Goal: Task Accomplishment & Management: Manage account settings

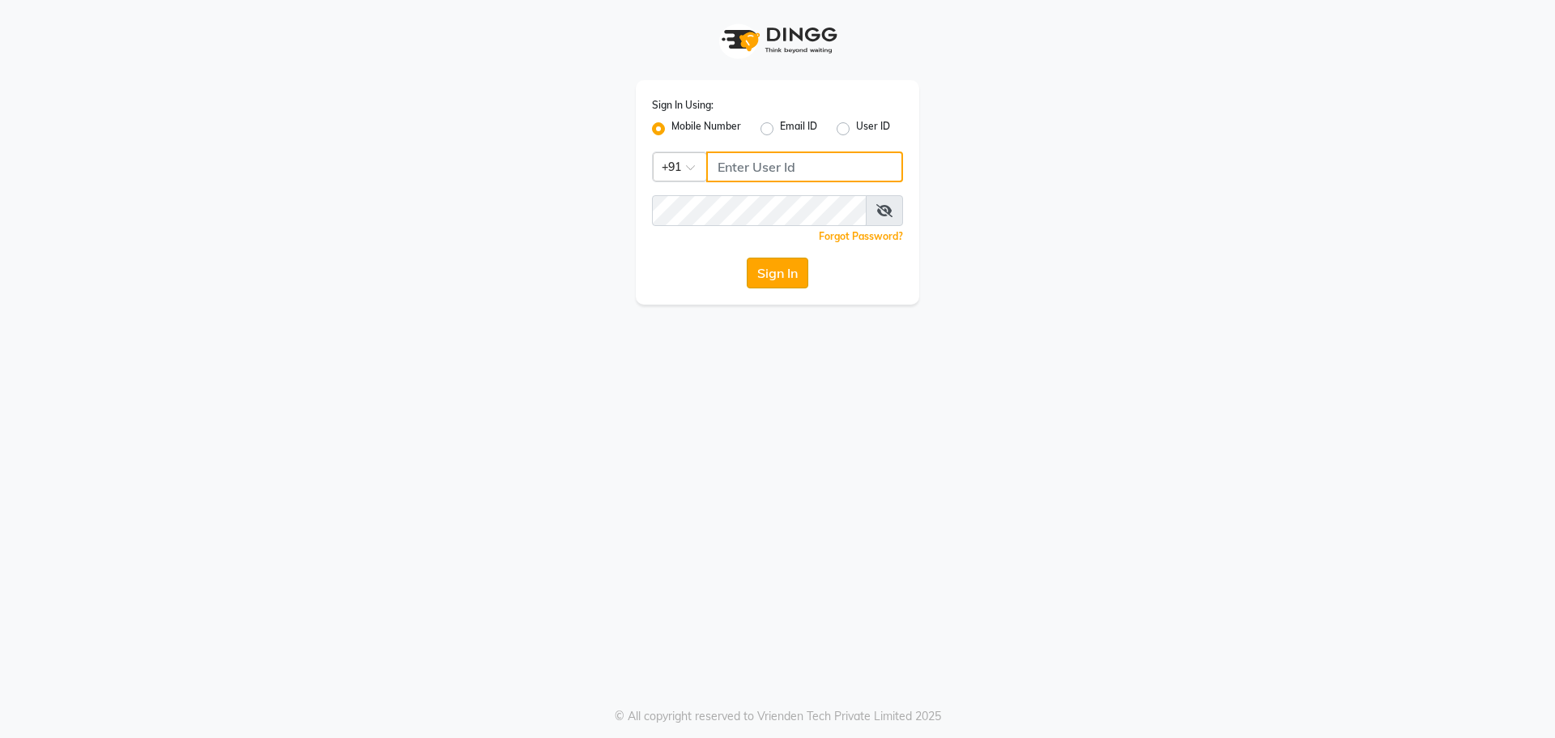
type input "8787571403"
click at [798, 279] on button "Sign In" at bounding box center [778, 273] width 62 height 31
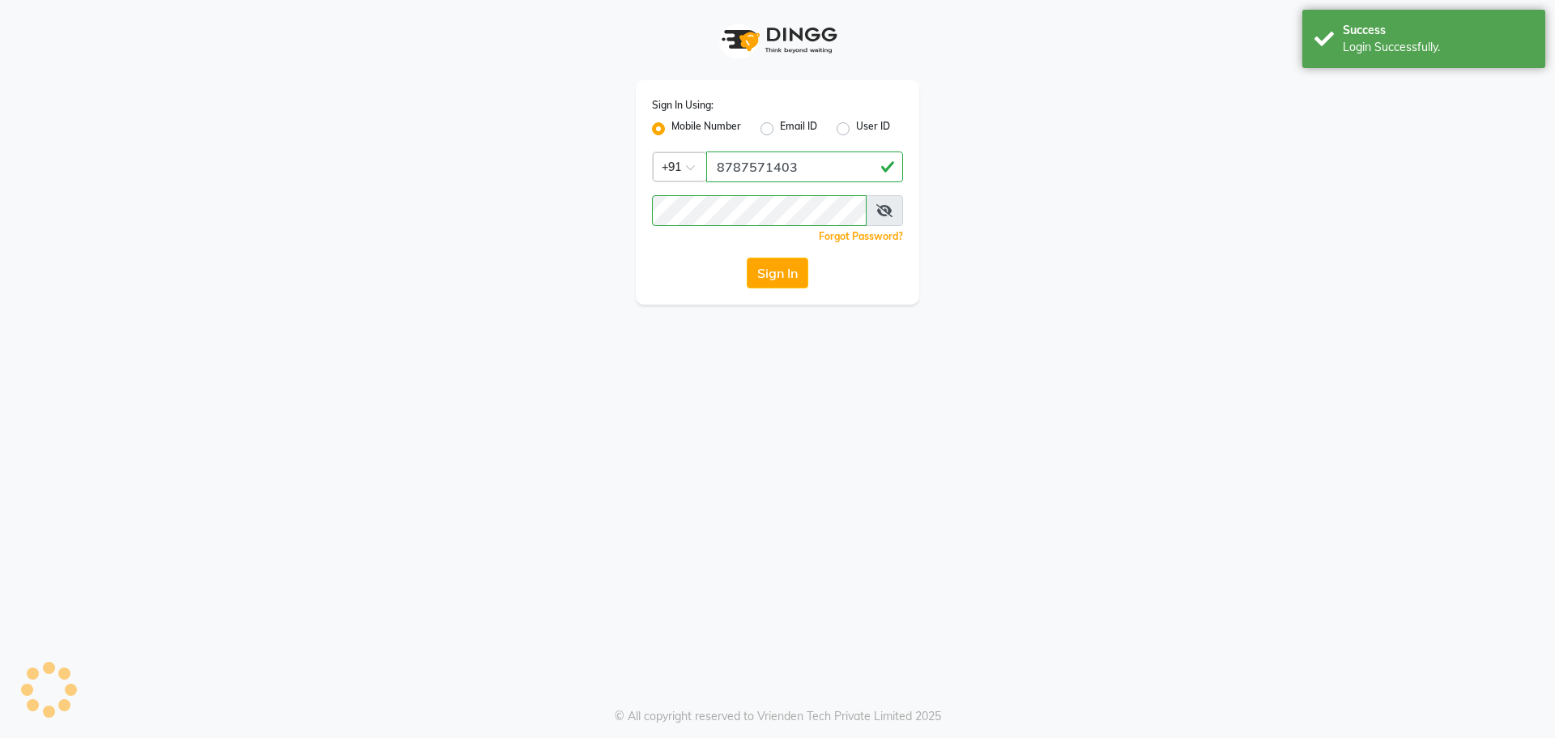
select select "92"
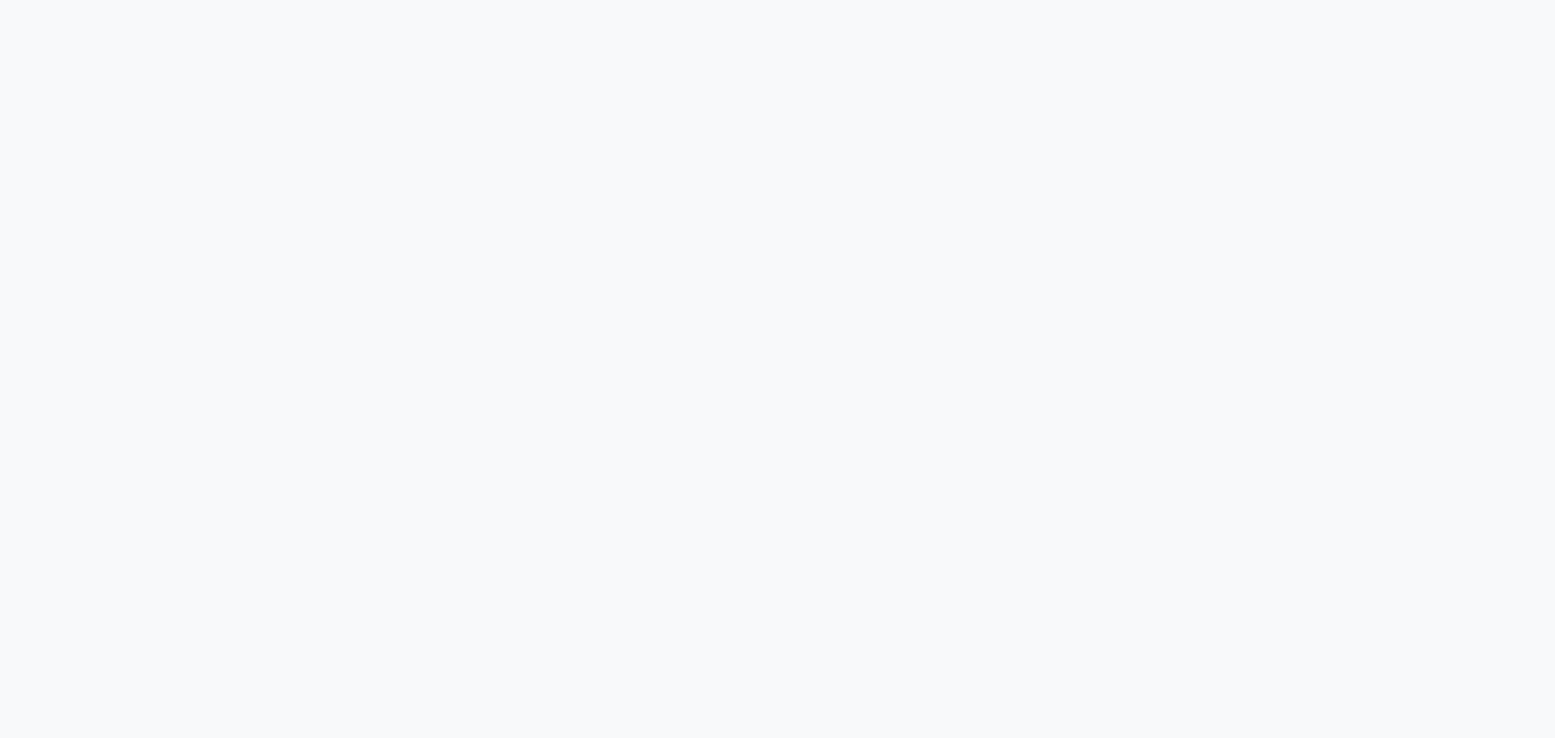
select select "92"
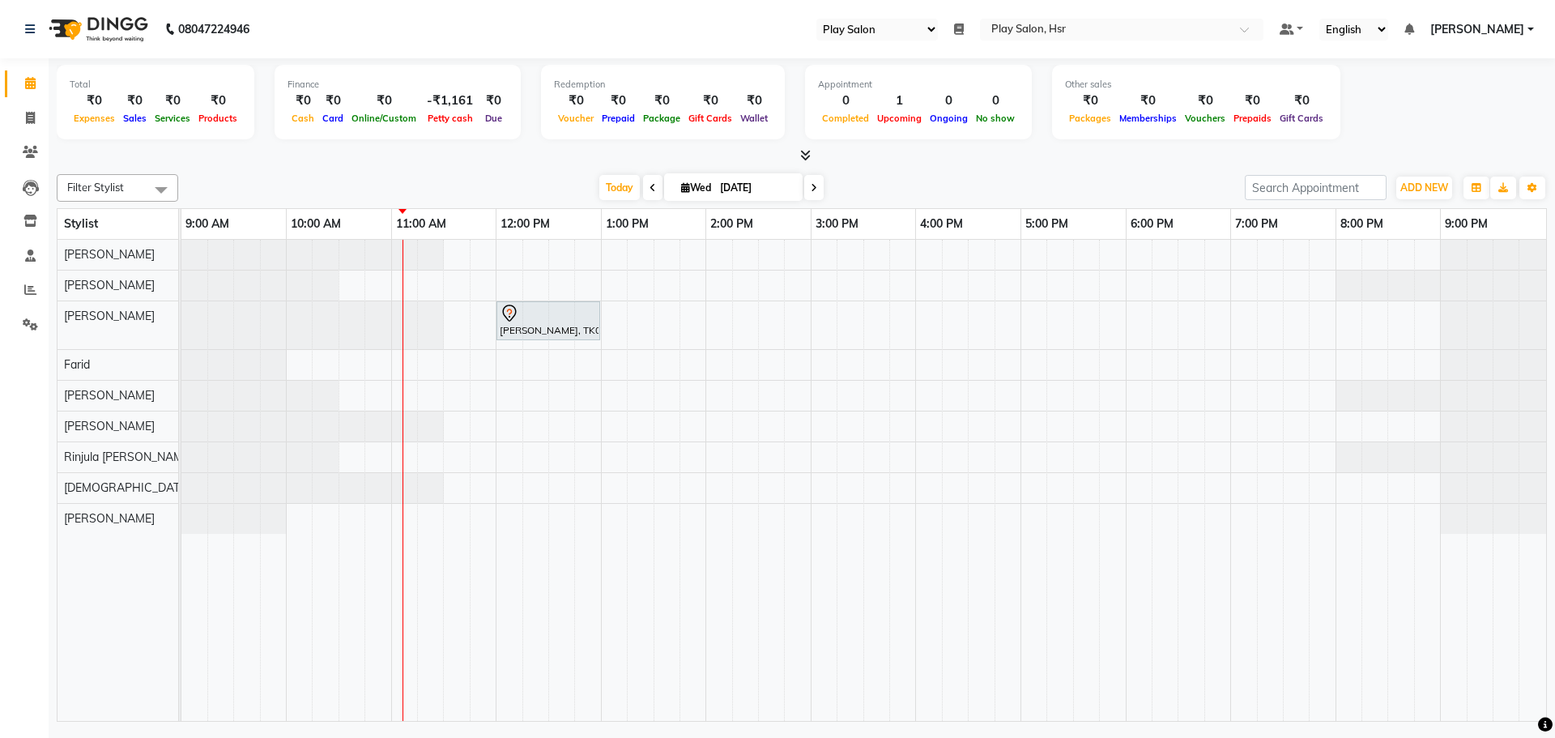
click at [644, 190] on span at bounding box center [652, 187] width 19 height 25
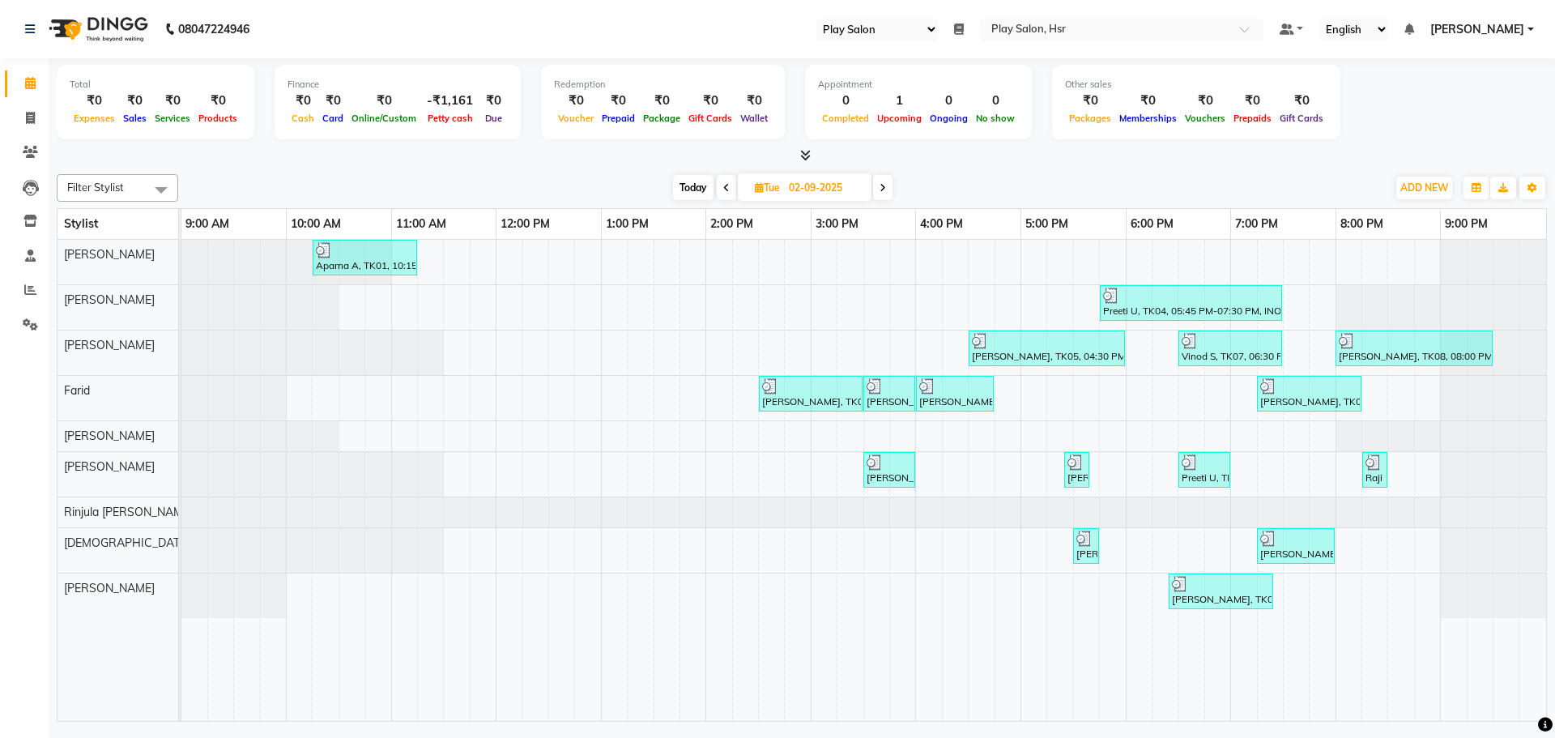
click at [890, 192] on span at bounding box center [882, 187] width 19 height 25
type input "[DATE]"
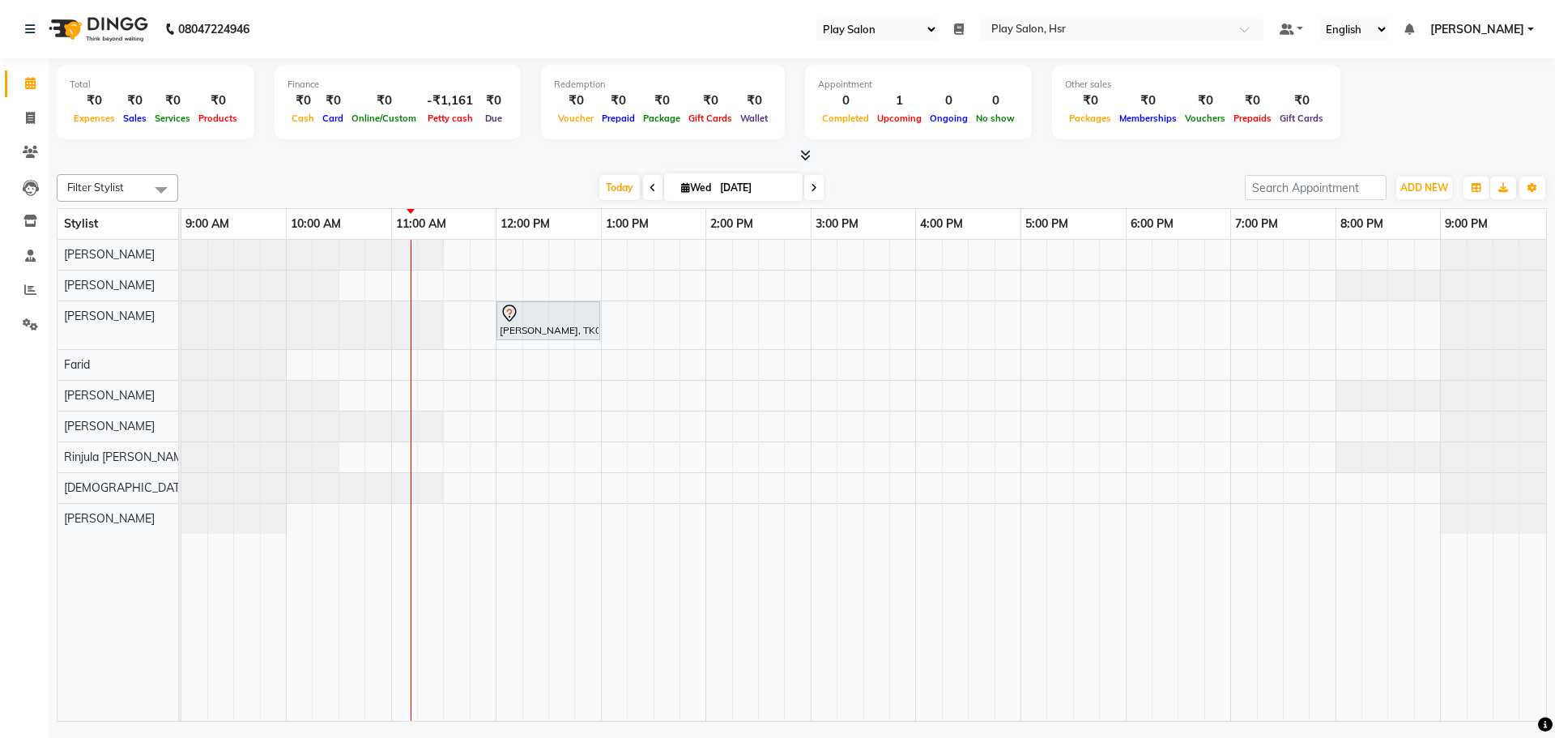
click at [666, 335] on div "[PERSON_NAME], TK01, 12:00 PM-01:00 PM, Hair Cut Men (Senior stylist)" at bounding box center [863, 480] width 1365 height 481
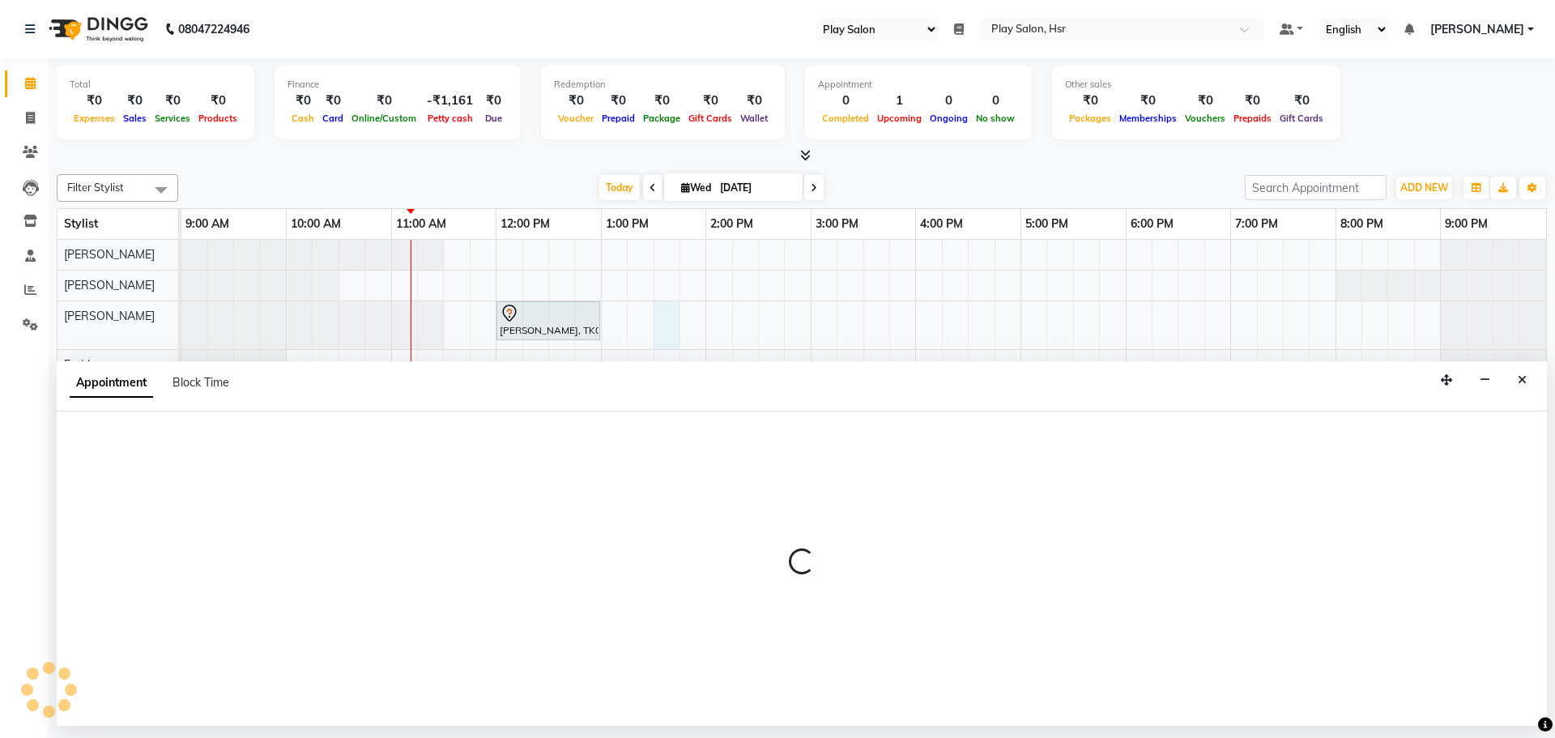
select select "81917"
select select "810"
select select "tentative"
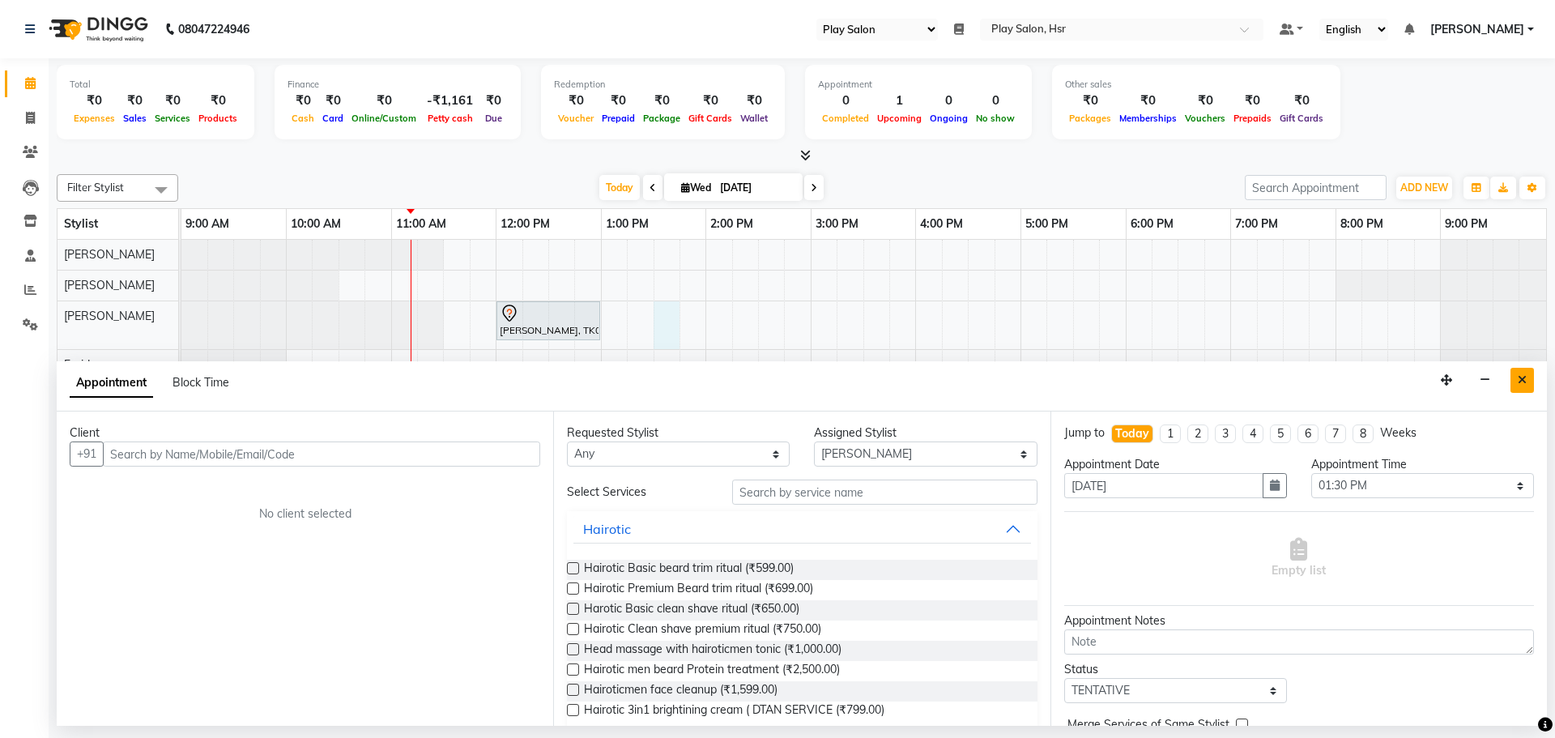
click at [1525, 375] on icon "Close" at bounding box center [1522, 379] width 9 height 11
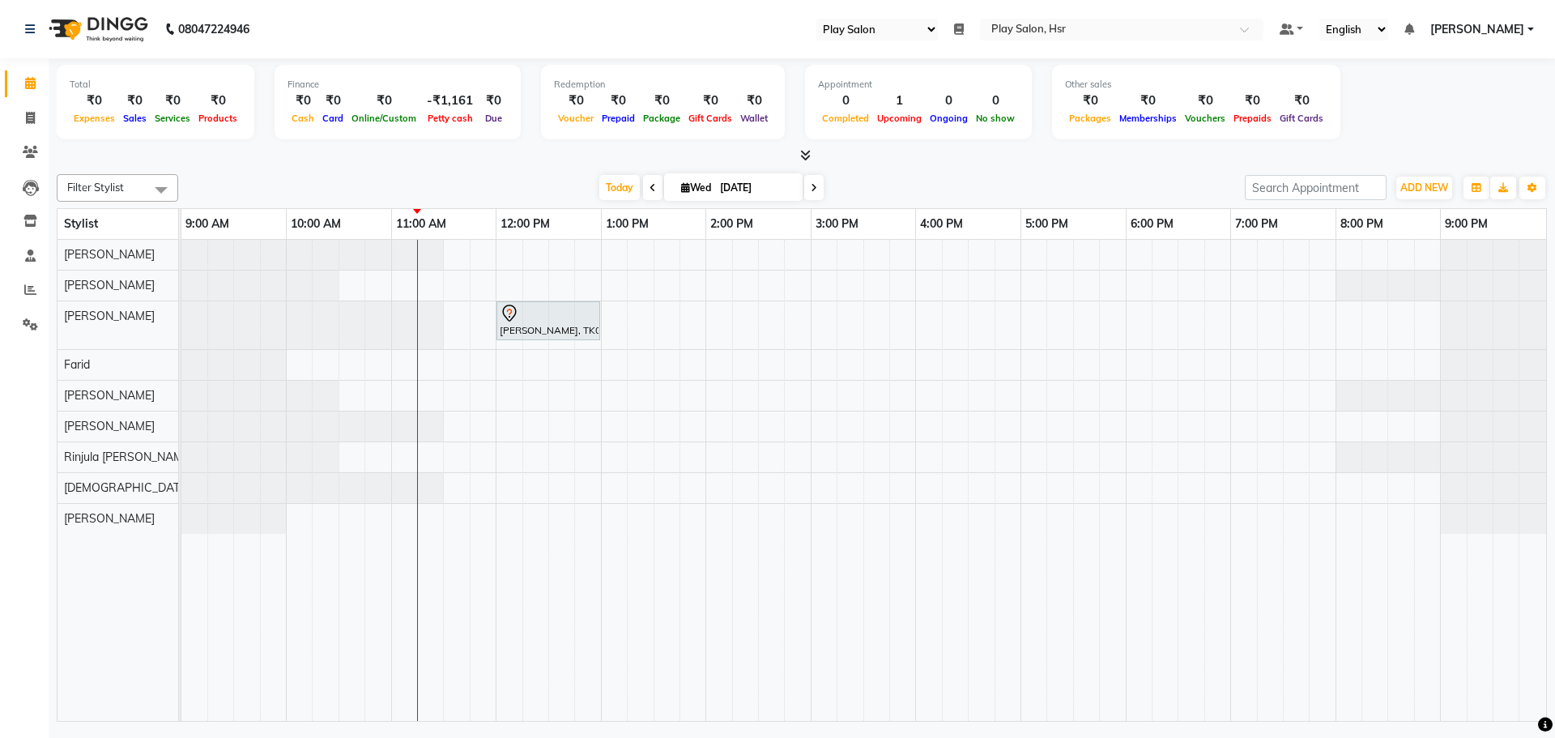
click at [1376, 126] on div "Total ₹0 Expenses ₹0 Sales ₹0 Services ₹0 Products Finance ₹0 Cash ₹0 Card ₹0 O…" at bounding box center [802, 104] width 1491 height 79
click at [36, 157] on icon at bounding box center [30, 152] width 15 height 12
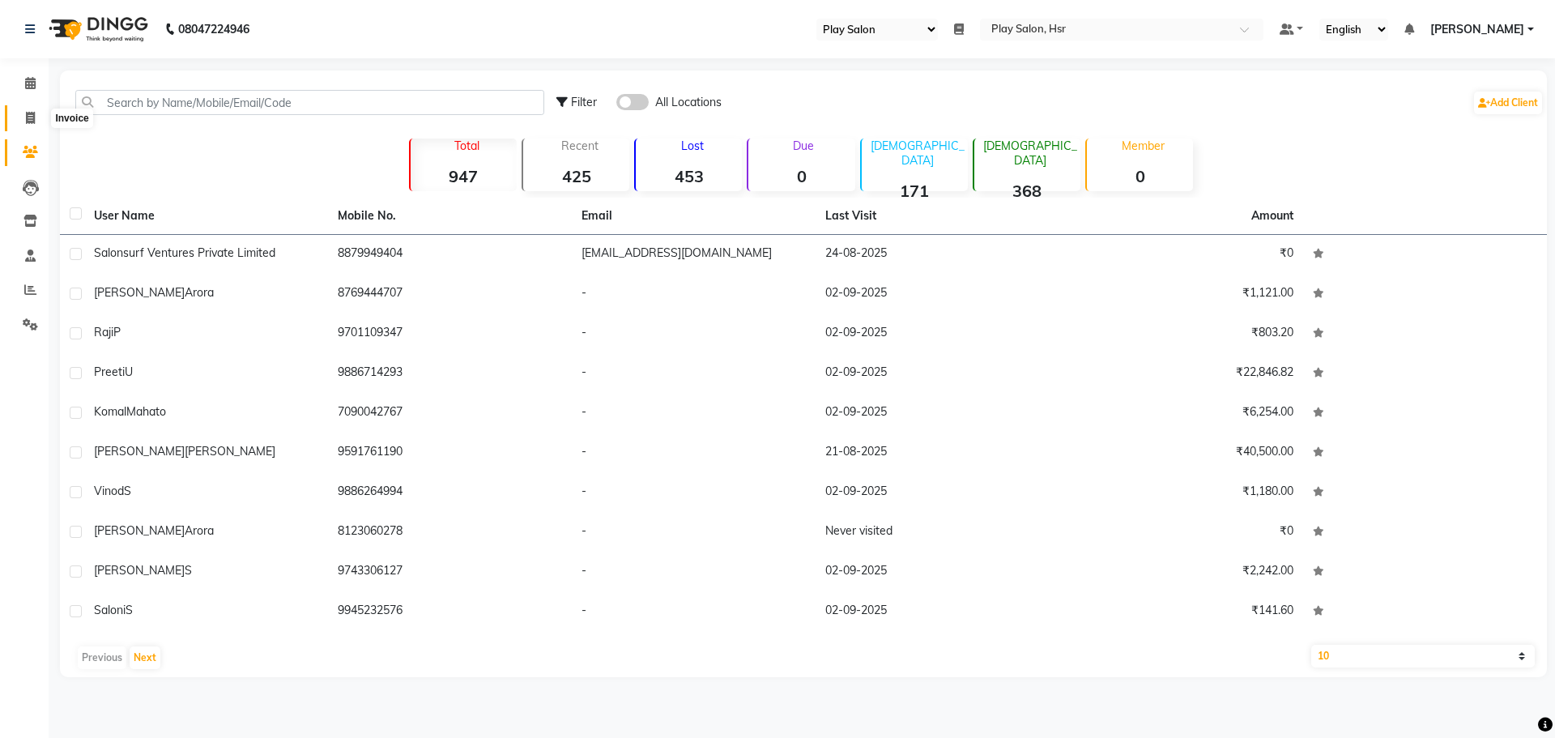
click at [36, 113] on span at bounding box center [30, 118] width 28 height 19
select select "service"
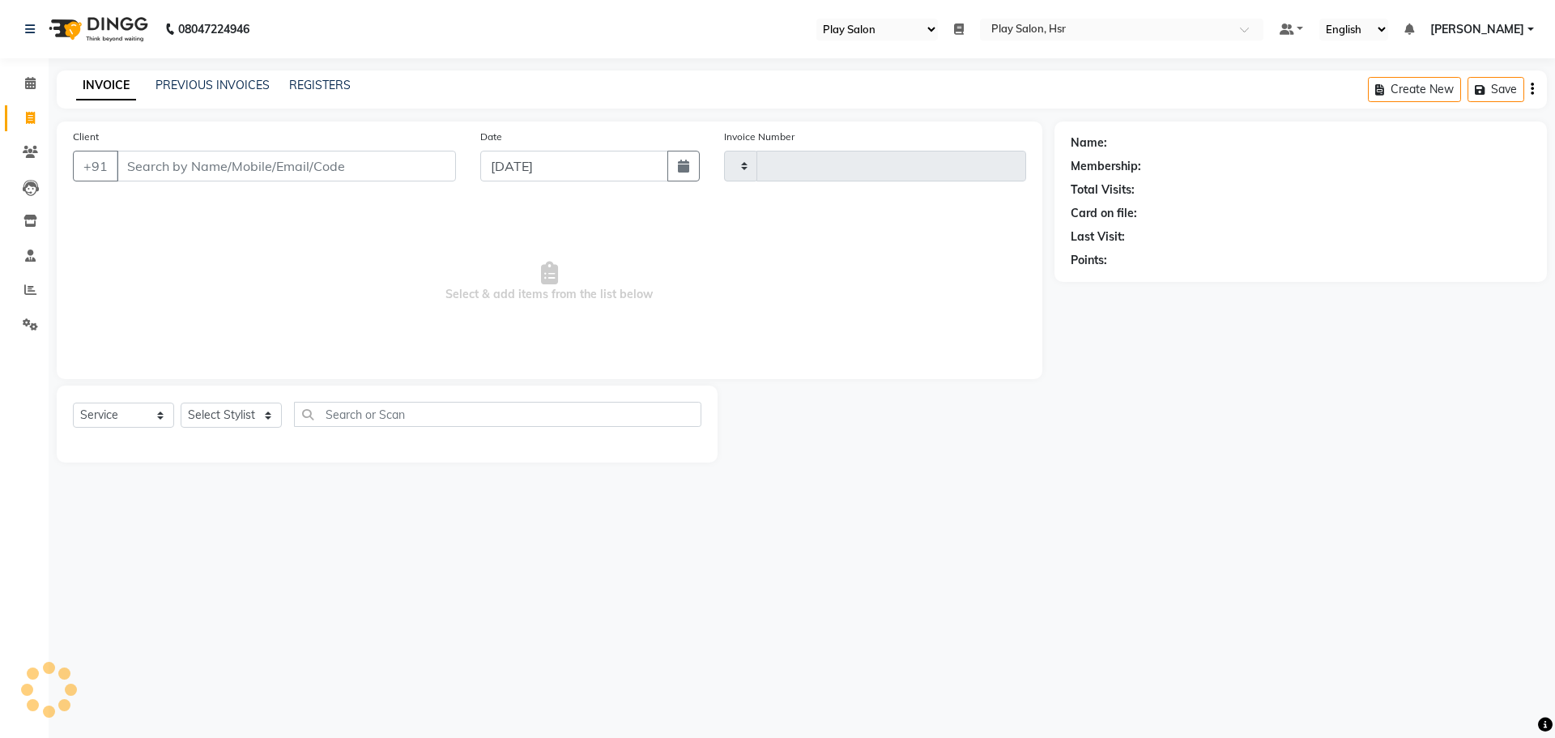
type input "0955"
select select "8358"
click at [250, 151] on input "Client" at bounding box center [286, 166] width 339 height 31
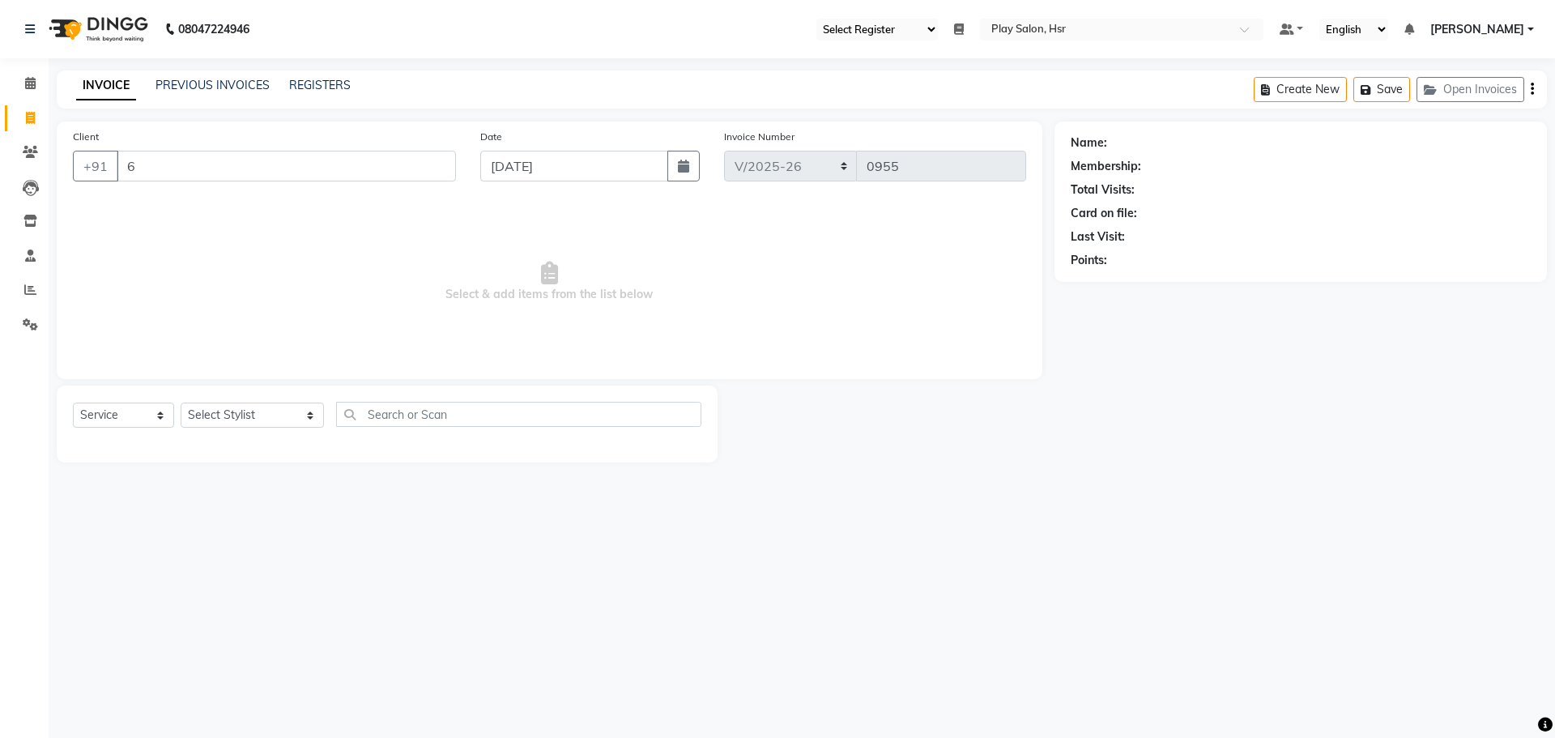
type input "6"
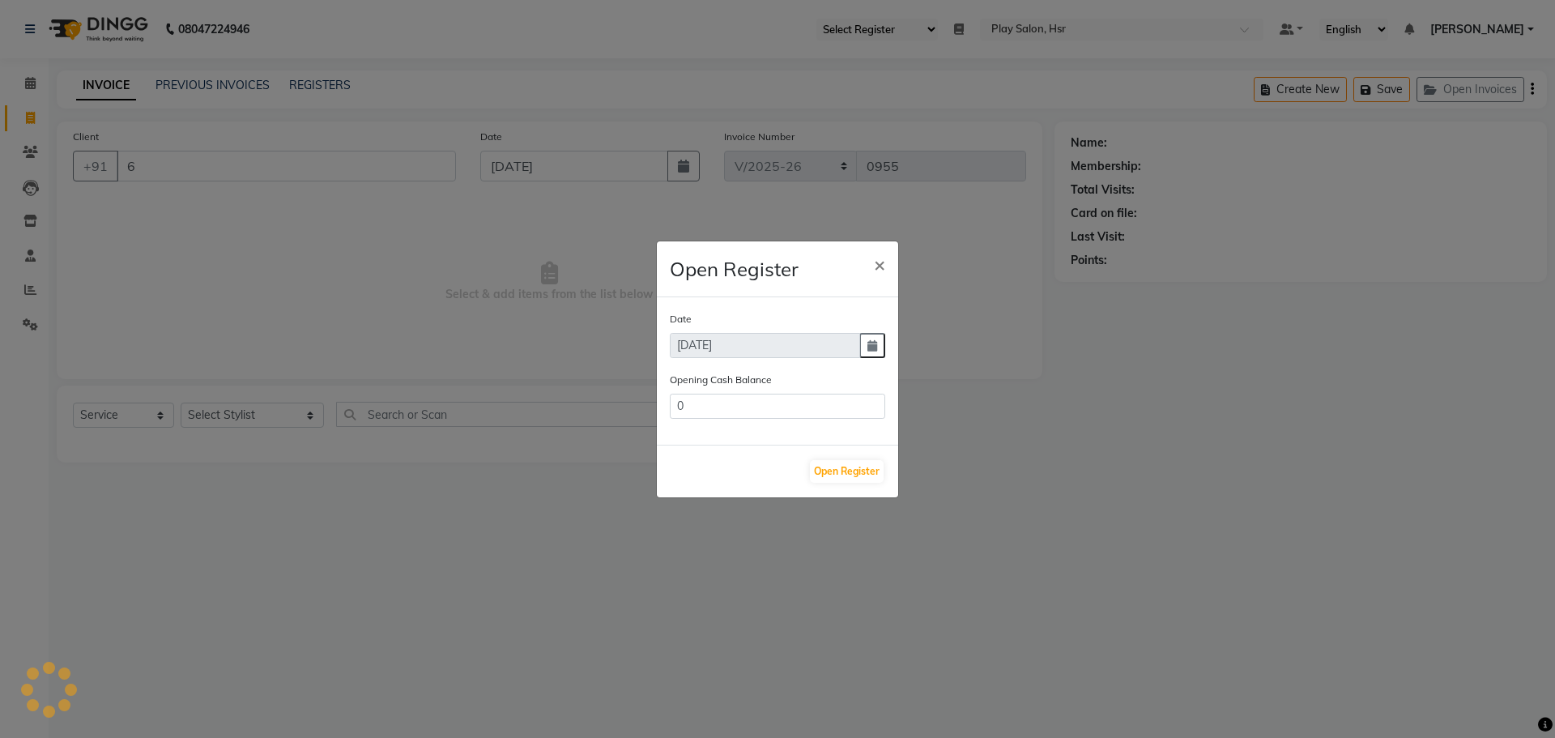
type input "9500"
click at [844, 475] on button "Open Register" at bounding box center [847, 471] width 74 height 23
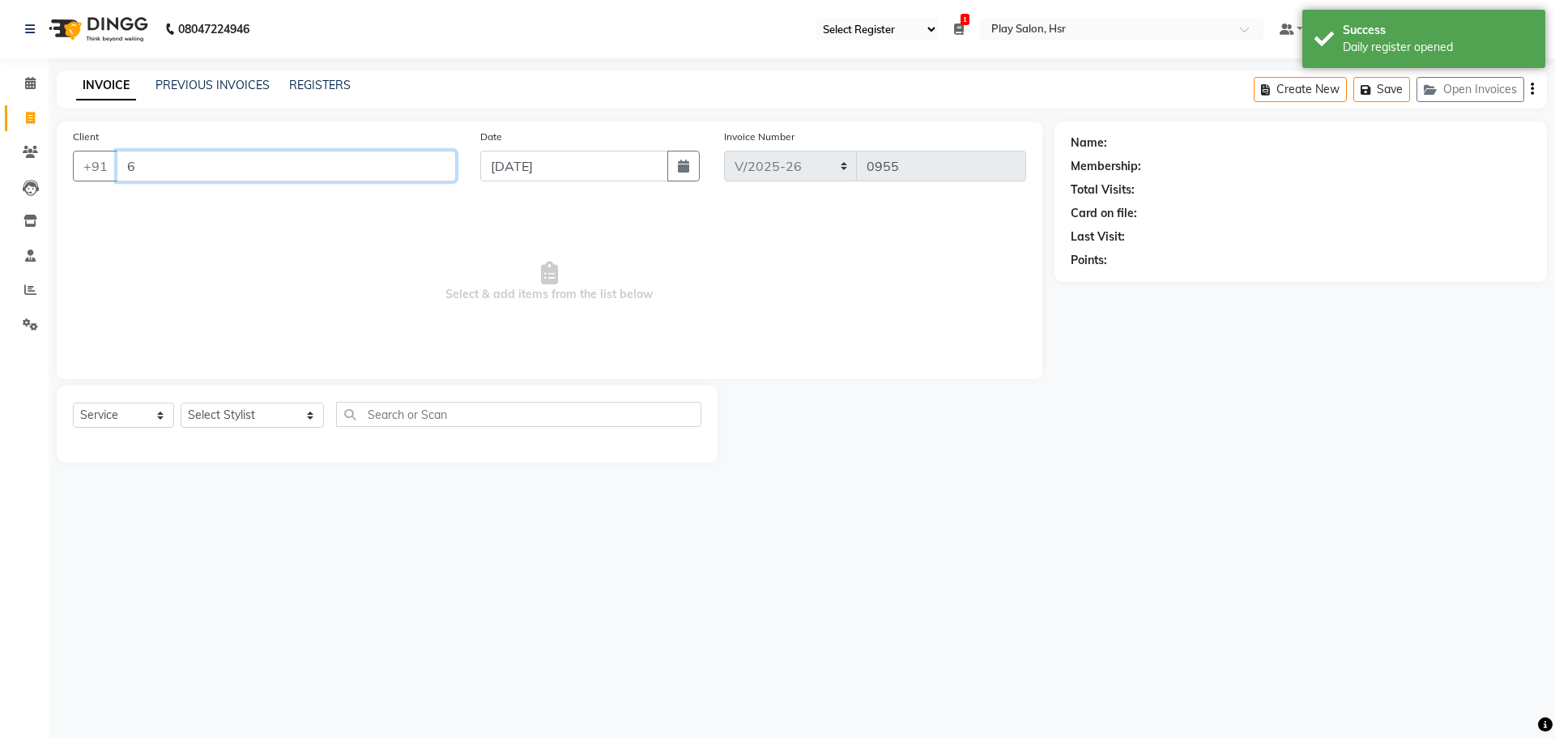
click at [242, 160] on input "6" at bounding box center [286, 166] width 339 height 31
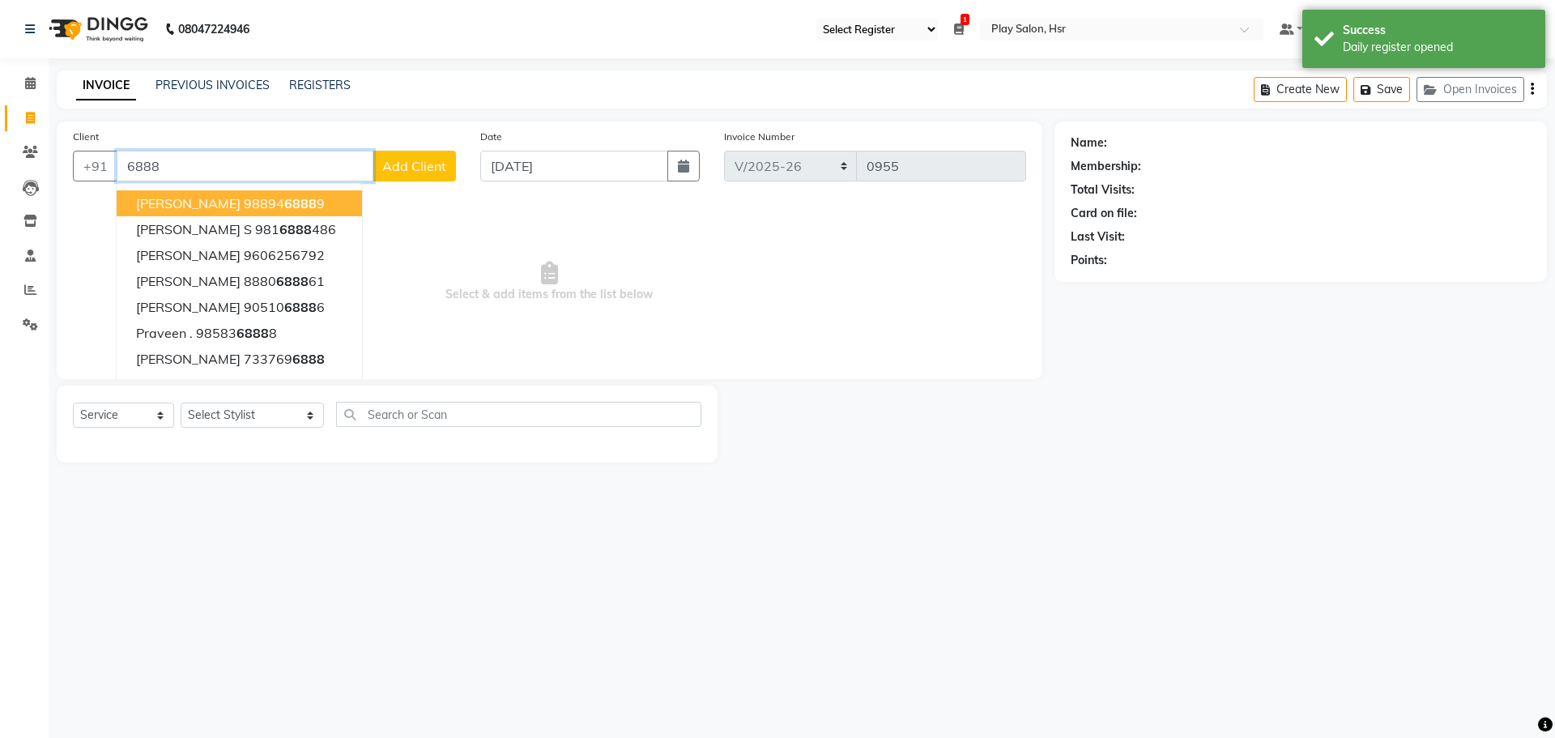
type input "6888"
click at [415, 173] on span "Add Client" at bounding box center [414, 166] width 64 height 16
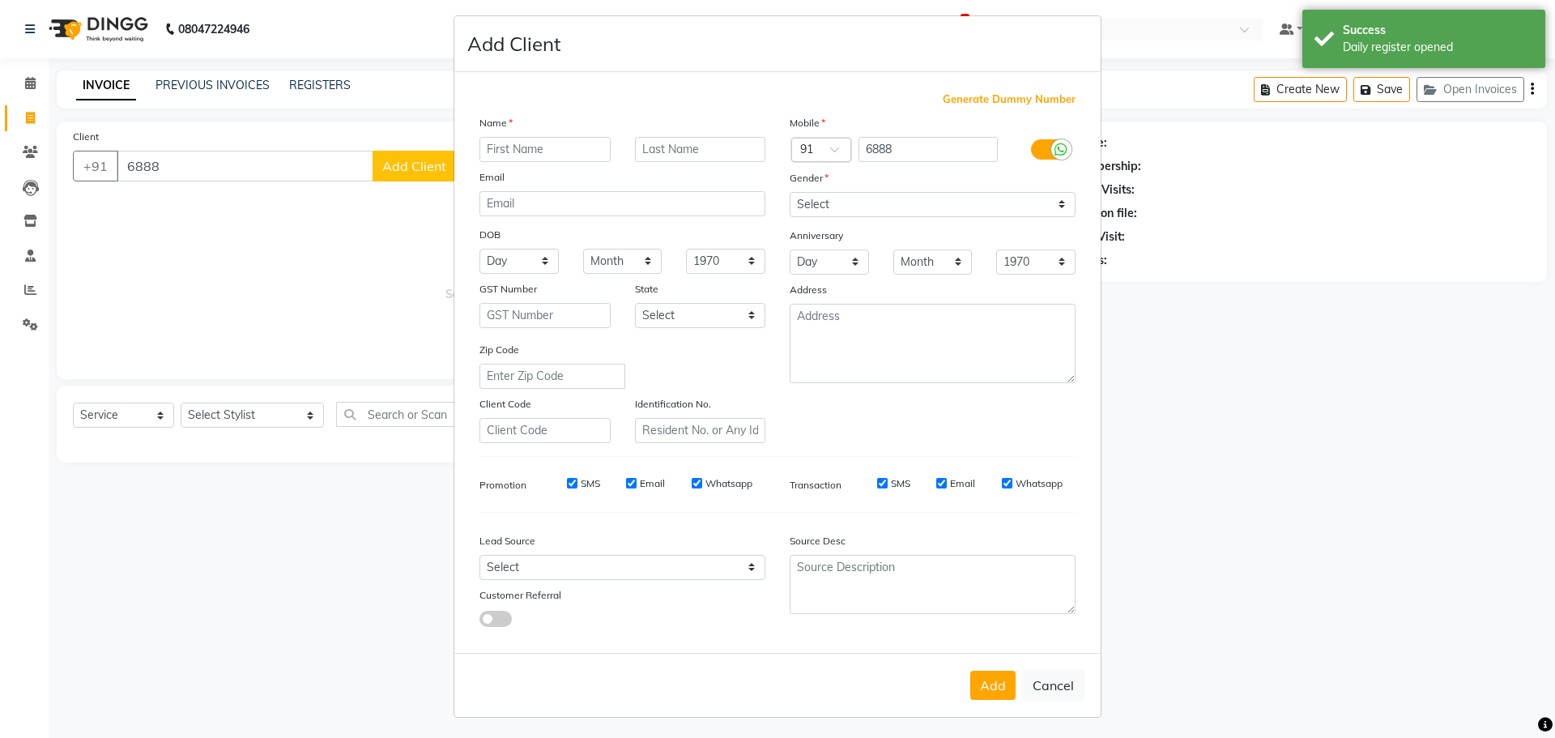
scroll to position [10, 0]
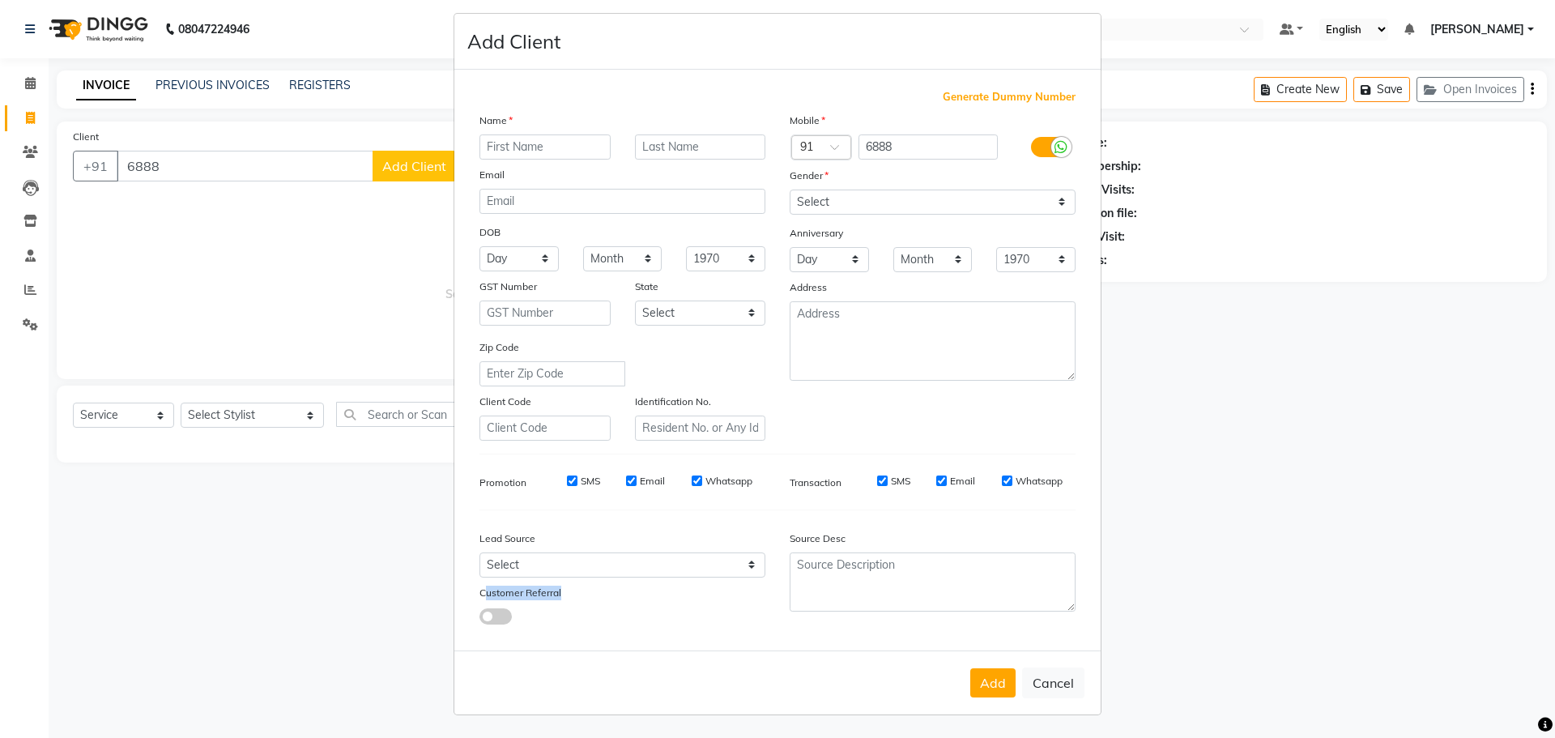
drag, startPoint x: 477, startPoint y: 593, endPoint x: 565, endPoint y: 585, distance: 88.7
click at [565, 585] on div "Customer Referral" at bounding box center [545, 595] width 156 height 23
click at [488, 612] on span at bounding box center [496, 616] width 32 height 16
click at [480, 619] on input "checkbox" at bounding box center [480, 619] width 0 height 0
select select "54923"
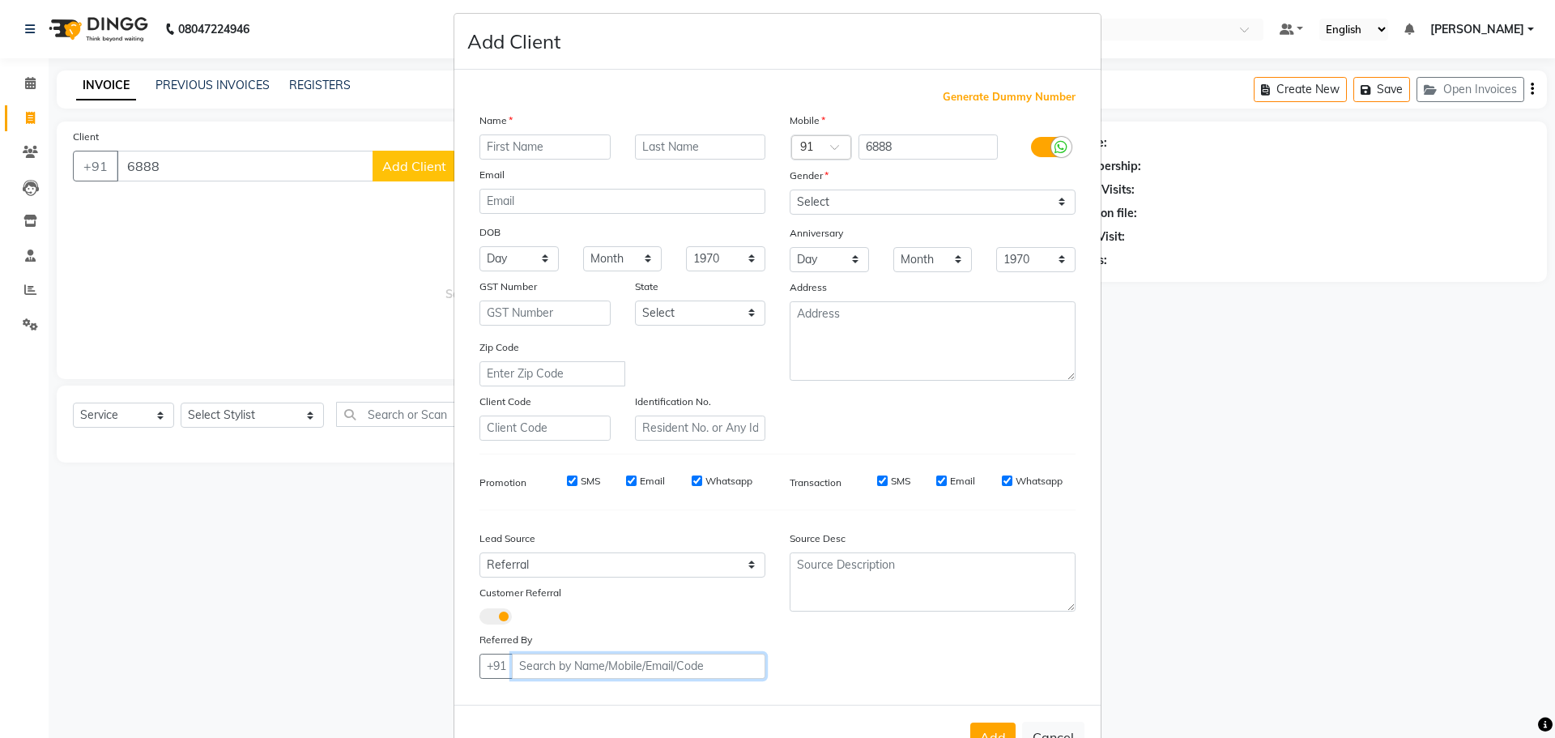
click at [542, 659] on input "Client" at bounding box center [639, 666] width 254 height 25
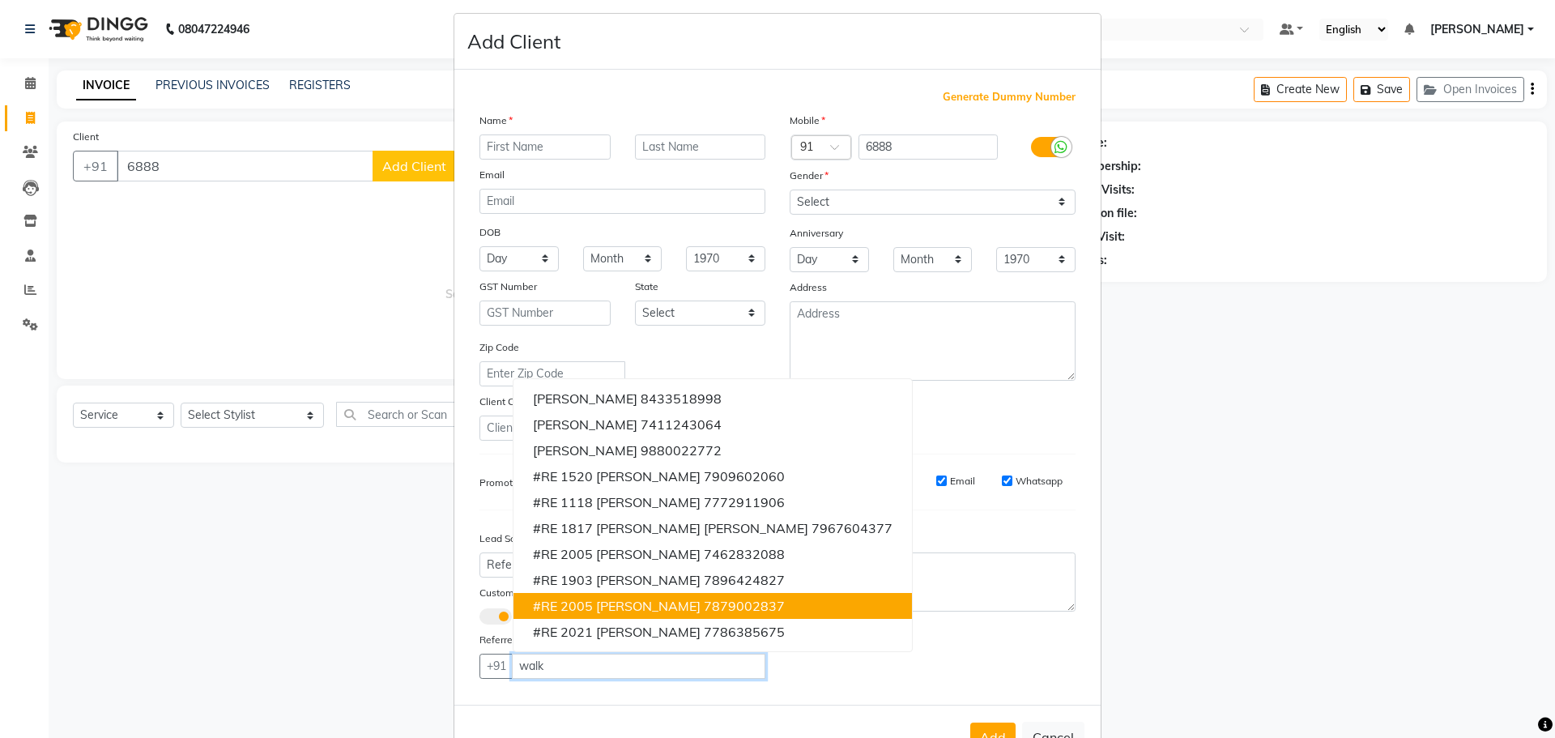
click at [591, 593] on button "#RE 2005 [PERSON_NAME] 7879002837" at bounding box center [713, 606] width 399 height 26
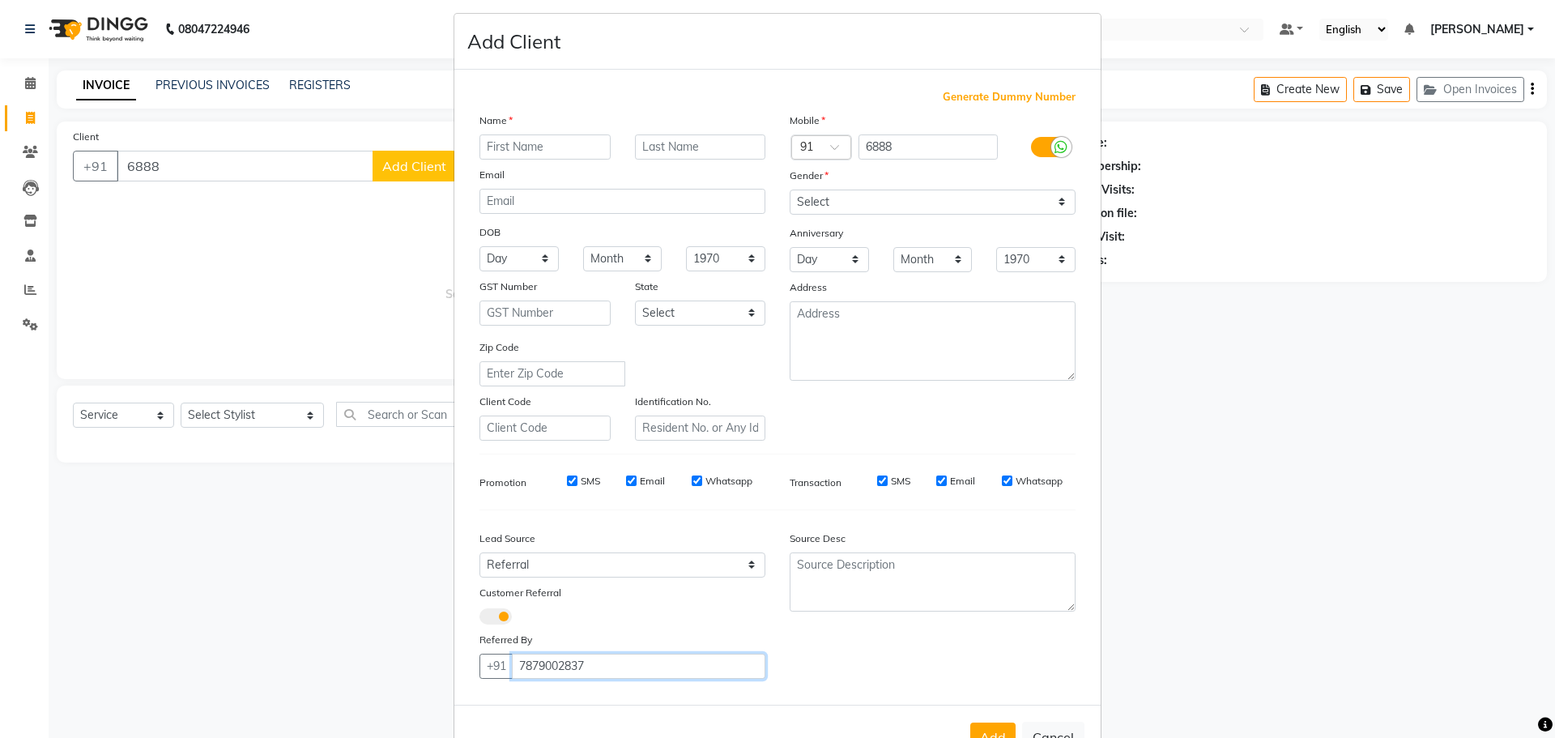
scroll to position [64, 0]
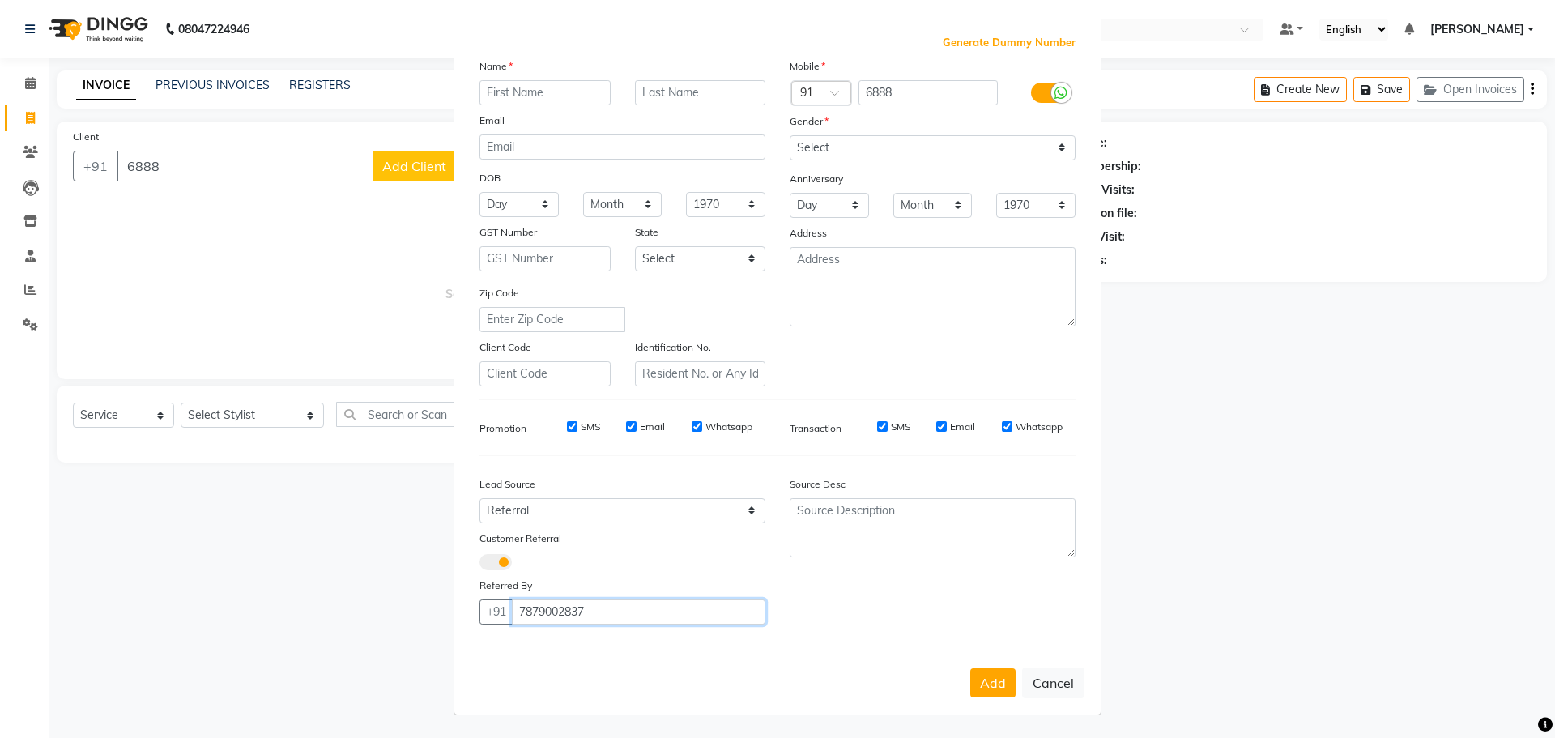
click at [548, 608] on input "7879002837" at bounding box center [639, 611] width 254 height 25
type input "7879002837"
click at [1039, 668] on button "Cancel" at bounding box center [1053, 683] width 62 height 31
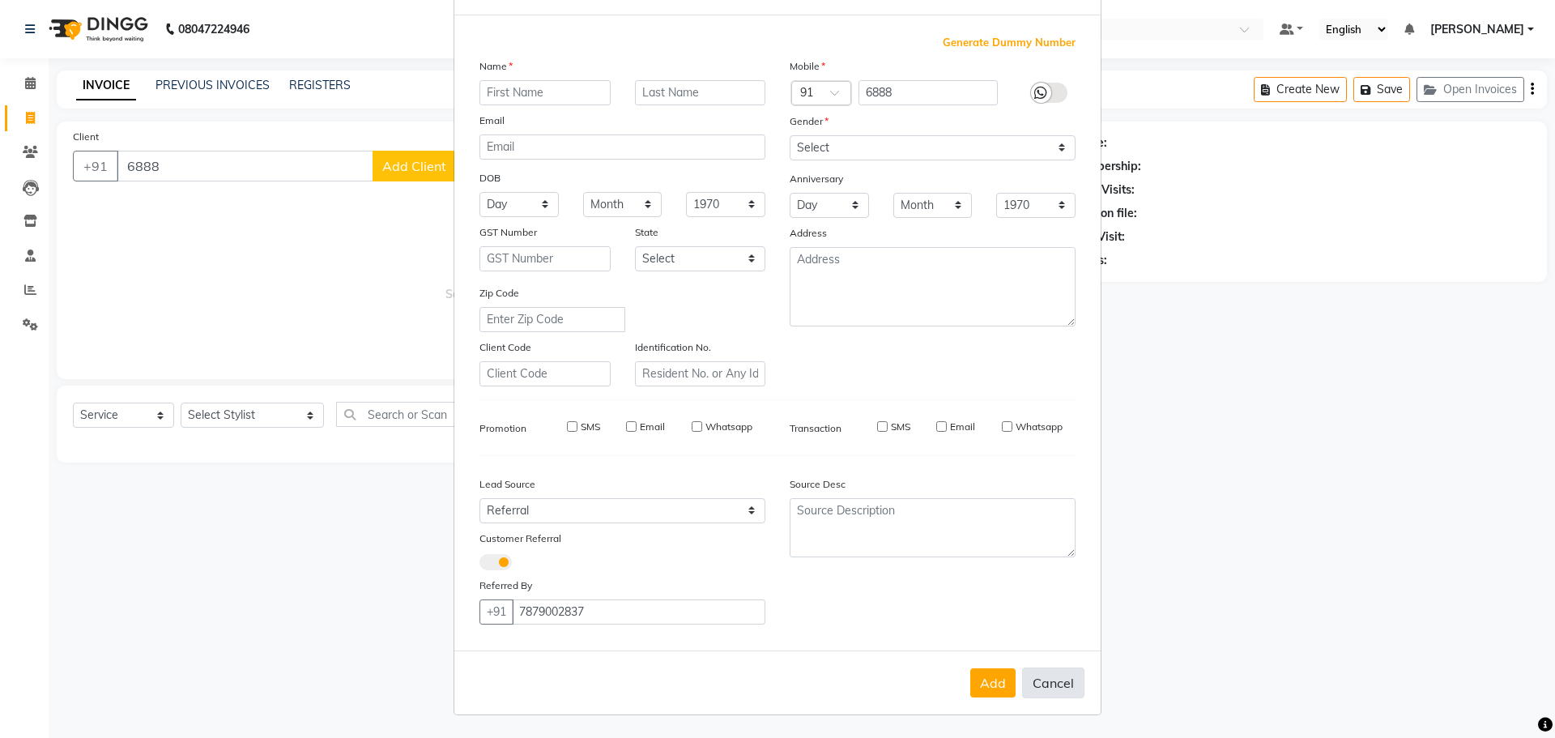
select select
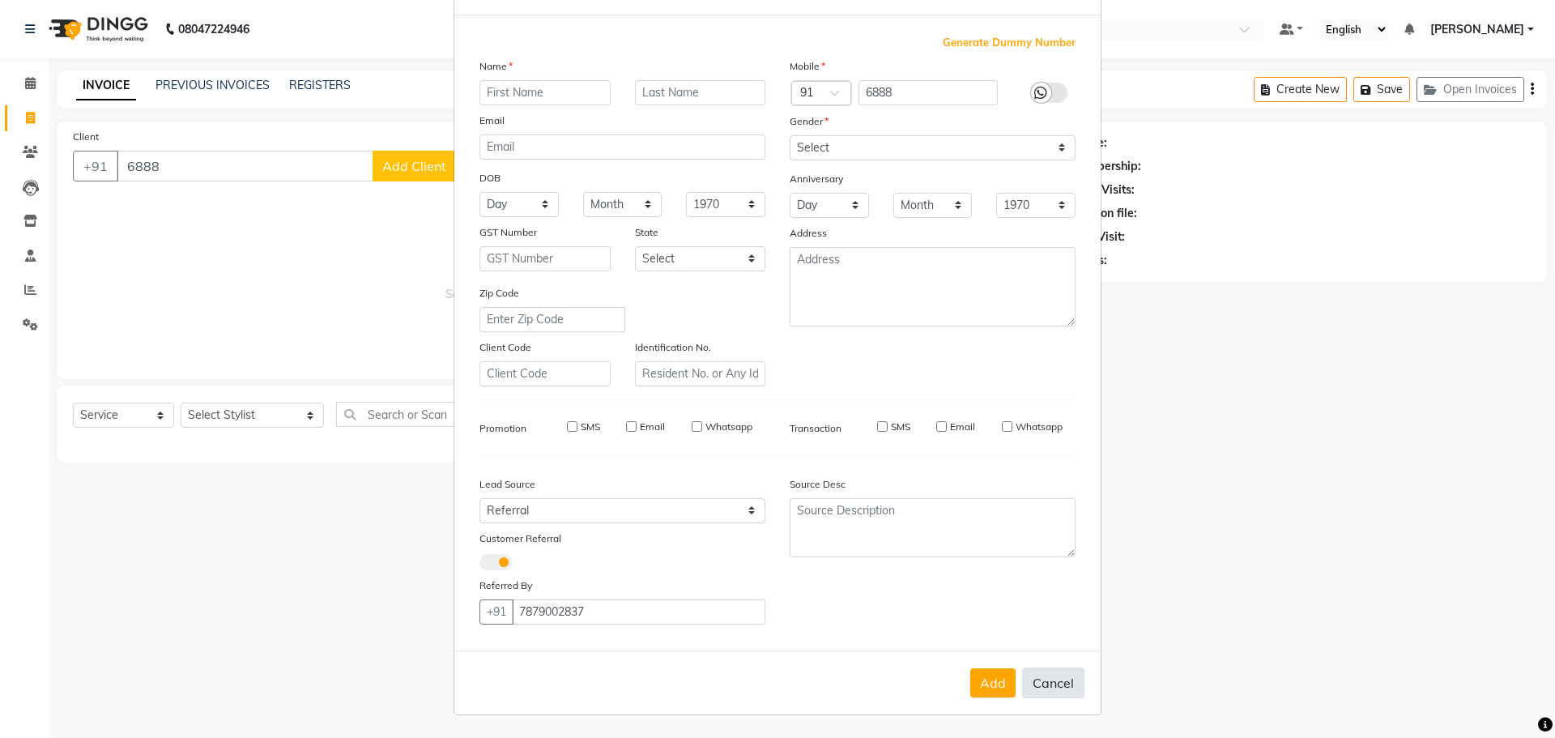
select select
checkbox input "false"
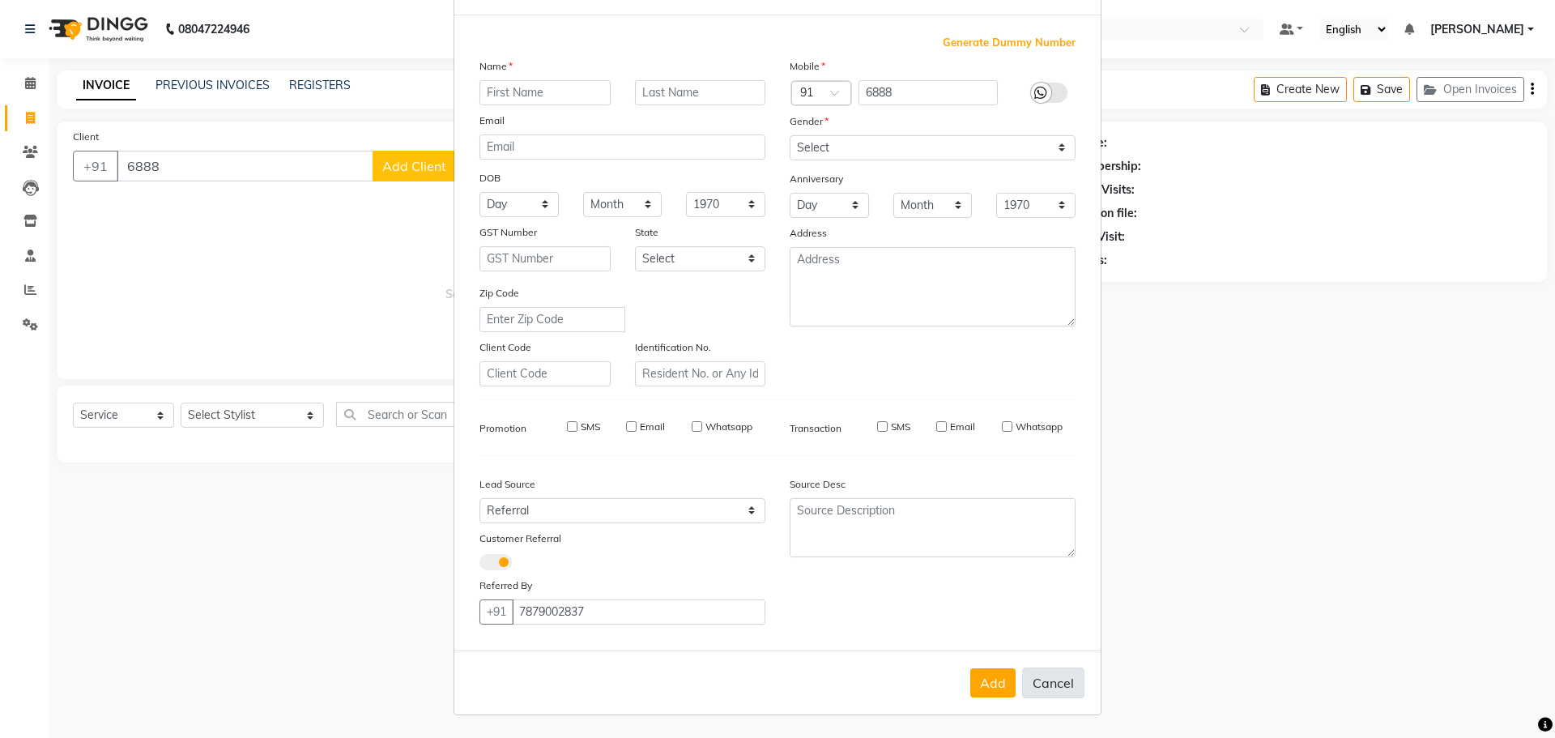
checkbox input "false"
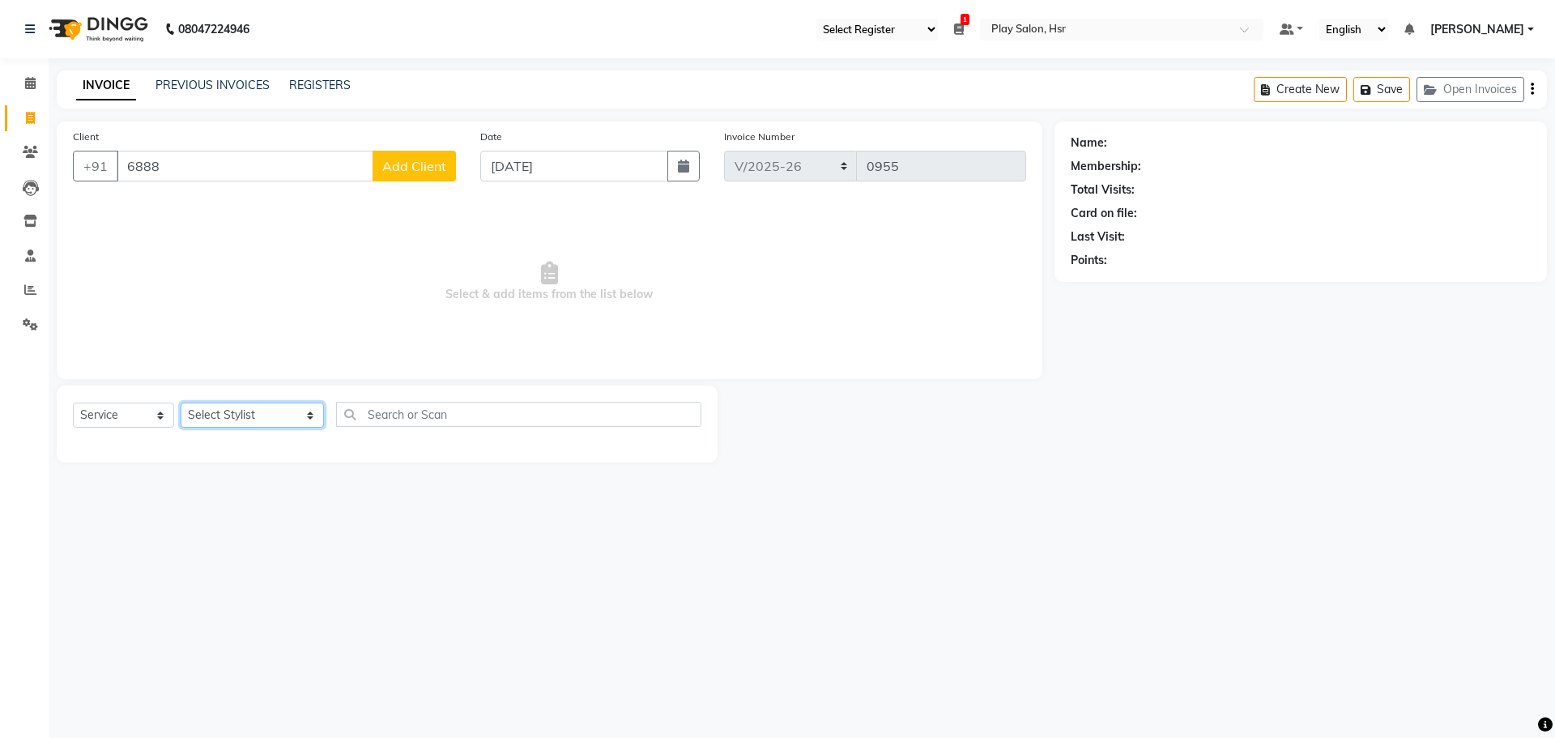
click at [250, 410] on select "Select Stylist [PERSON_NAME] B Bhagrati C [PERSON_NAME] Divya [PERSON_NAME] Jee…" at bounding box center [252, 415] width 143 height 25
select select "90265"
click at [181, 403] on select "Select Stylist [PERSON_NAME] B Bhagrati C [PERSON_NAME] Divya [PERSON_NAME] Jee…" at bounding box center [252, 415] width 143 height 25
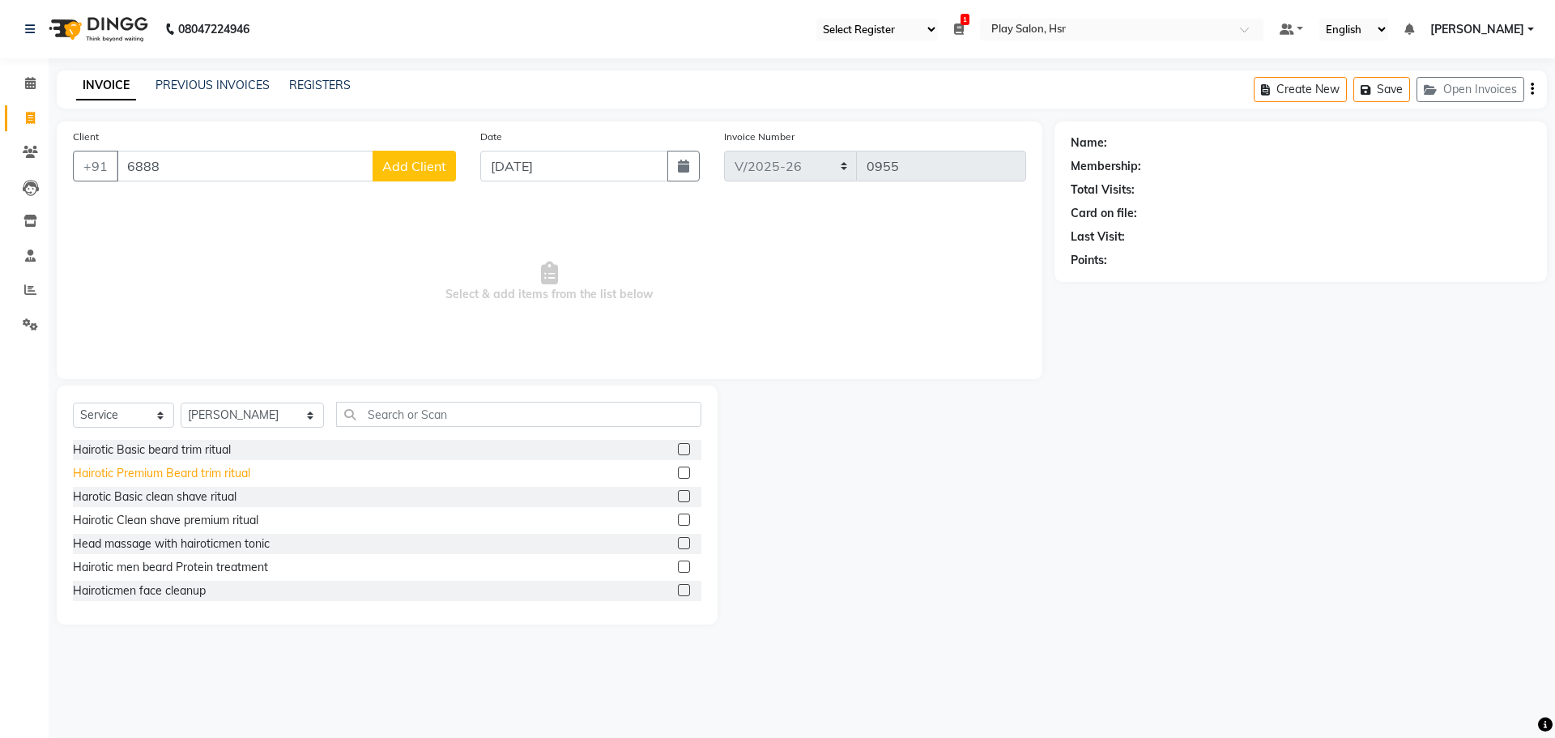
click at [173, 479] on div "Hairotic Premium Beard trim ritual" at bounding box center [161, 473] width 177 height 17
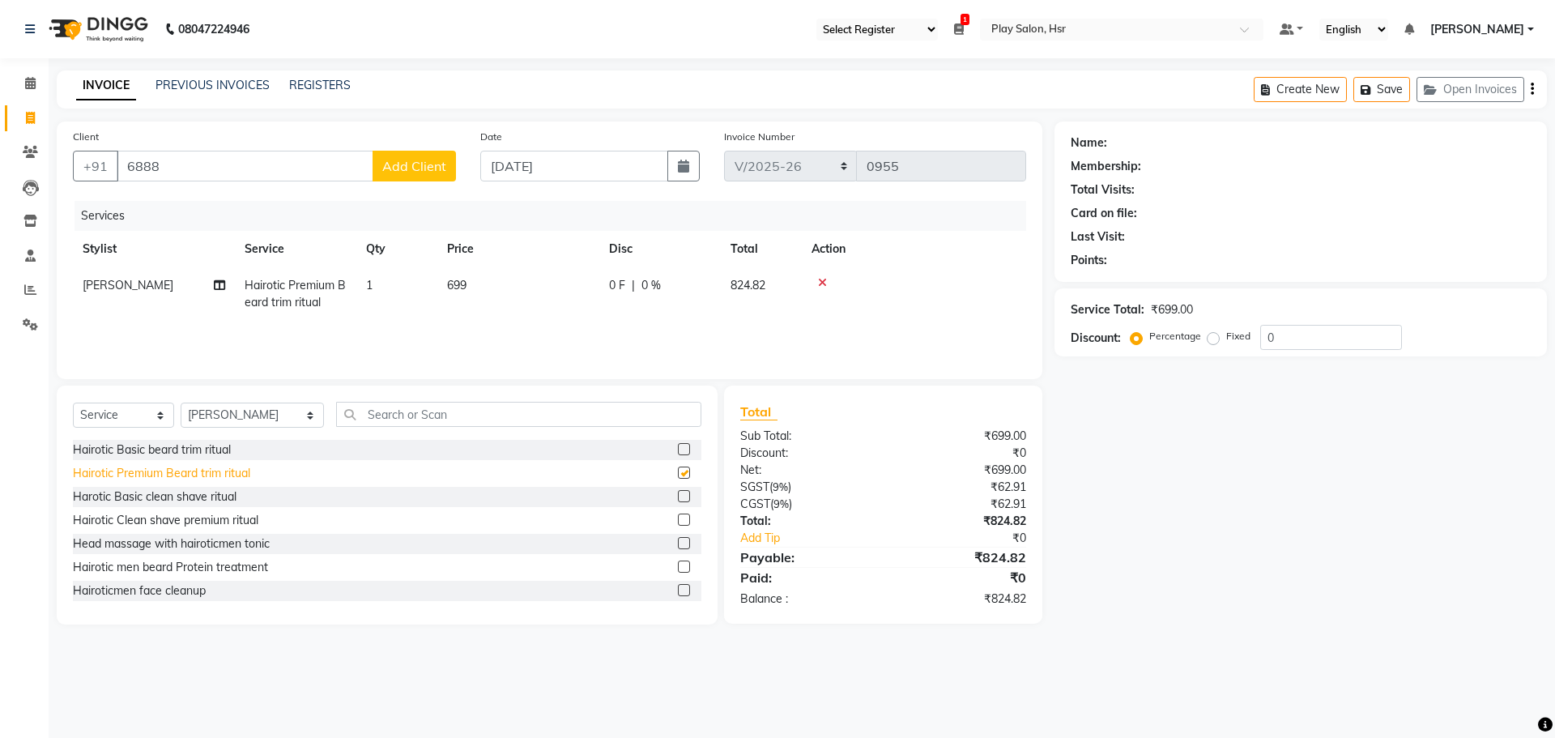
checkbox input "false"
click at [177, 171] on input "6888" at bounding box center [245, 166] width 257 height 31
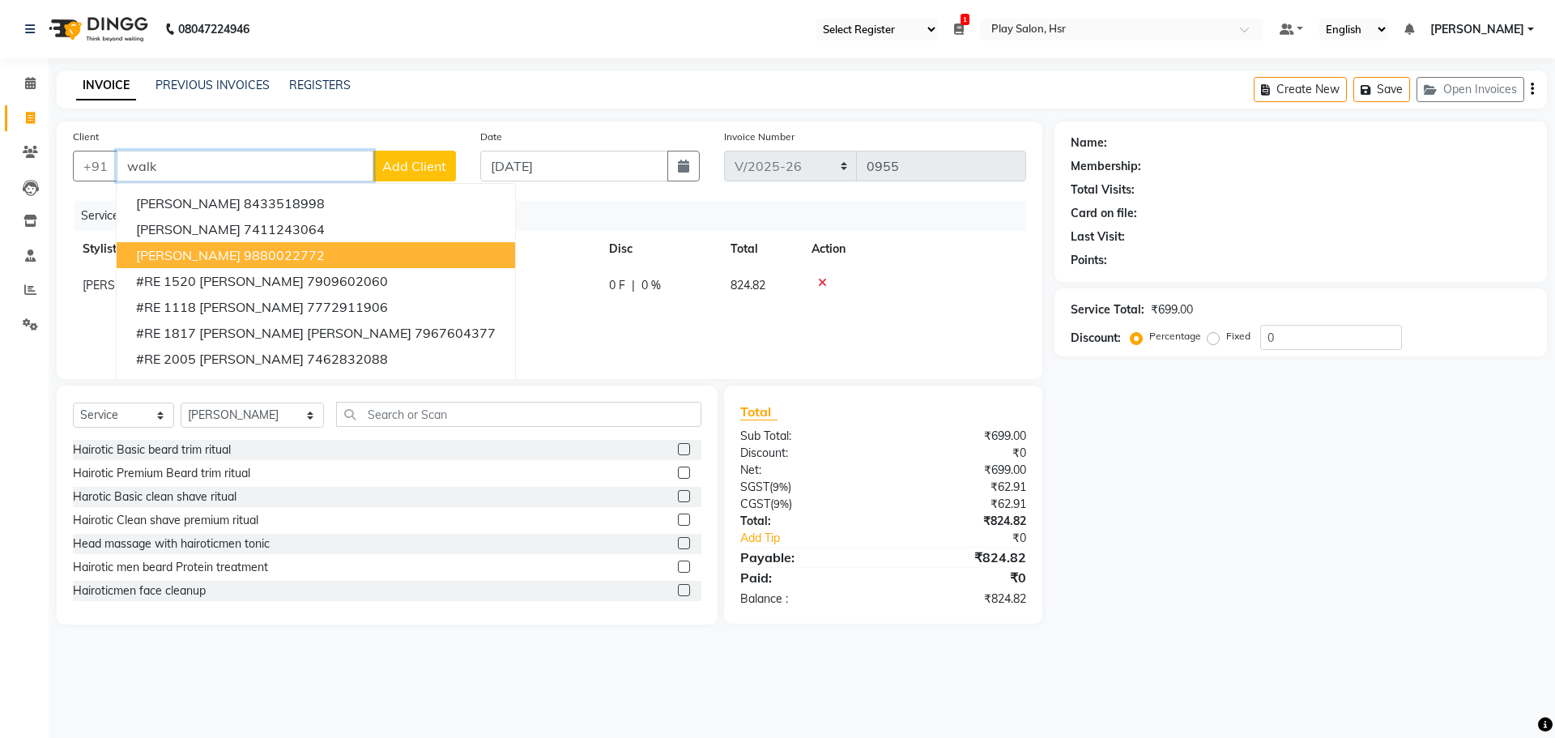
click at [181, 243] on button "[PERSON_NAME] 9880022772" at bounding box center [316, 255] width 399 height 26
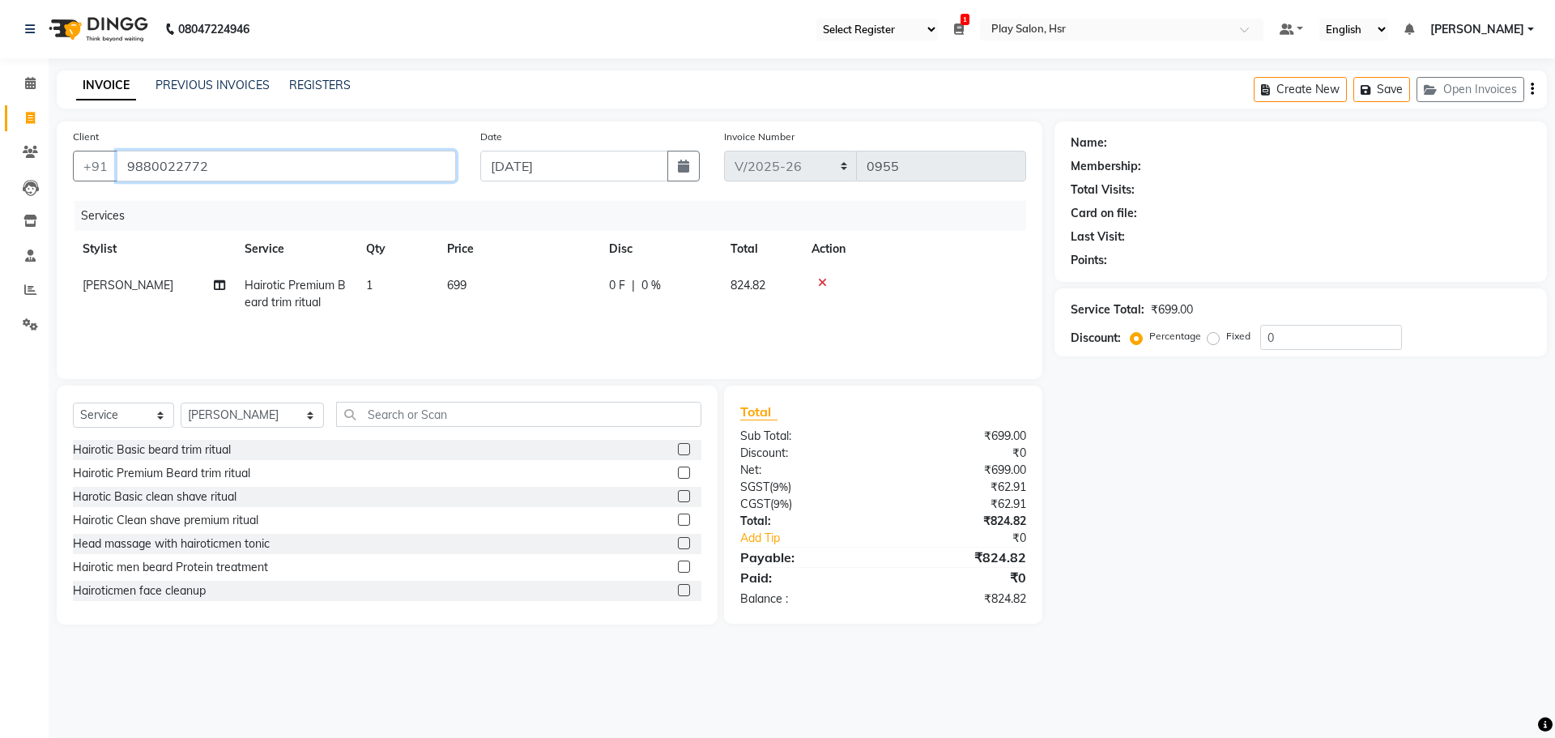
type input "9880022772"
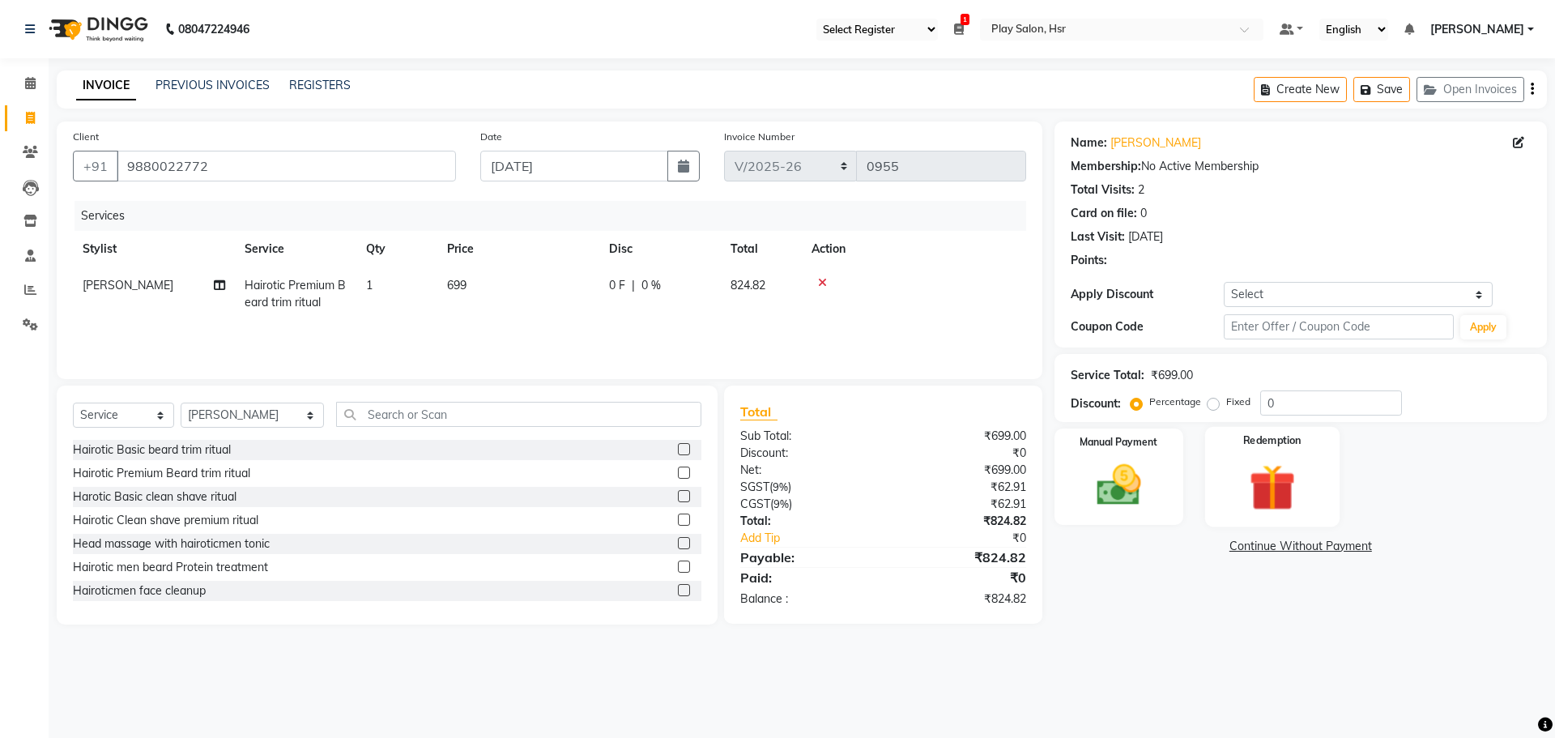
click at [1280, 491] on img at bounding box center [1272, 488] width 75 height 58
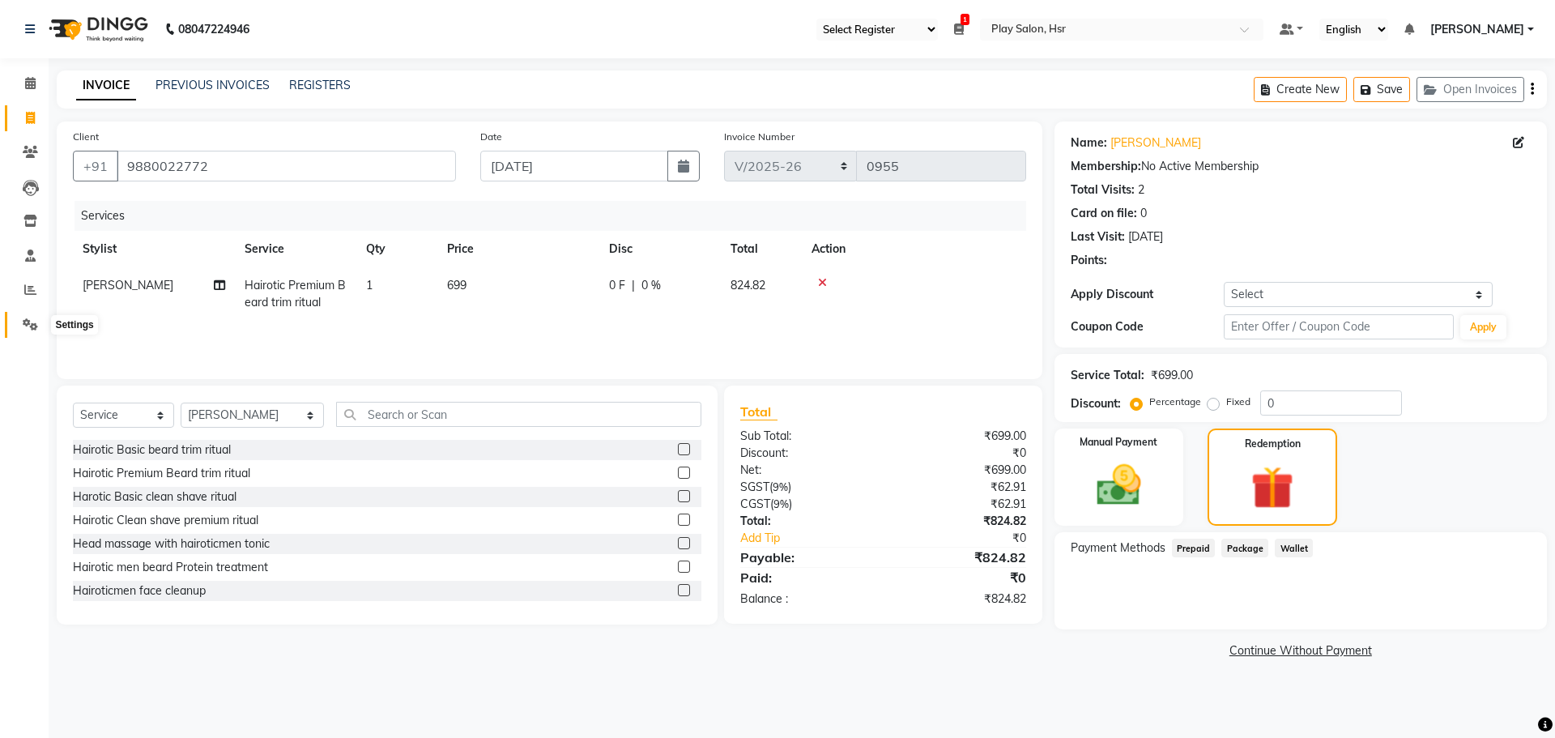
click at [24, 318] on icon at bounding box center [30, 324] width 15 height 12
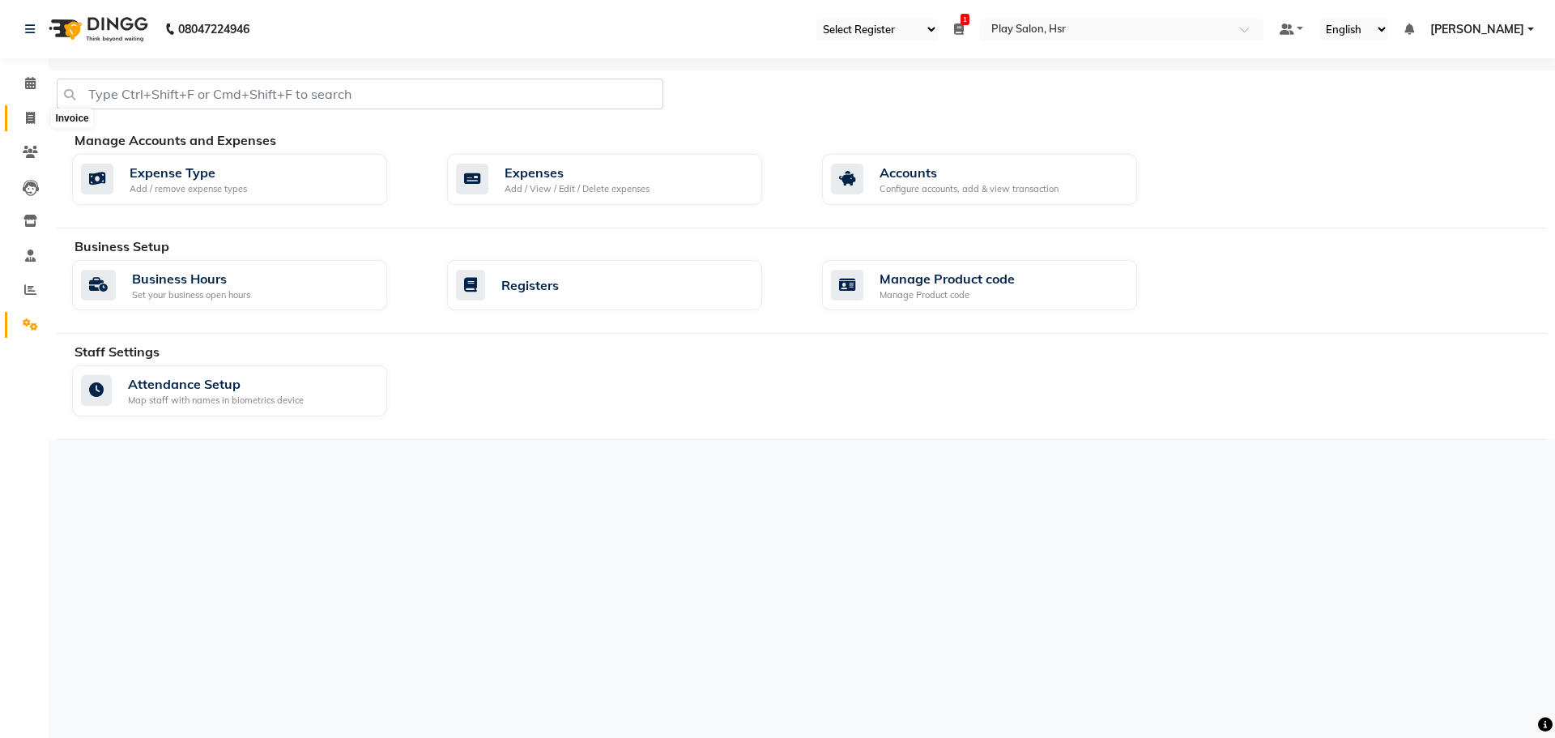
click at [28, 118] on icon at bounding box center [30, 118] width 9 height 12
select select "service"
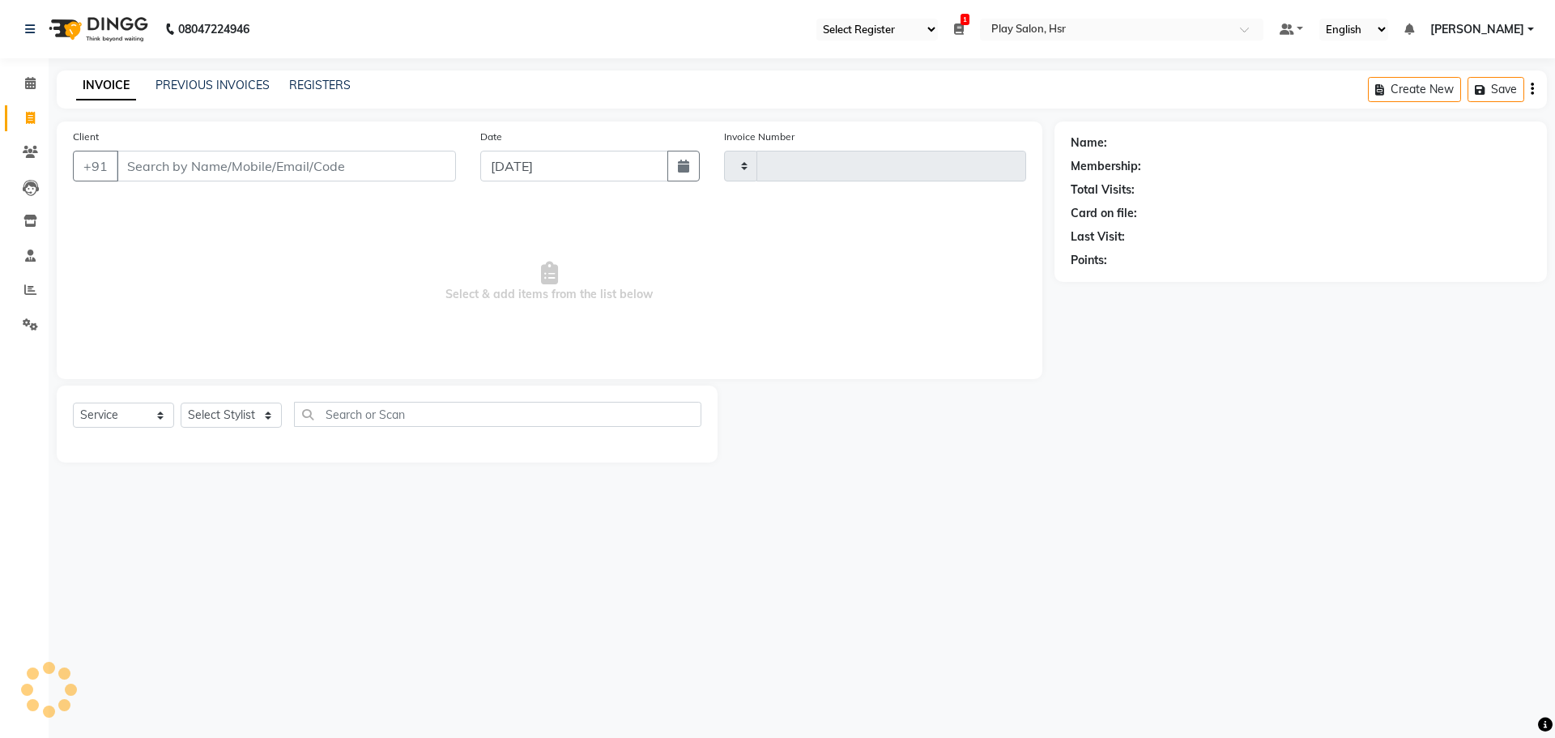
type input "0955"
select select "8358"
click at [216, 167] on input "Client" at bounding box center [286, 166] width 339 height 31
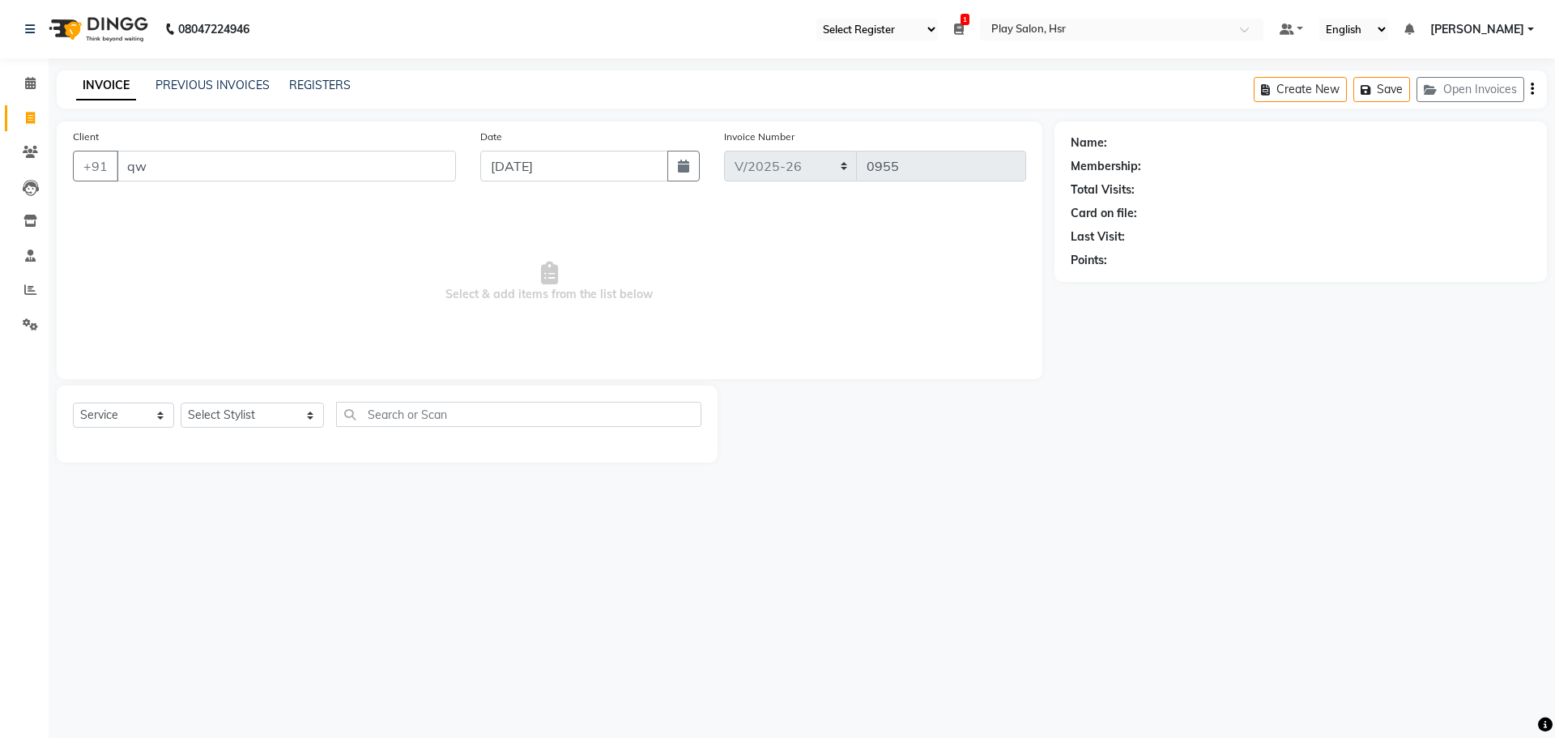
type input "q"
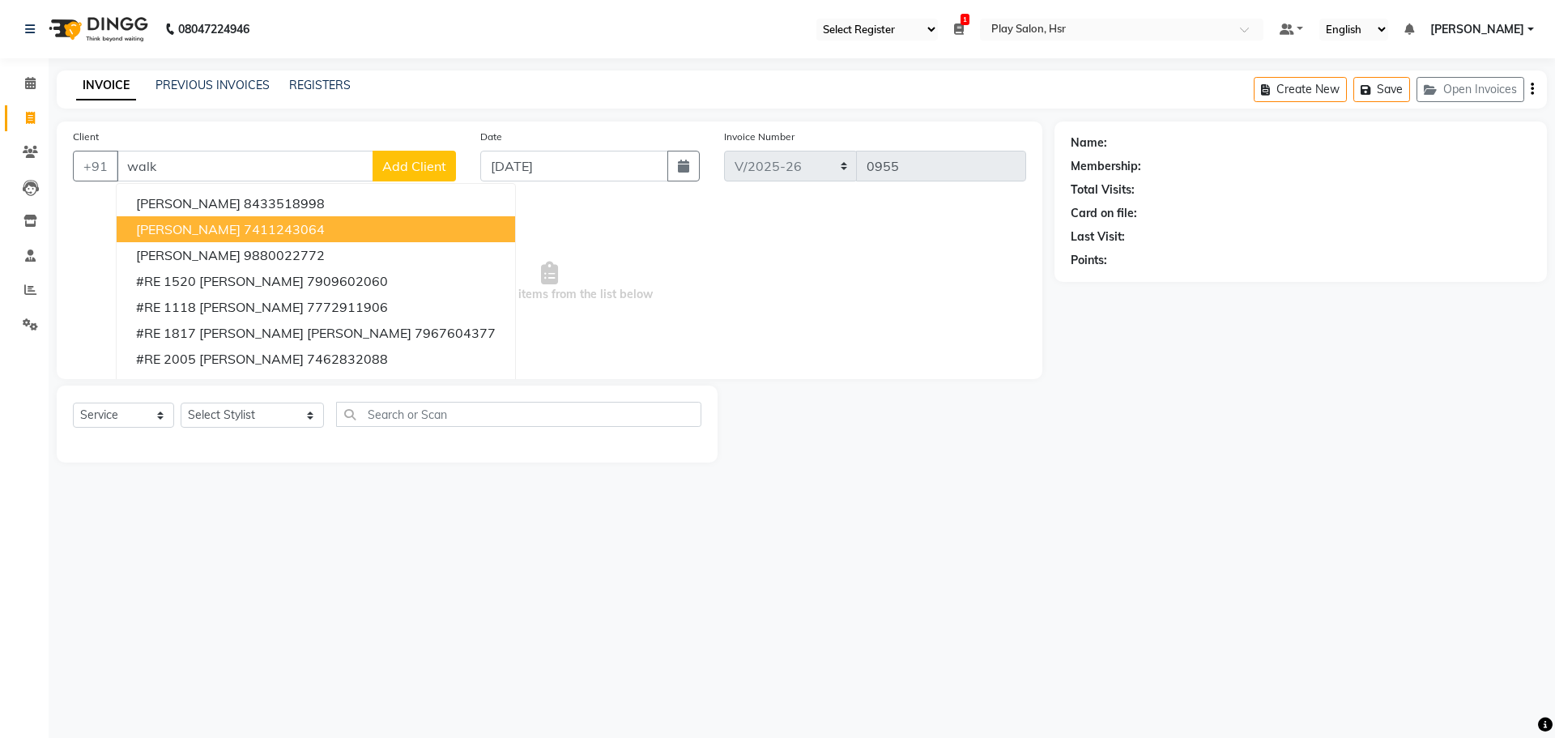
click at [211, 220] on button "[PERSON_NAME] 7411243064" at bounding box center [316, 229] width 399 height 26
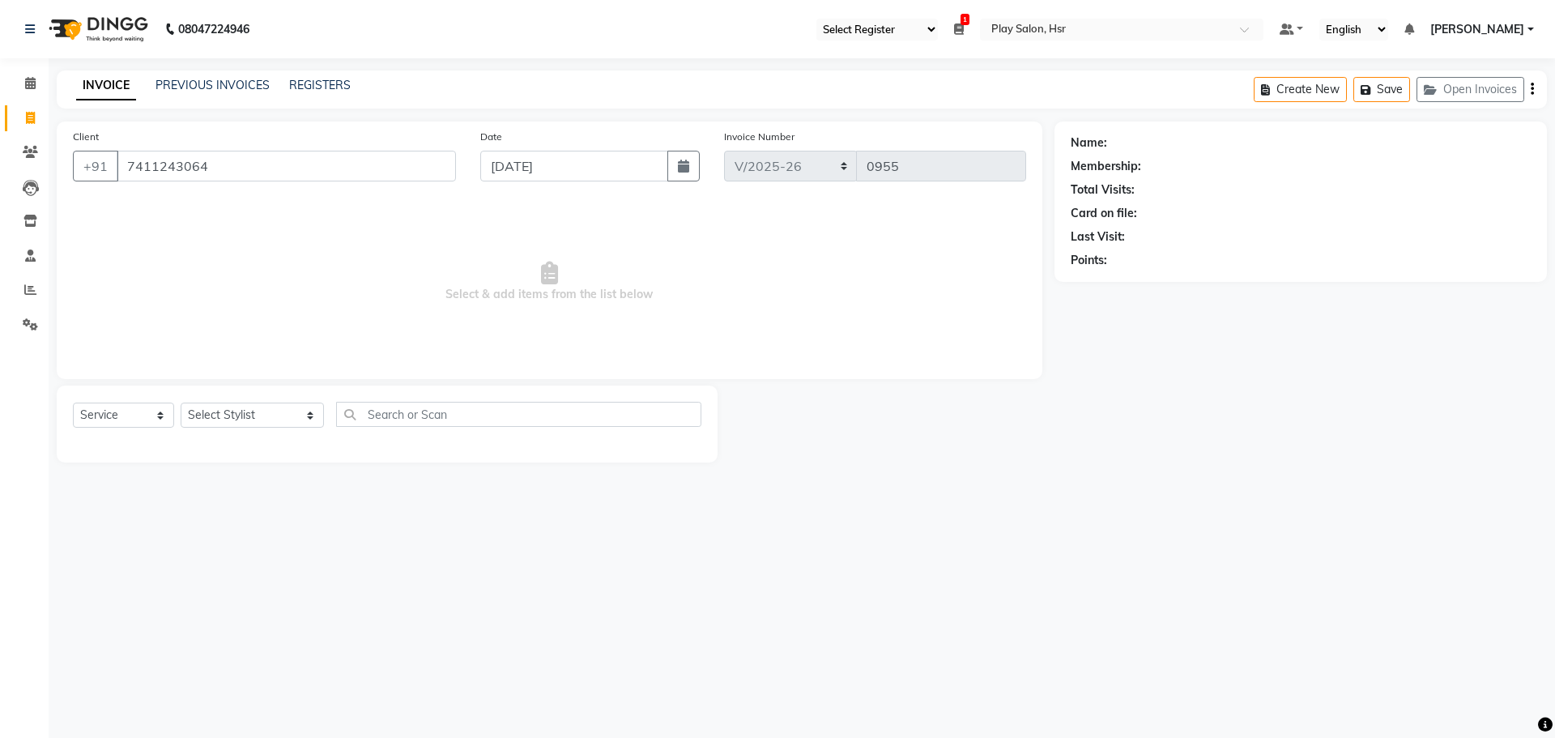
type input "7411243064"
click at [212, 407] on select "Select Stylist [PERSON_NAME] B Bhagrati C [PERSON_NAME] Divya [PERSON_NAME] Jee…" at bounding box center [252, 415] width 143 height 25
select select "81921"
click at [181, 403] on select "Select Stylist [PERSON_NAME] B Bhagrati C [PERSON_NAME] Divya [PERSON_NAME] Jee…" at bounding box center [252, 415] width 143 height 25
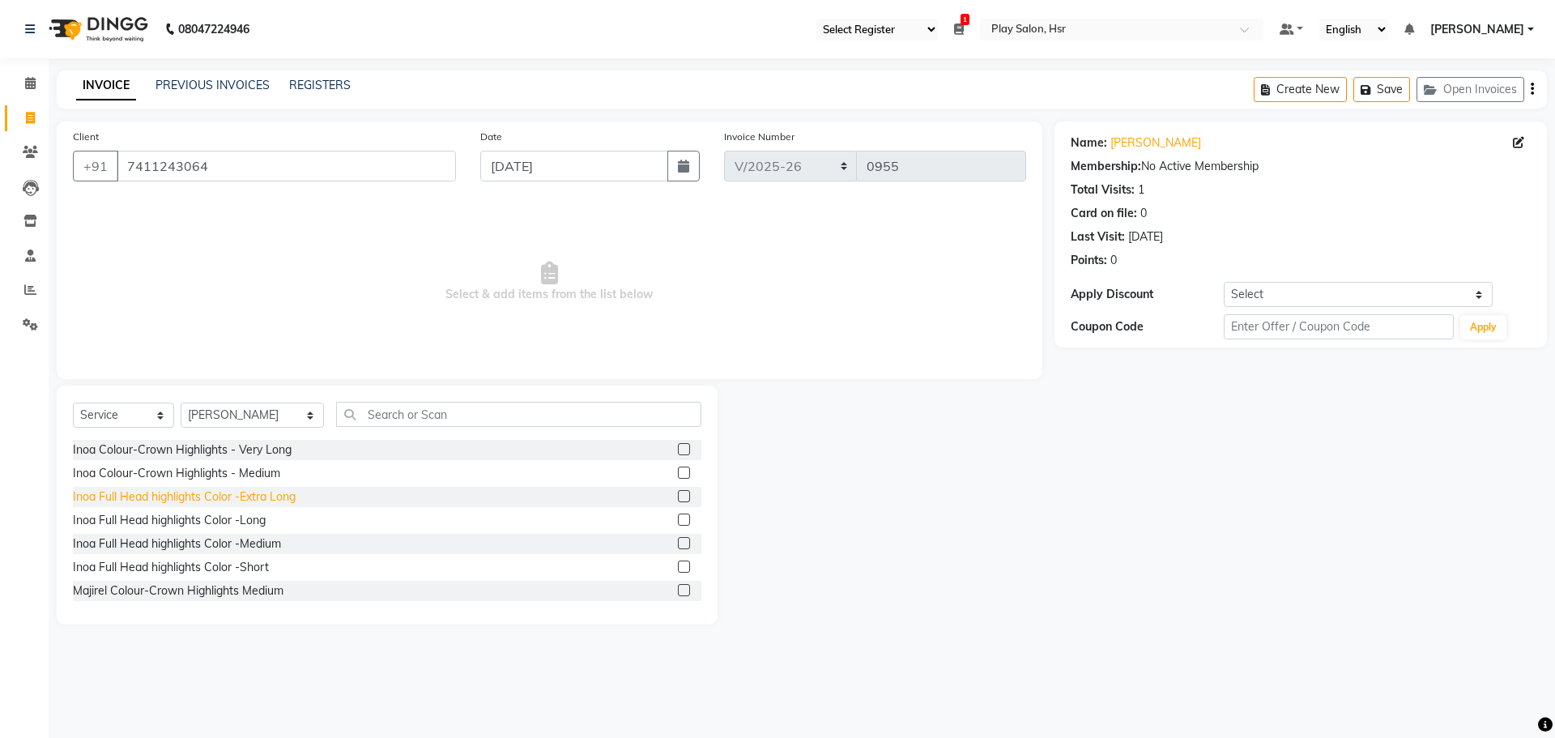
click at [190, 504] on div "Inoa Full Head highlights Color -Extra Long" at bounding box center [184, 497] width 223 height 17
checkbox input "false"
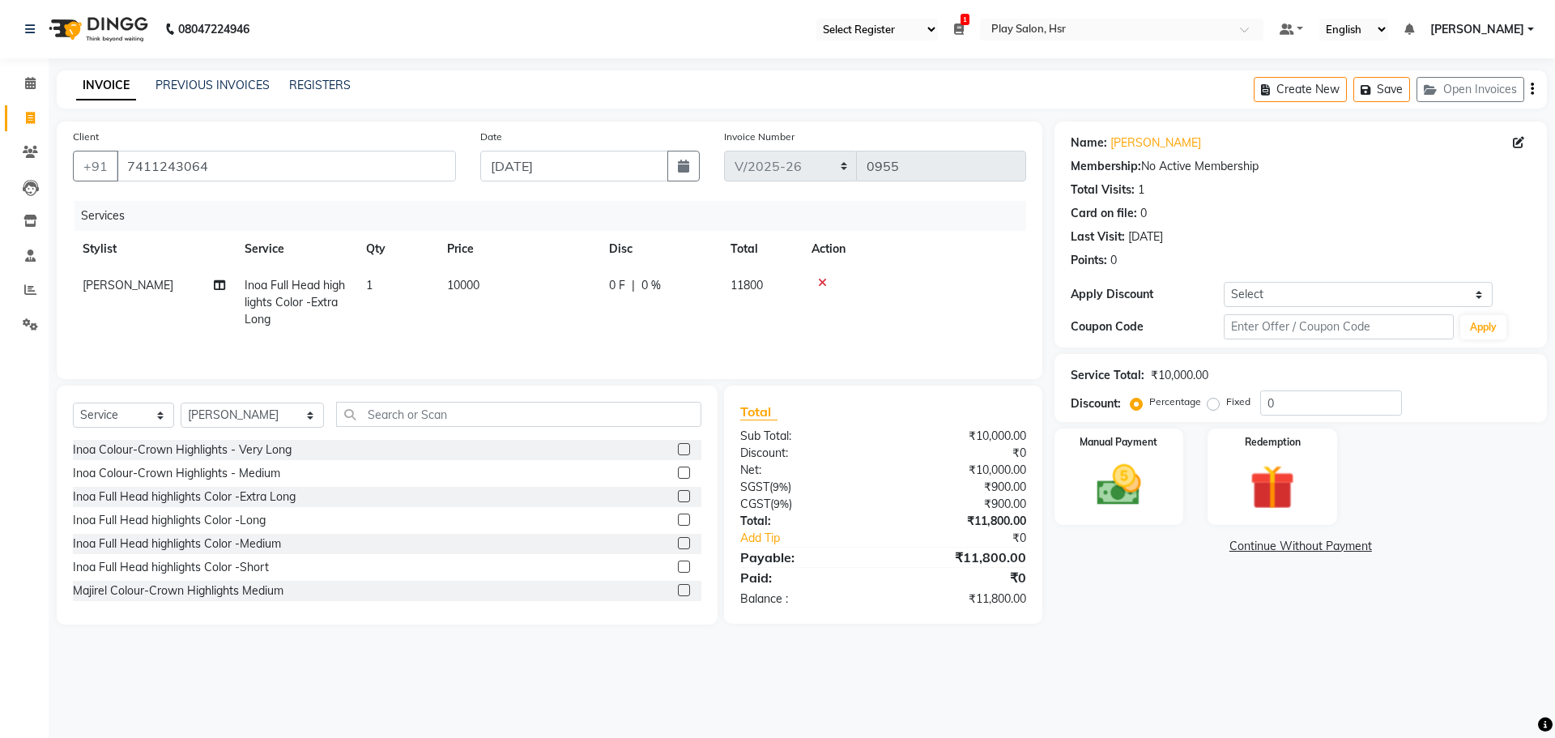
drag, startPoint x: 1131, startPoint y: 254, endPoint x: 1066, endPoint y: 261, distance: 65.2
click at [1066, 261] on div "Name: [PERSON_NAME] Membership: No Active Membership Total Visits: 1 Card on fi…" at bounding box center [1301, 235] width 493 height 226
click at [1253, 480] on img at bounding box center [1272, 488] width 75 height 58
click at [1324, 547] on span "Points" at bounding box center [1338, 548] width 36 height 19
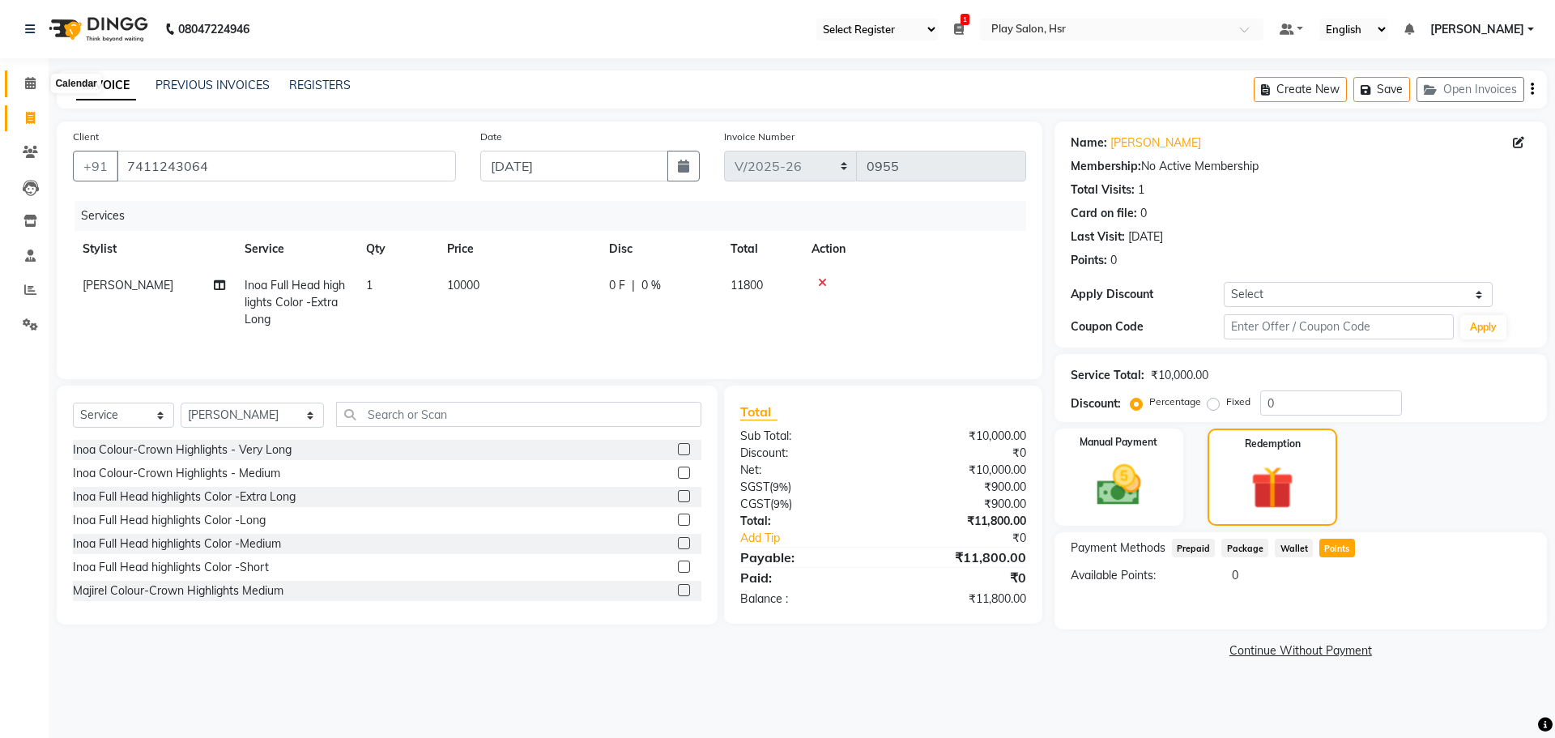
click at [37, 89] on span at bounding box center [30, 84] width 28 height 19
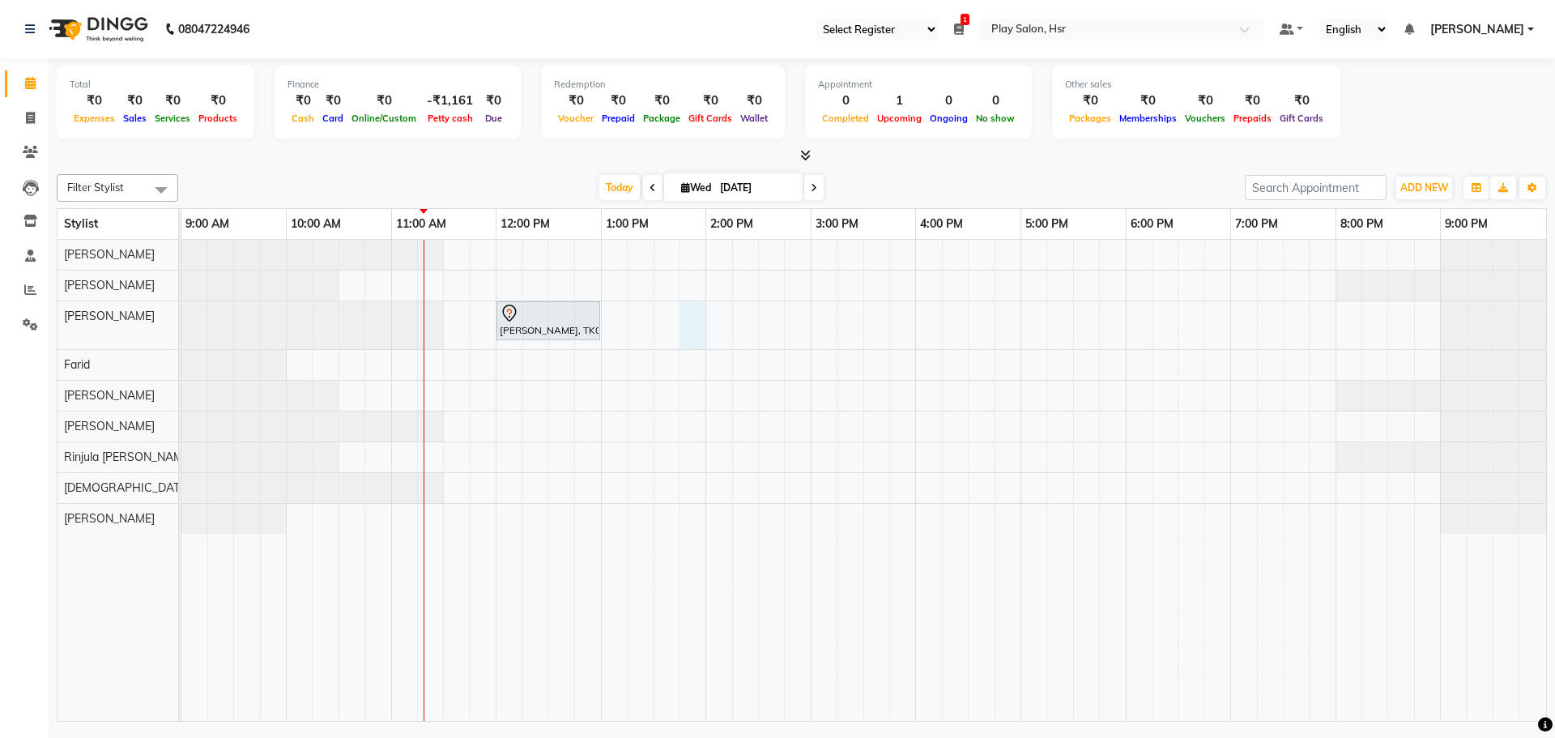
click at [704, 328] on div "[PERSON_NAME], TK01, 12:00 PM-01:00 PM, Hair Cut Men (Senior stylist)" at bounding box center [863, 480] width 1365 height 481
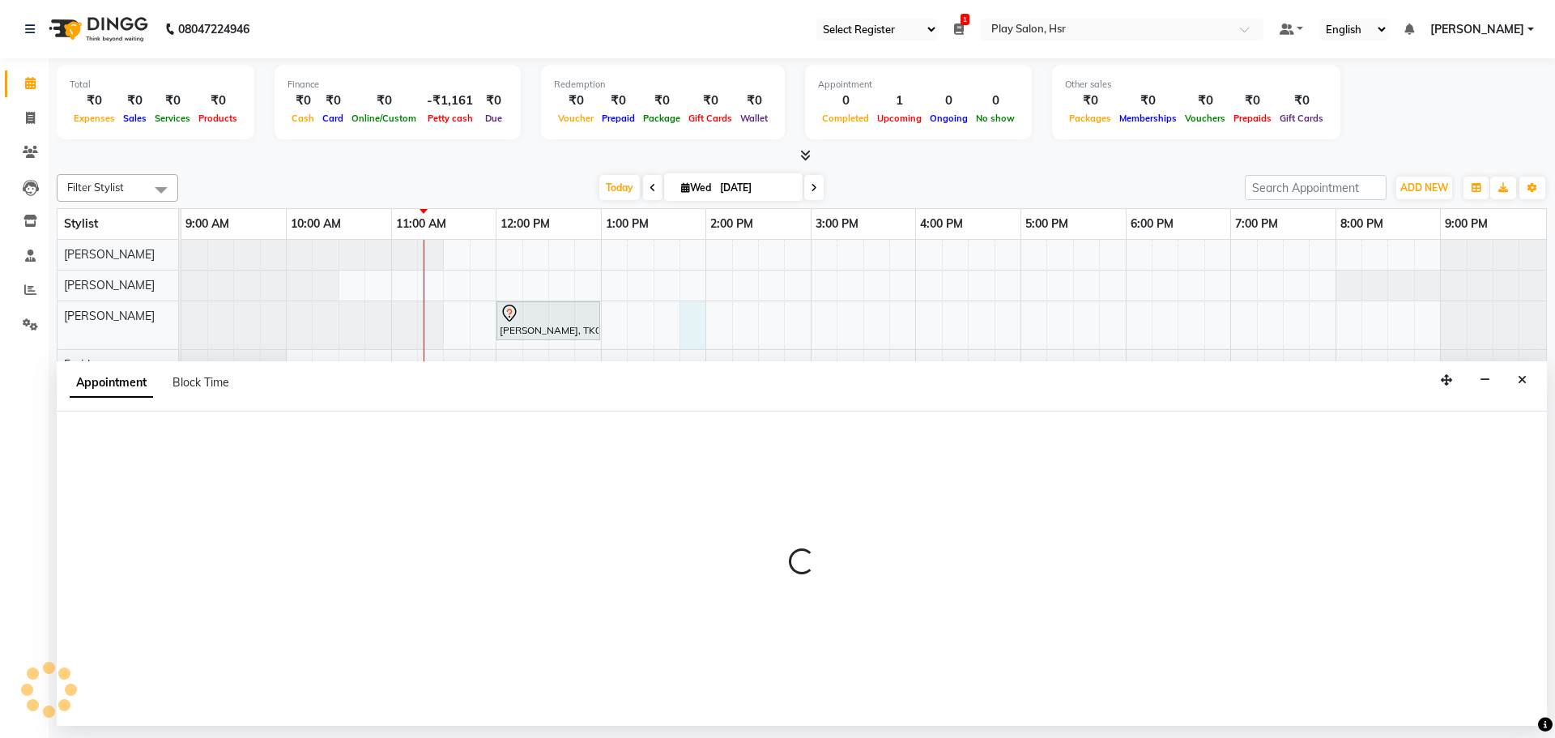
select select "81917"
select select "tentative"
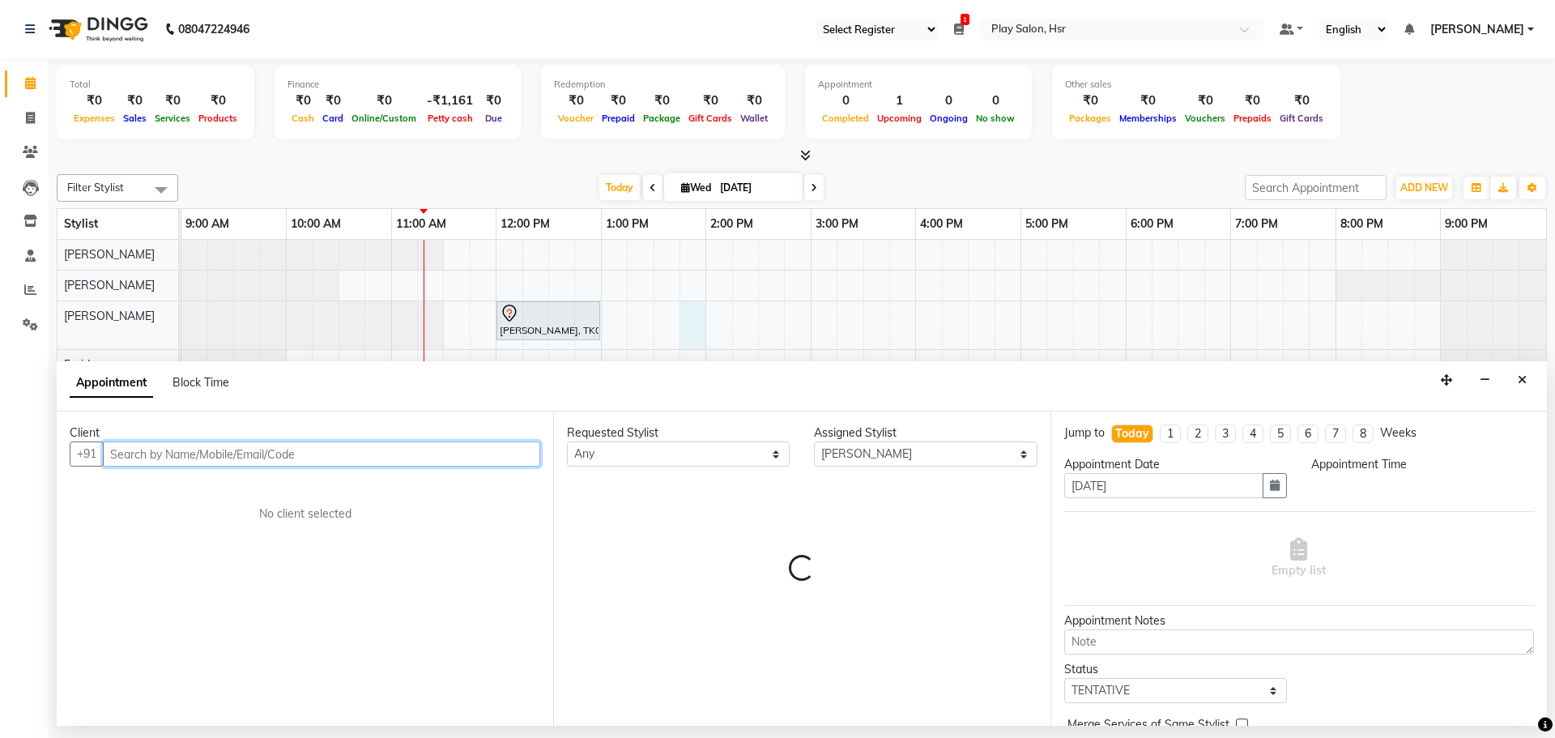
select select "825"
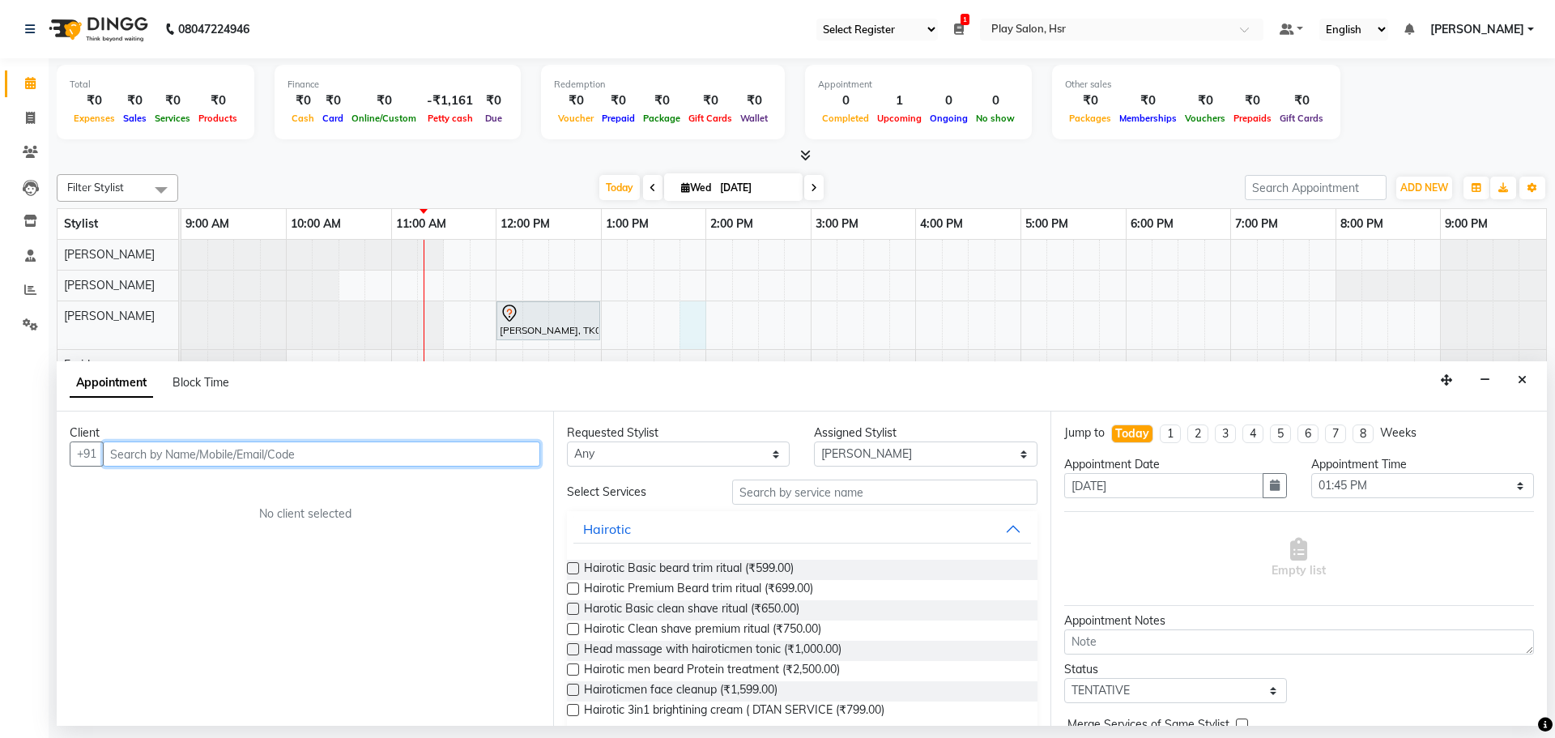
click at [369, 446] on input "text" at bounding box center [321, 454] width 437 height 25
click at [288, 450] on input "text" at bounding box center [321, 454] width 437 height 25
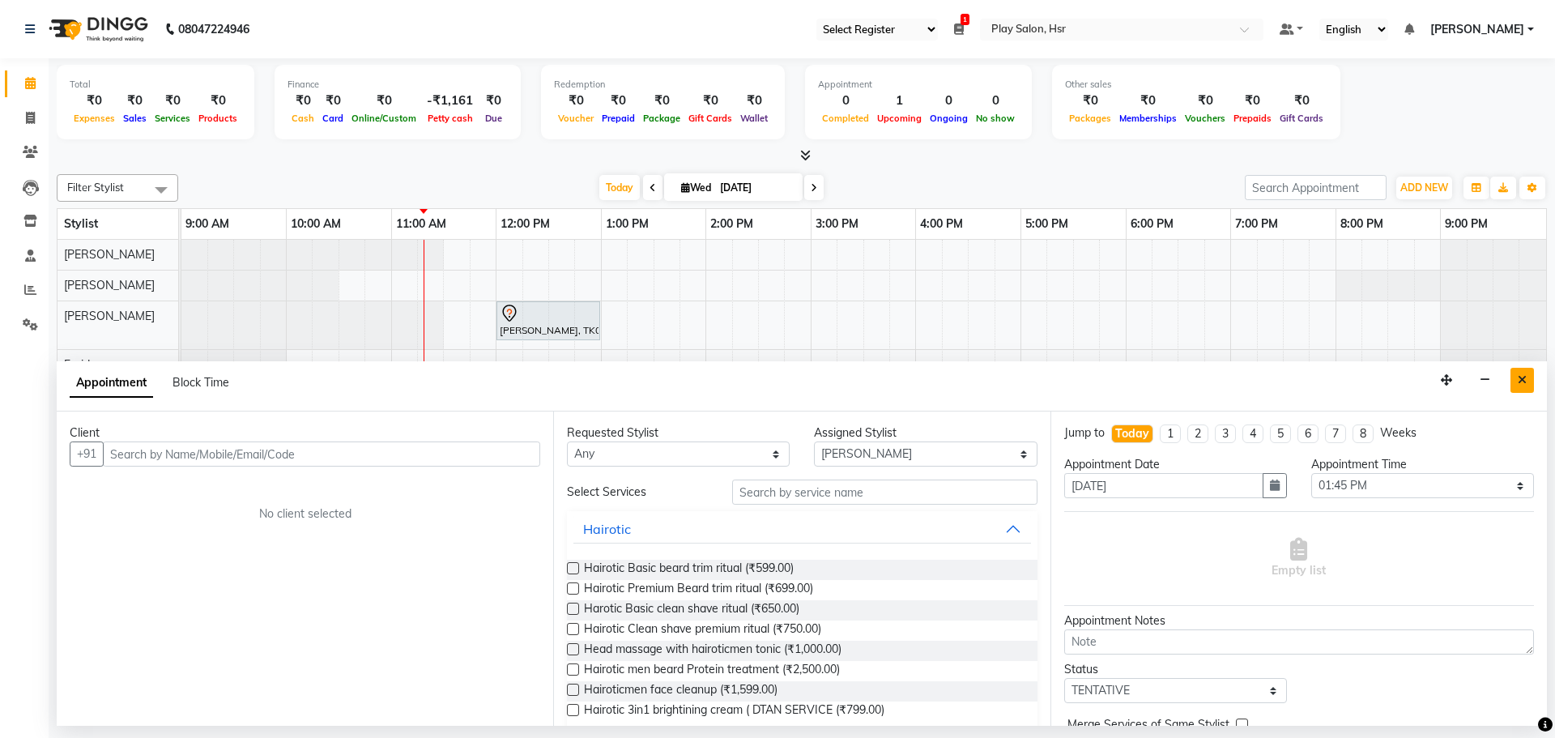
click at [1520, 380] on icon "Close" at bounding box center [1522, 379] width 9 height 11
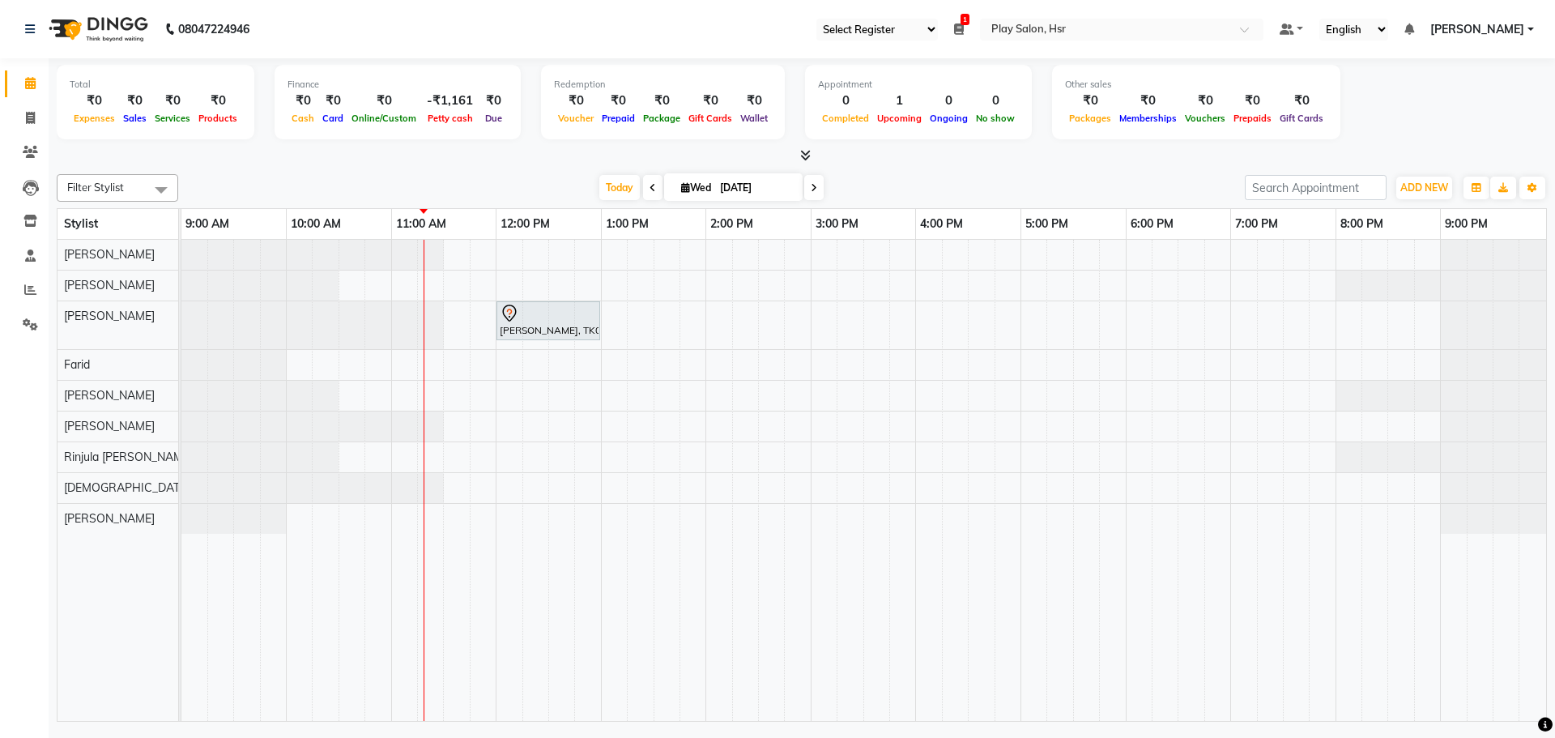
drag, startPoint x: 461, startPoint y: 399, endPoint x: 437, endPoint y: 165, distance: 234.6
click at [437, 165] on div "Total ₹0 Expenses ₹0 Sales ₹0 Services ₹0 Products Finance ₹0 Cash ₹0 Card ₹0 O…" at bounding box center [802, 392] width 1507 height 668
click at [651, 181] on span at bounding box center [652, 187] width 19 height 25
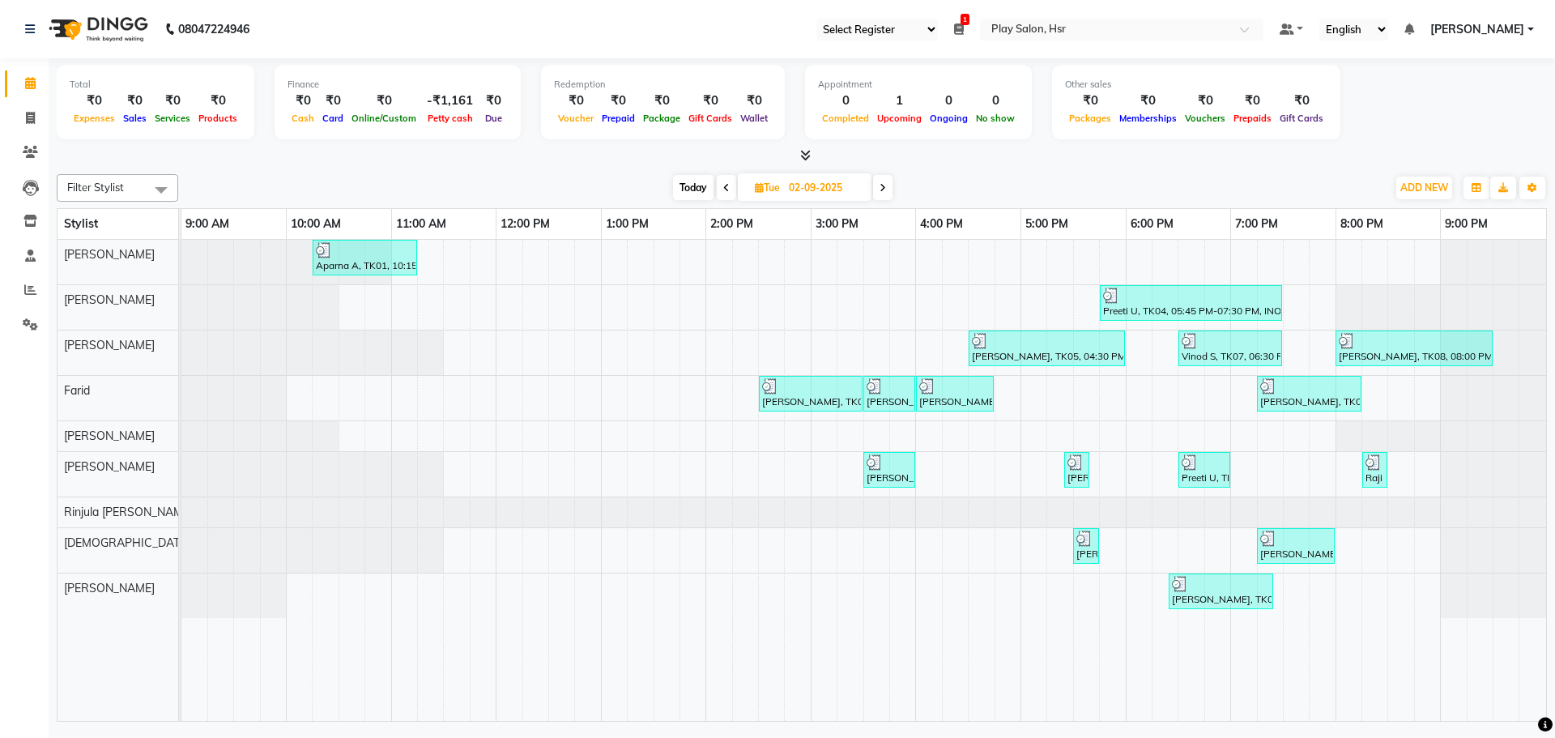
click at [883, 181] on span at bounding box center [882, 187] width 19 height 25
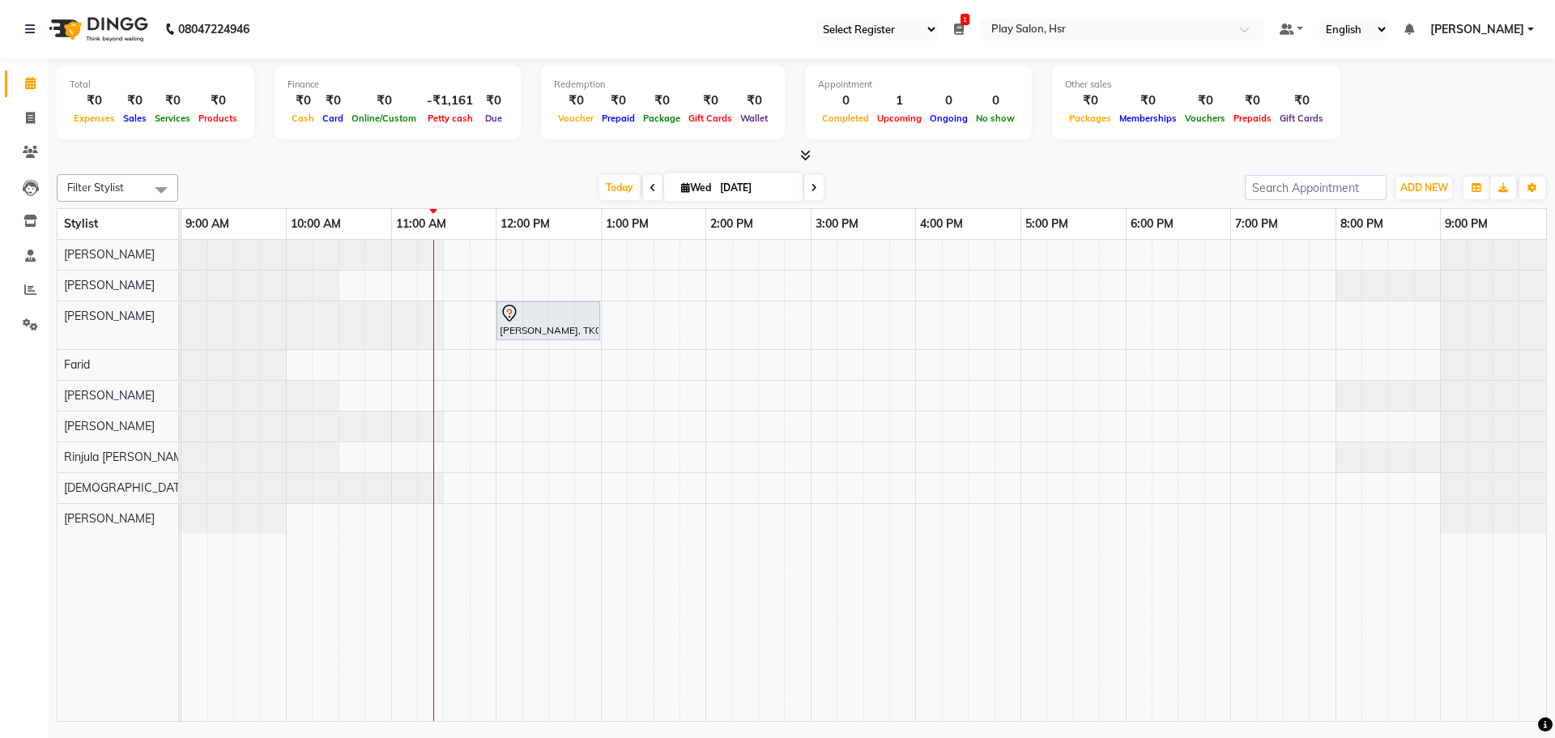
click at [648, 181] on span at bounding box center [652, 187] width 19 height 25
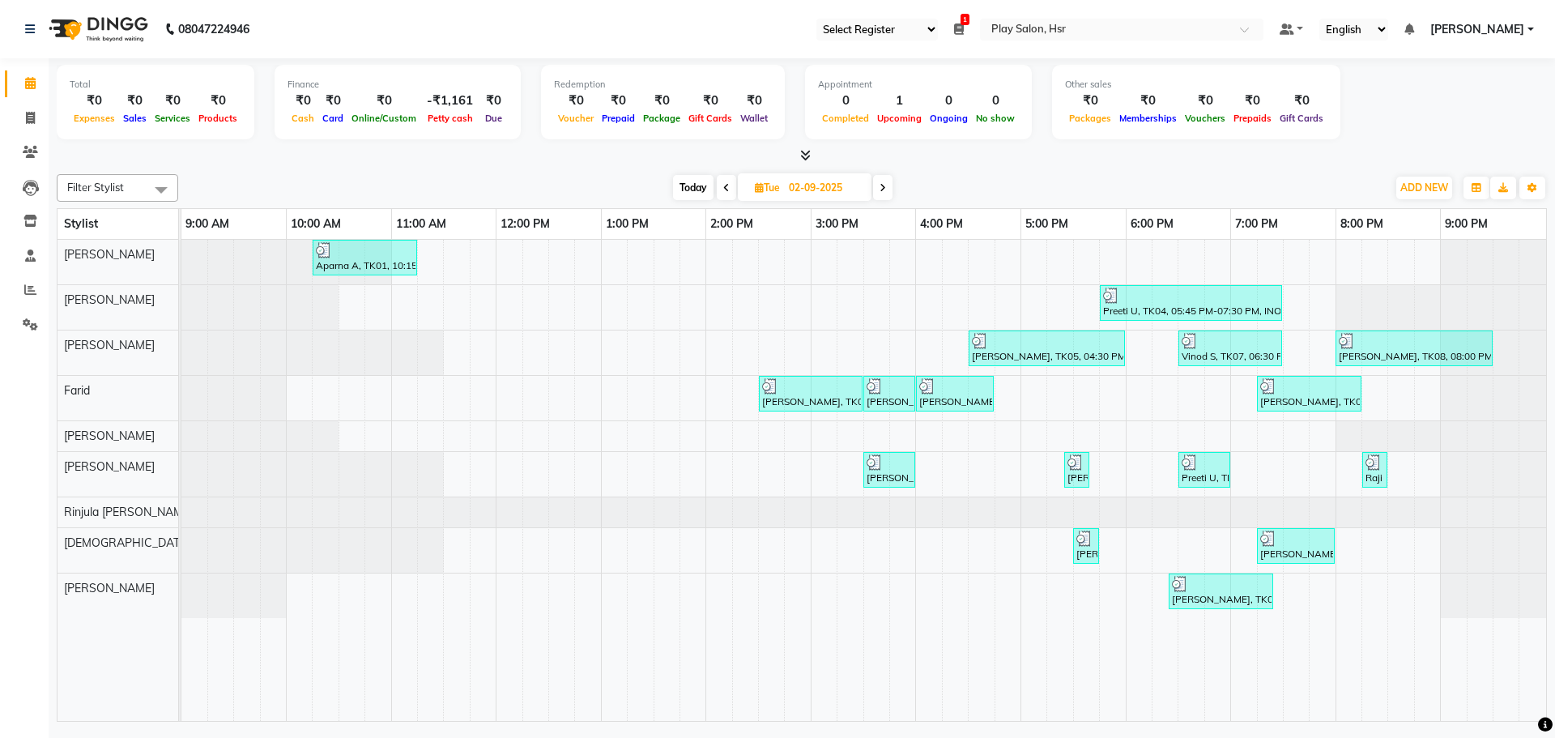
click at [885, 181] on span at bounding box center [882, 187] width 19 height 25
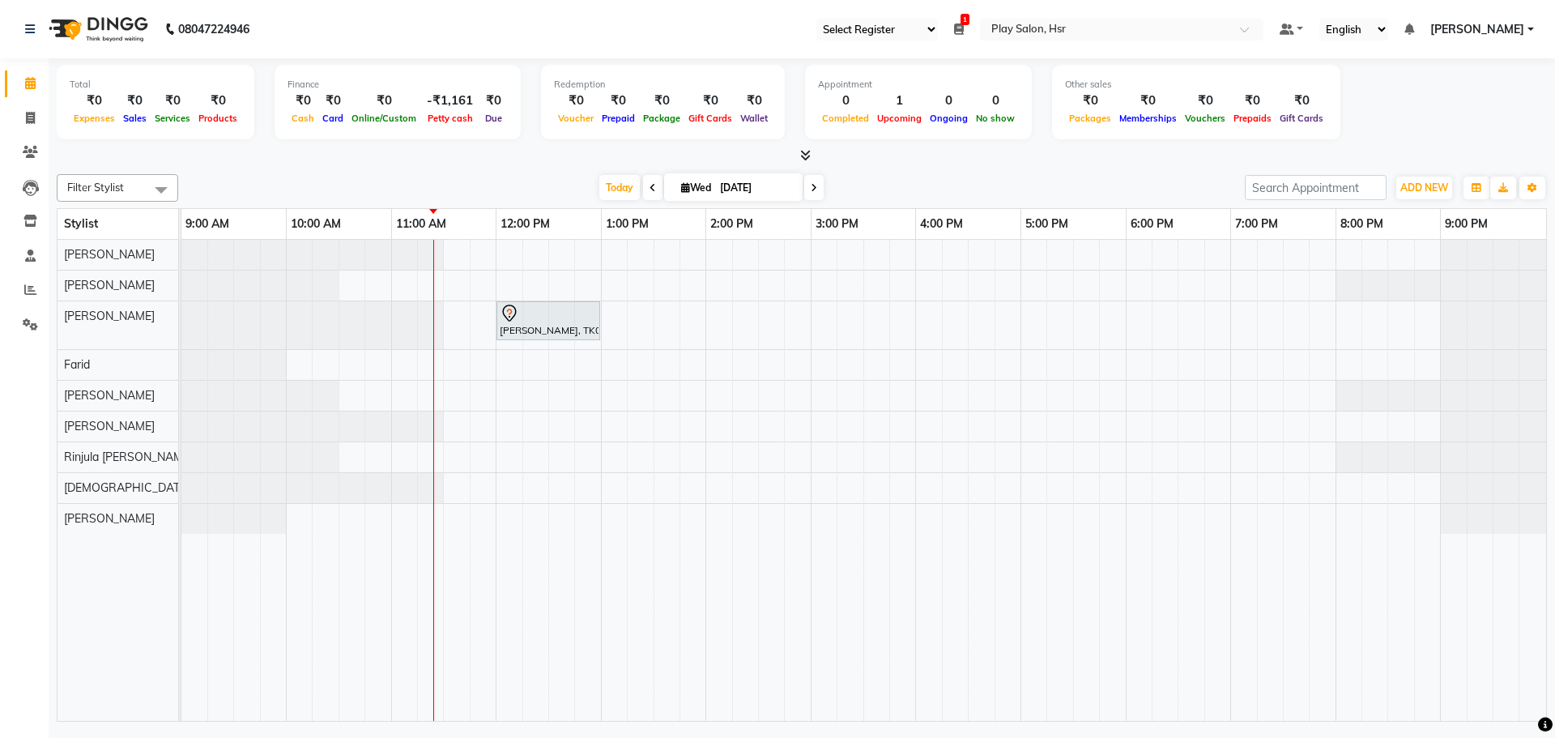
click at [809, 177] on span at bounding box center [813, 187] width 19 height 25
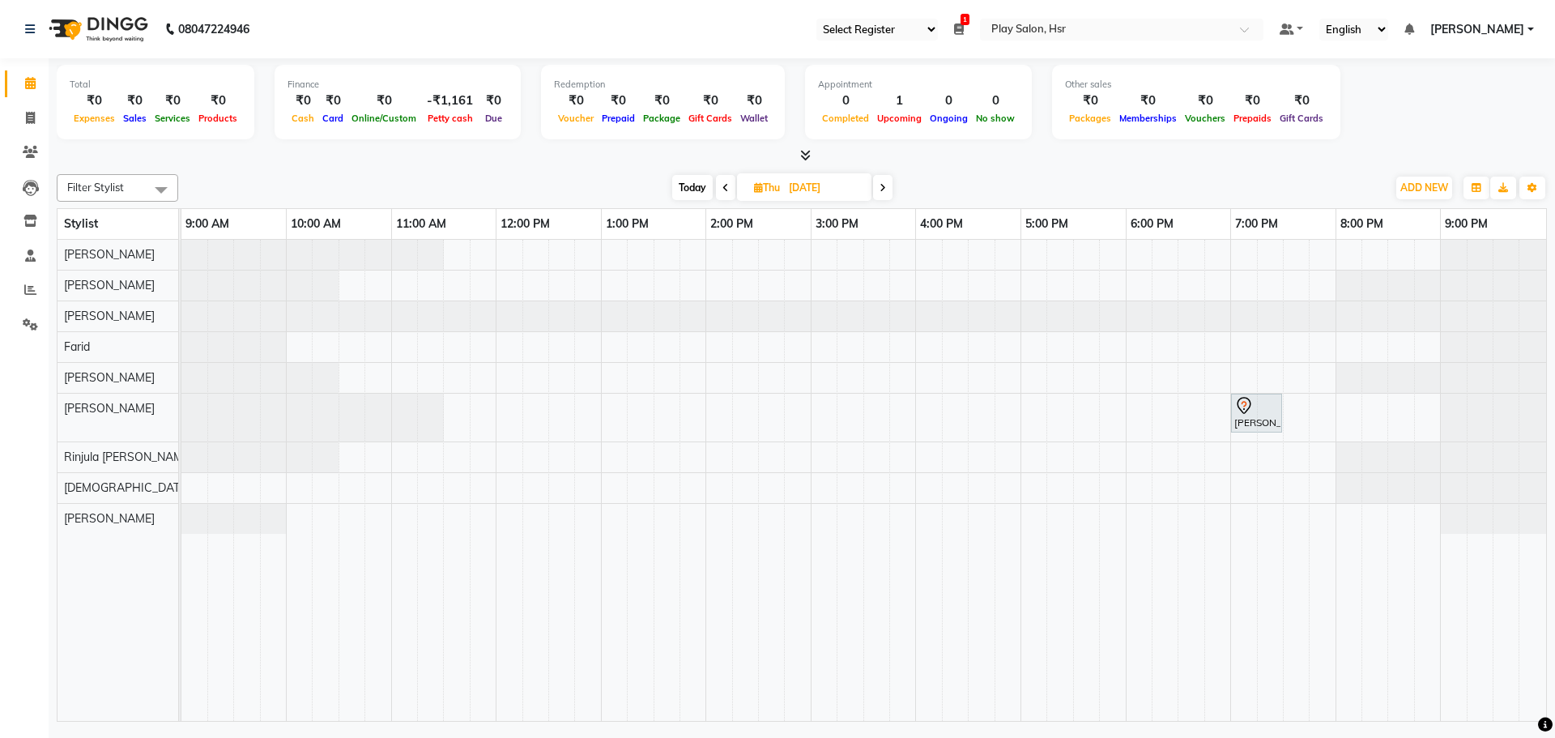
click at [719, 179] on span at bounding box center [725, 187] width 19 height 25
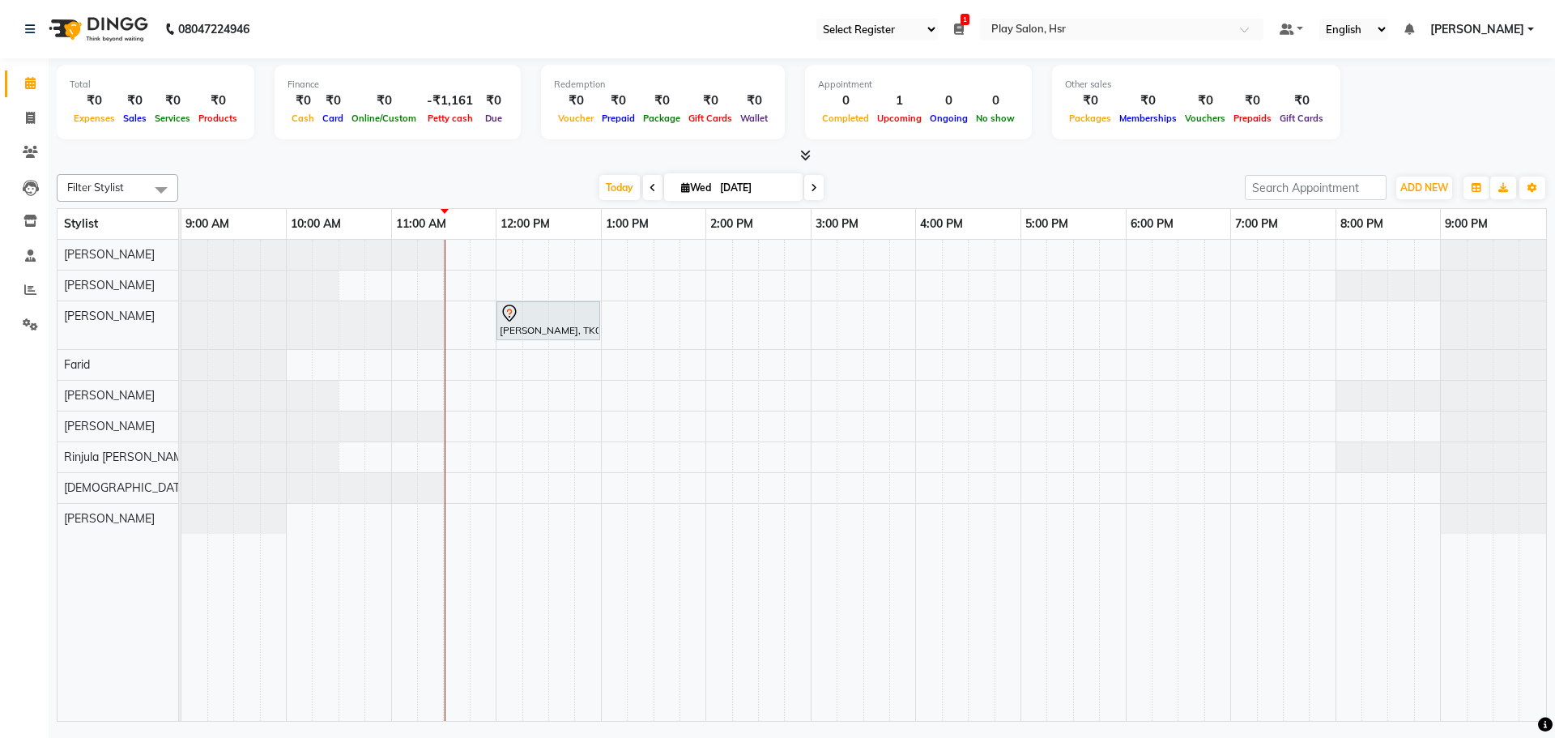
click at [650, 188] on icon at bounding box center [653, 188] width 6 height 10
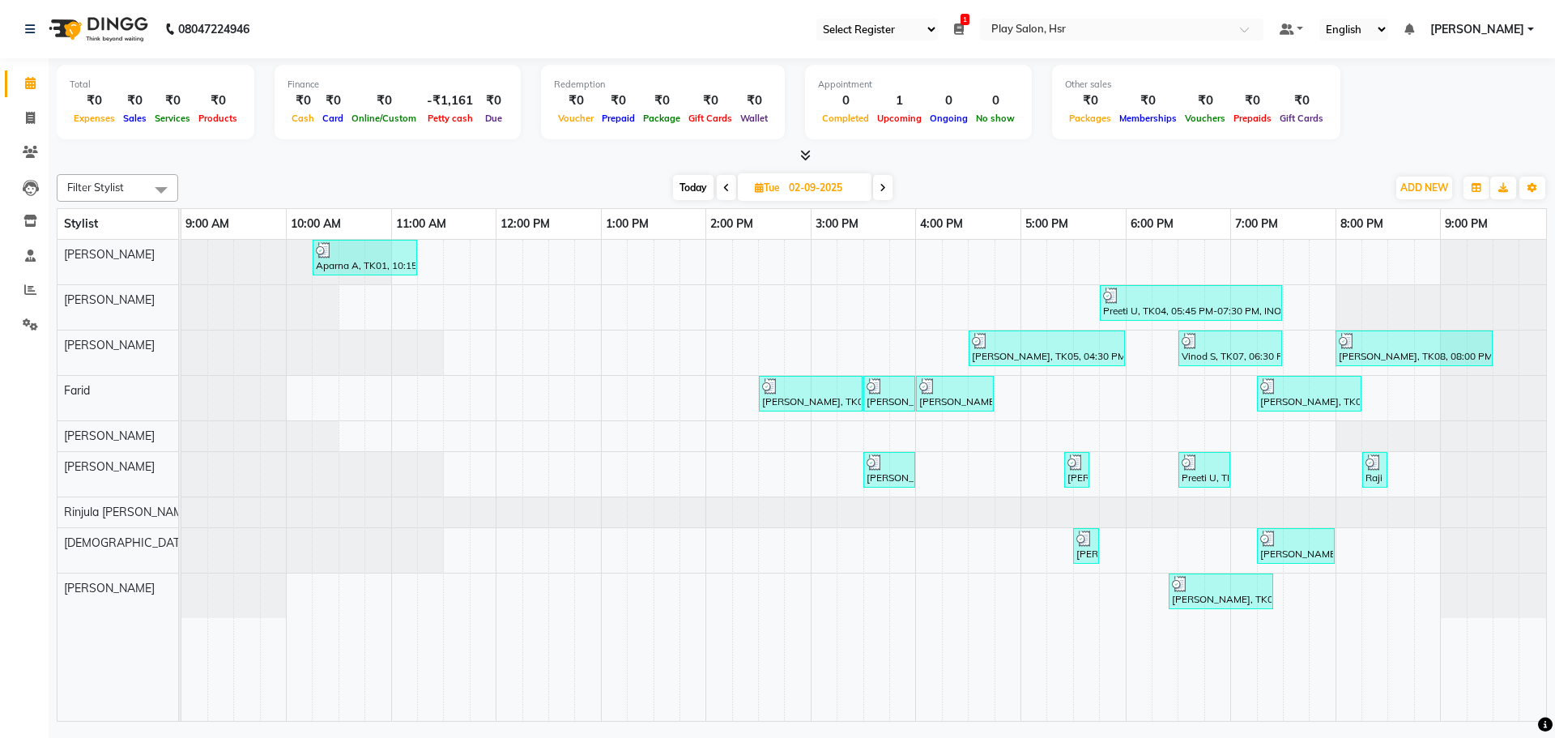
click at [727, 190] on icon at bounding box center [726, 188] width 6 height 10
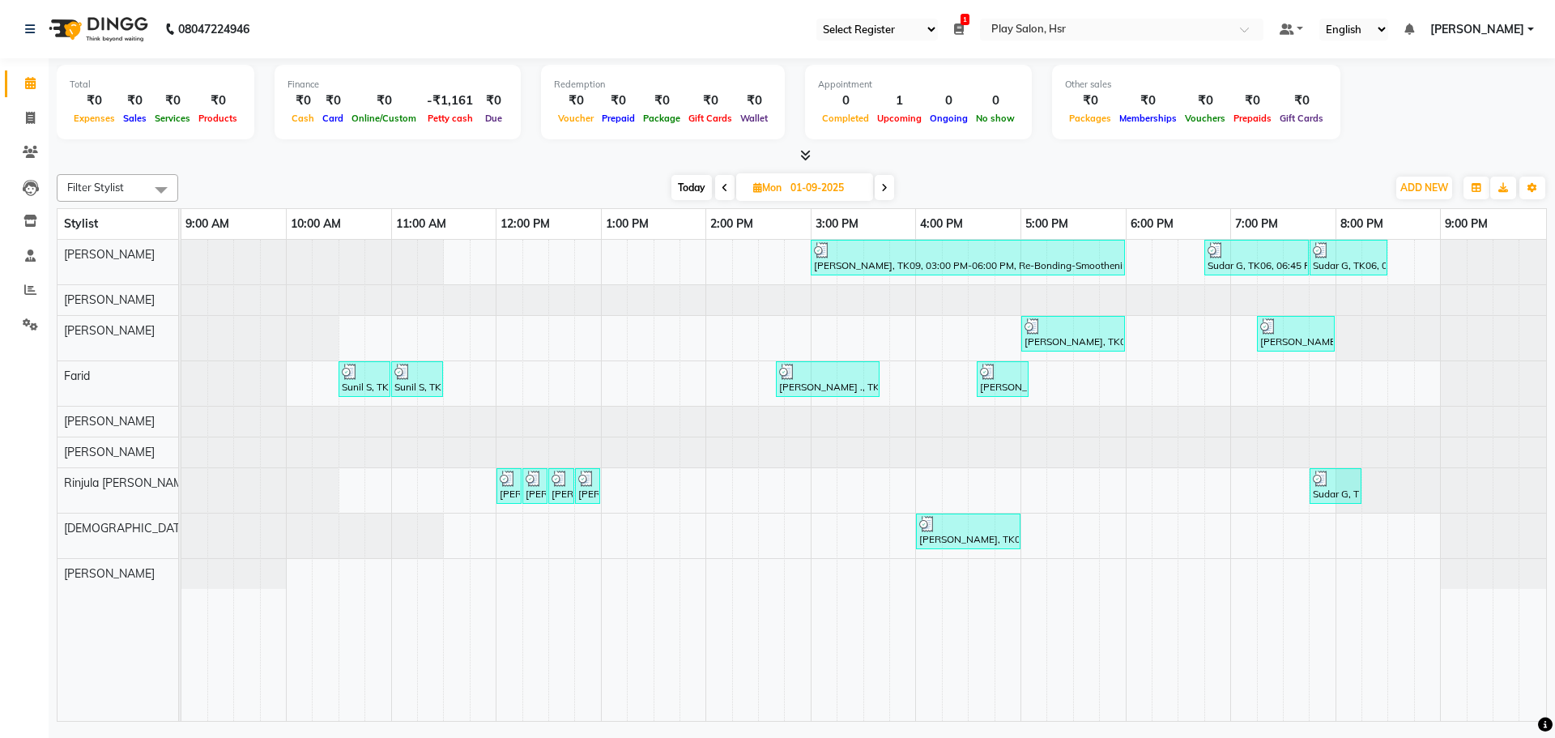
click at [688, 185] on span "Today" at bounding box center [692, 187] width 41 height 25
type input "[DATE]"
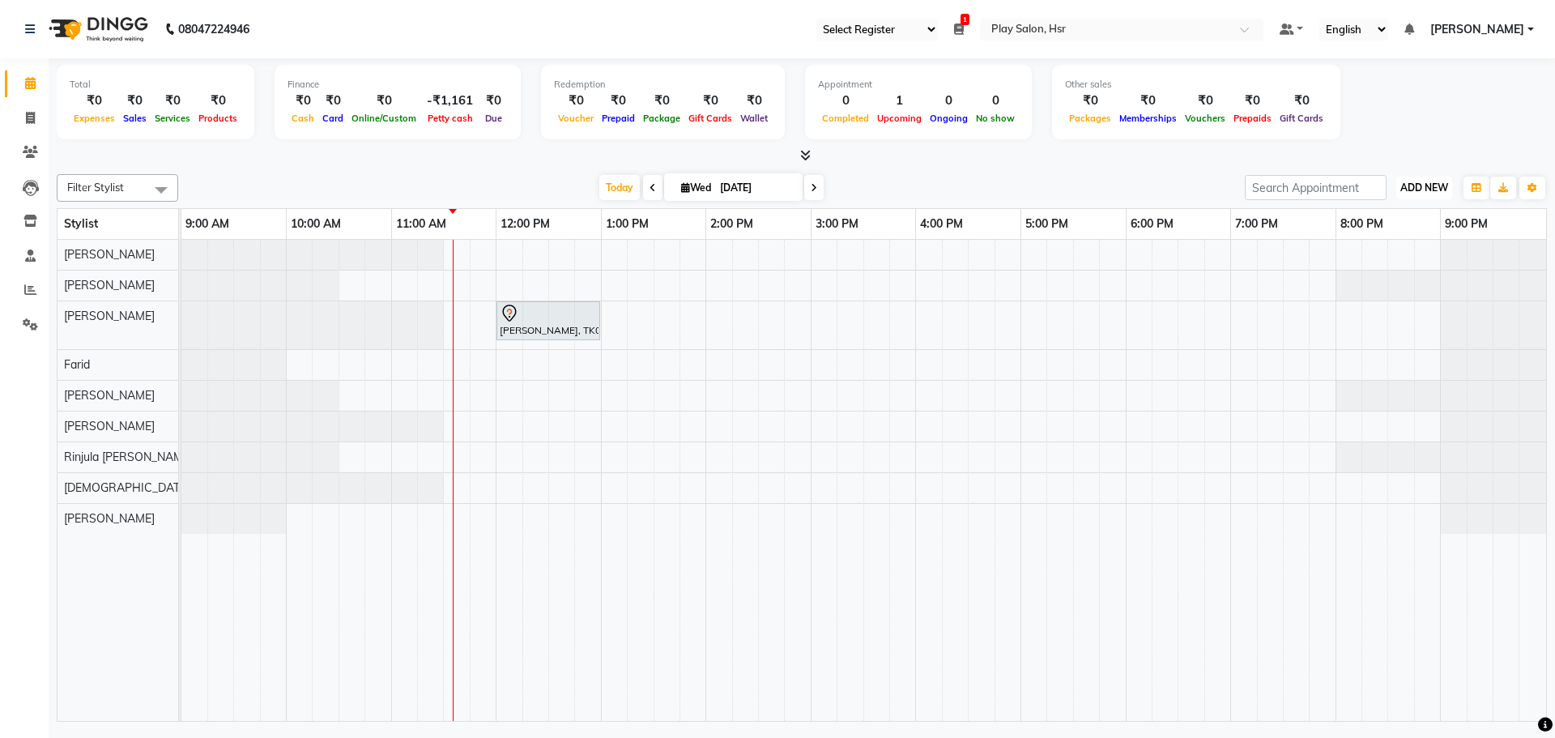
click at [1425, 189] on span "ADD NEW" at bounding box center [1425, 187] width 48 height 12
drag, startPoint x: 1111, startPoint y: 148, endPoint x: 1107, endPoint y: 162, distance: 14.6
click at [1111, 149] on div at bounding box center [802, 155] width 1491 height 17
click at [29, 160] on span at bounding box center [30, 152] width 28 height 19
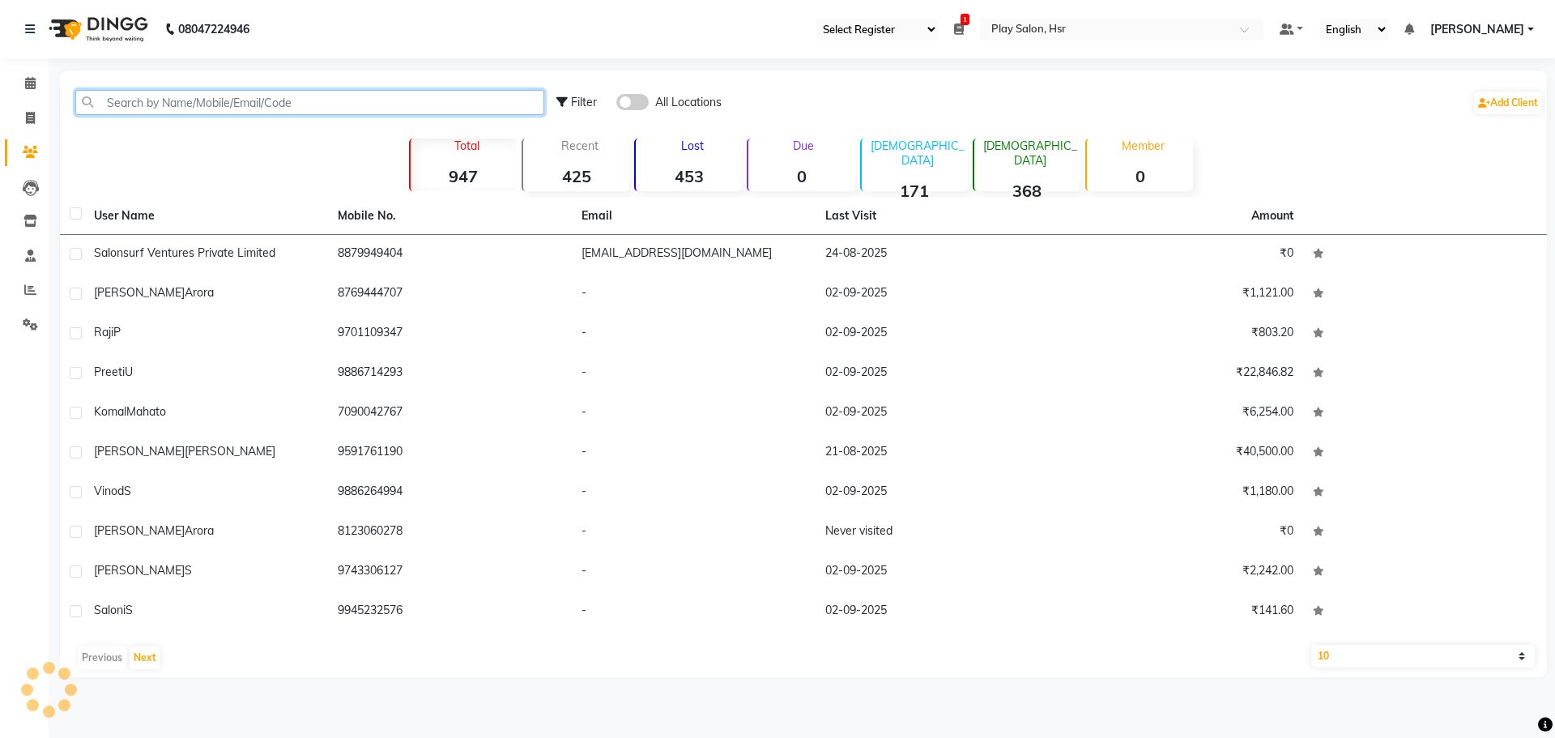
click at [236, 97] on input "text" at bounding box center [309, 102] width 469 height 25
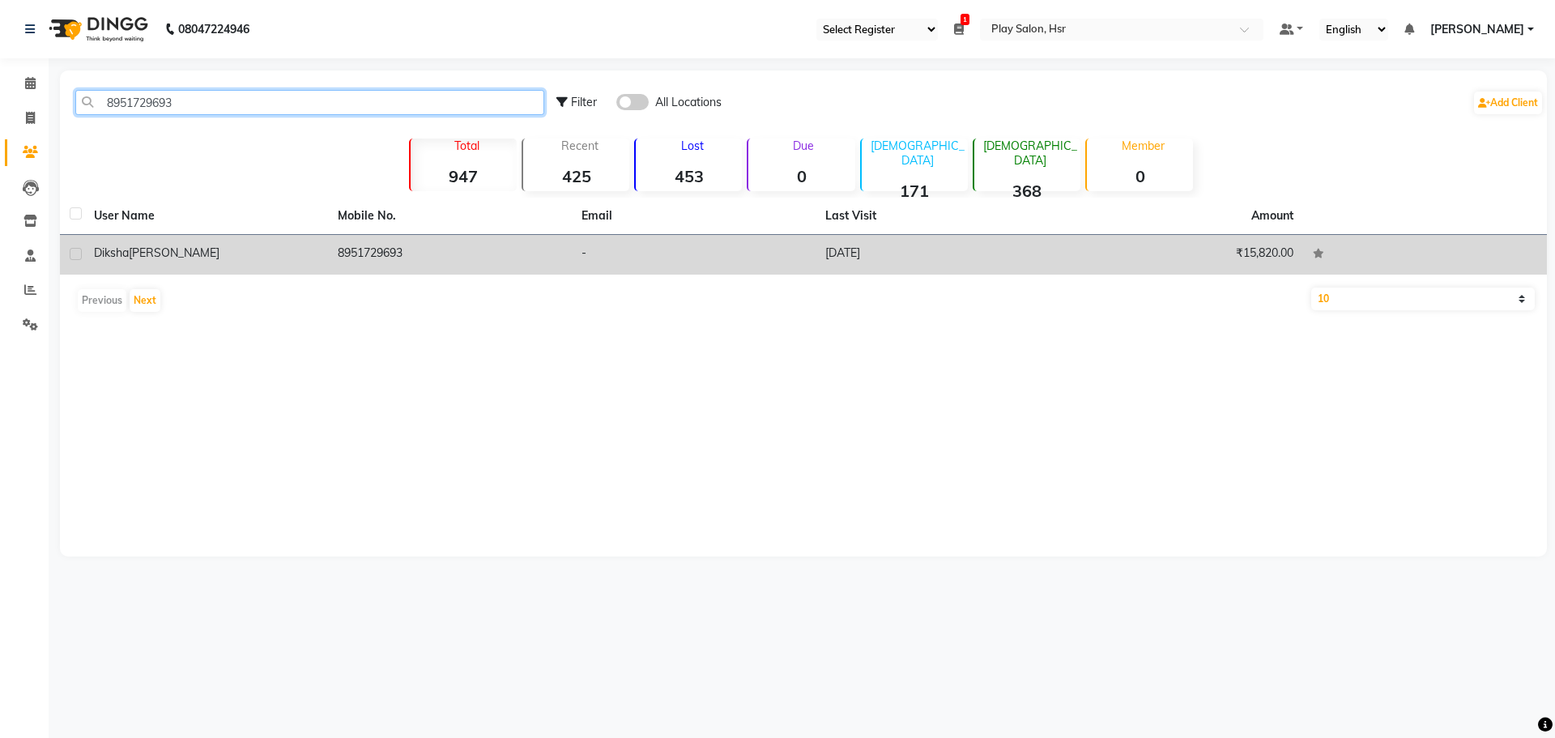
type input "8951729693"
click at [197, 252] on div "[PERSON_NAME]" at bounding box center [206, 253] width 224 height 17
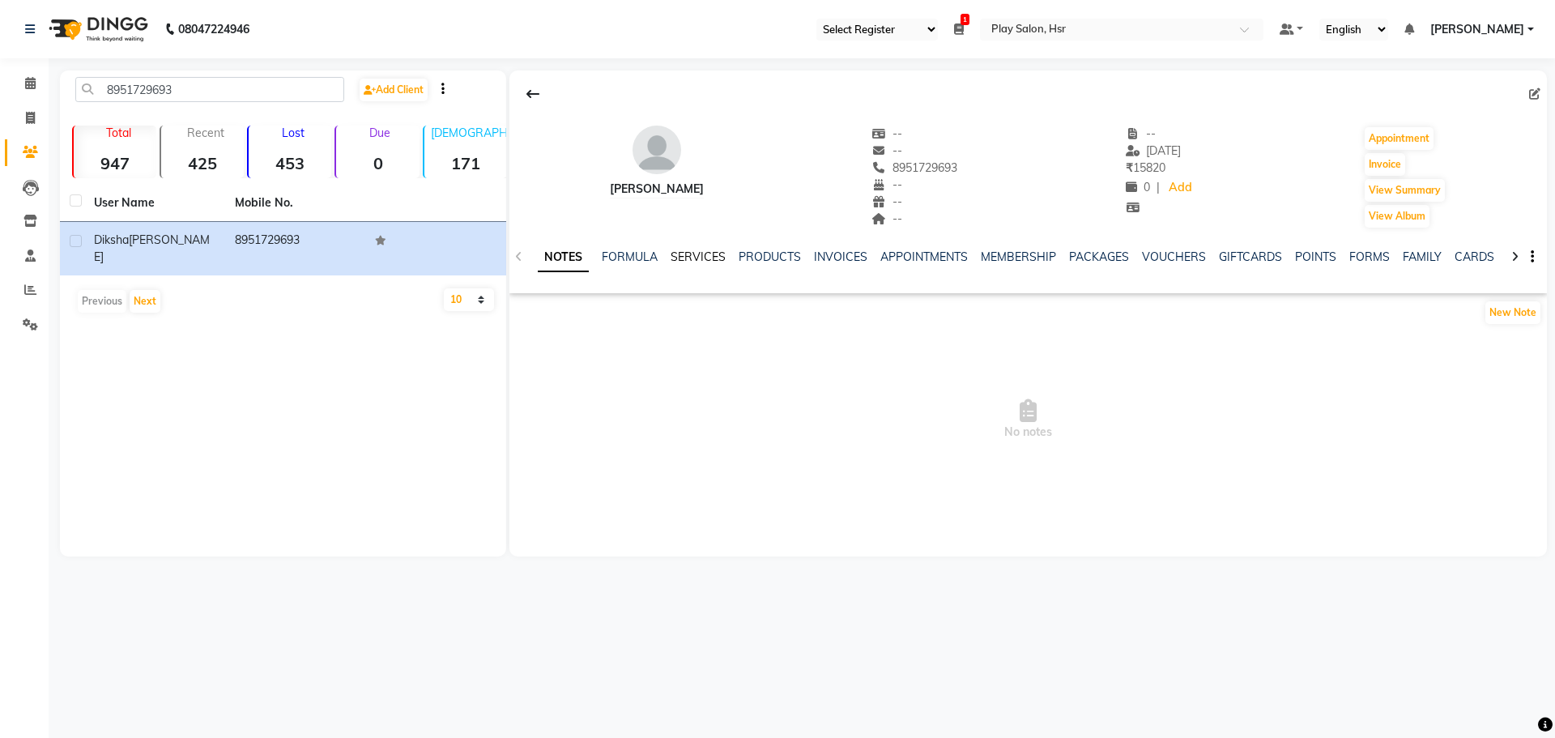
click at [698, 259] on link "SERVICES" at bounding box center [698, 257] width 55 height 15
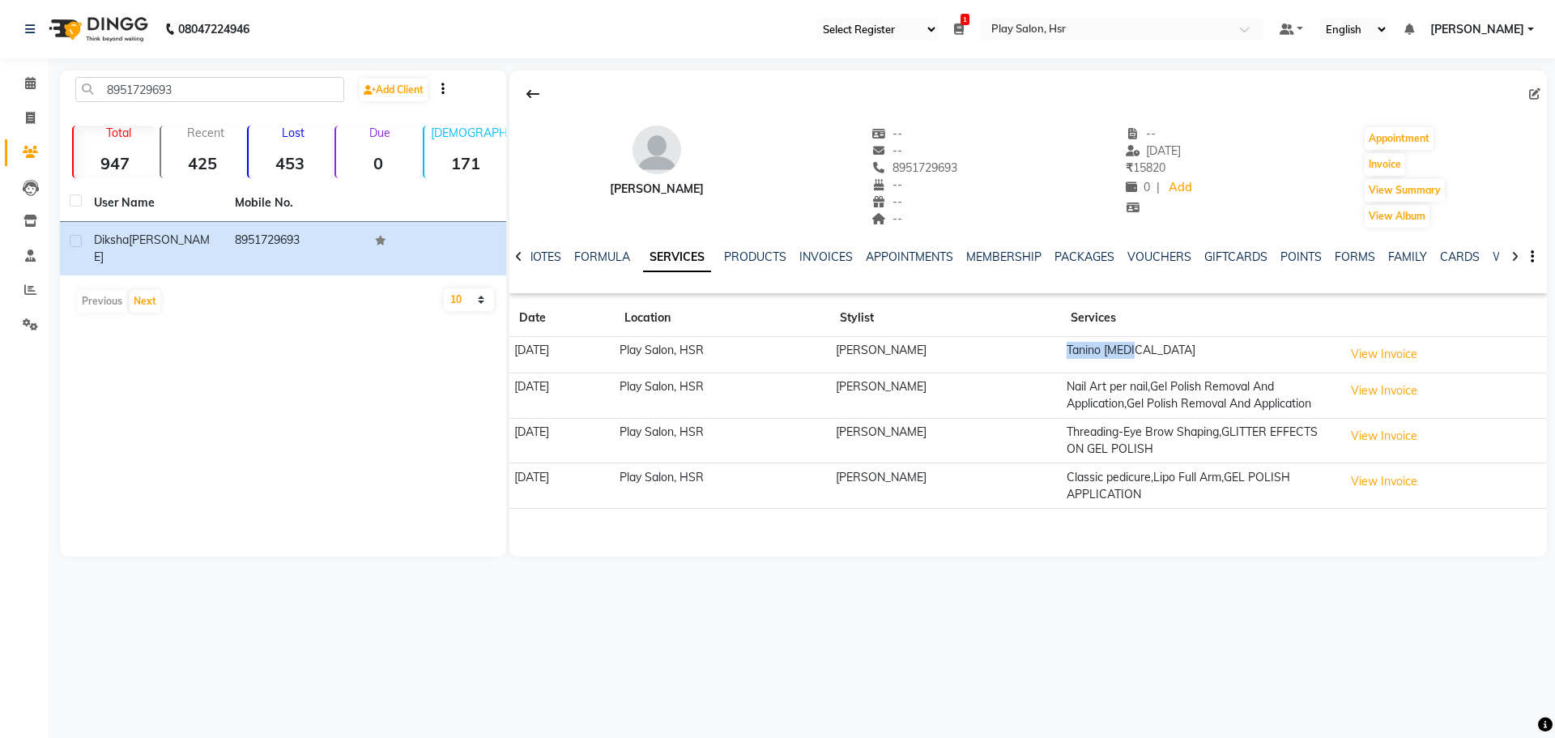
drag, startPoint x: 1082, startPoint y: 348, endPoint x: 1179, endPoint y: 359, distance: 97.1
click at [1179, 359] on td "Tanino [MEDICAL_DATA]" at bounding box center [1199, 355] width 277 height 36
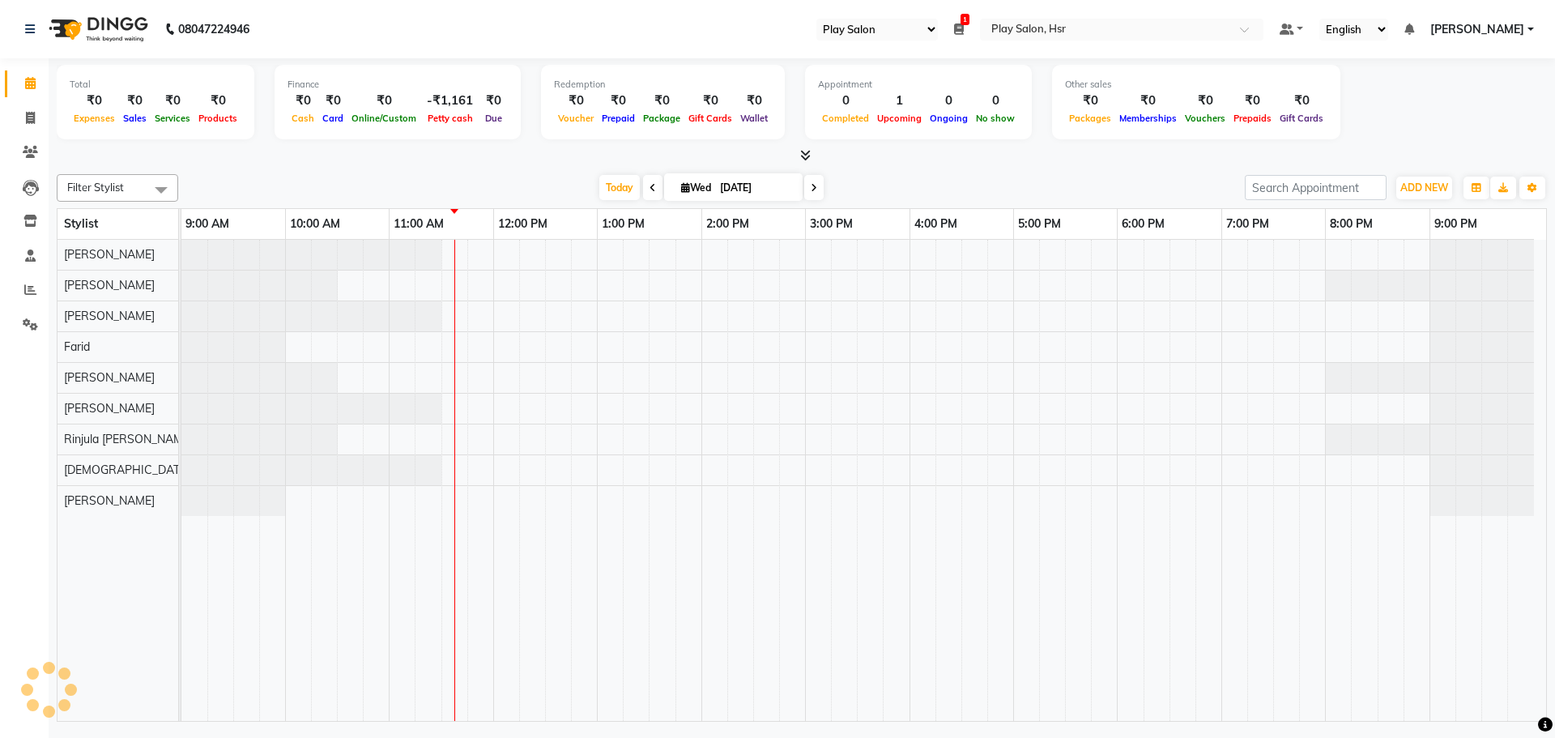
select select "92"
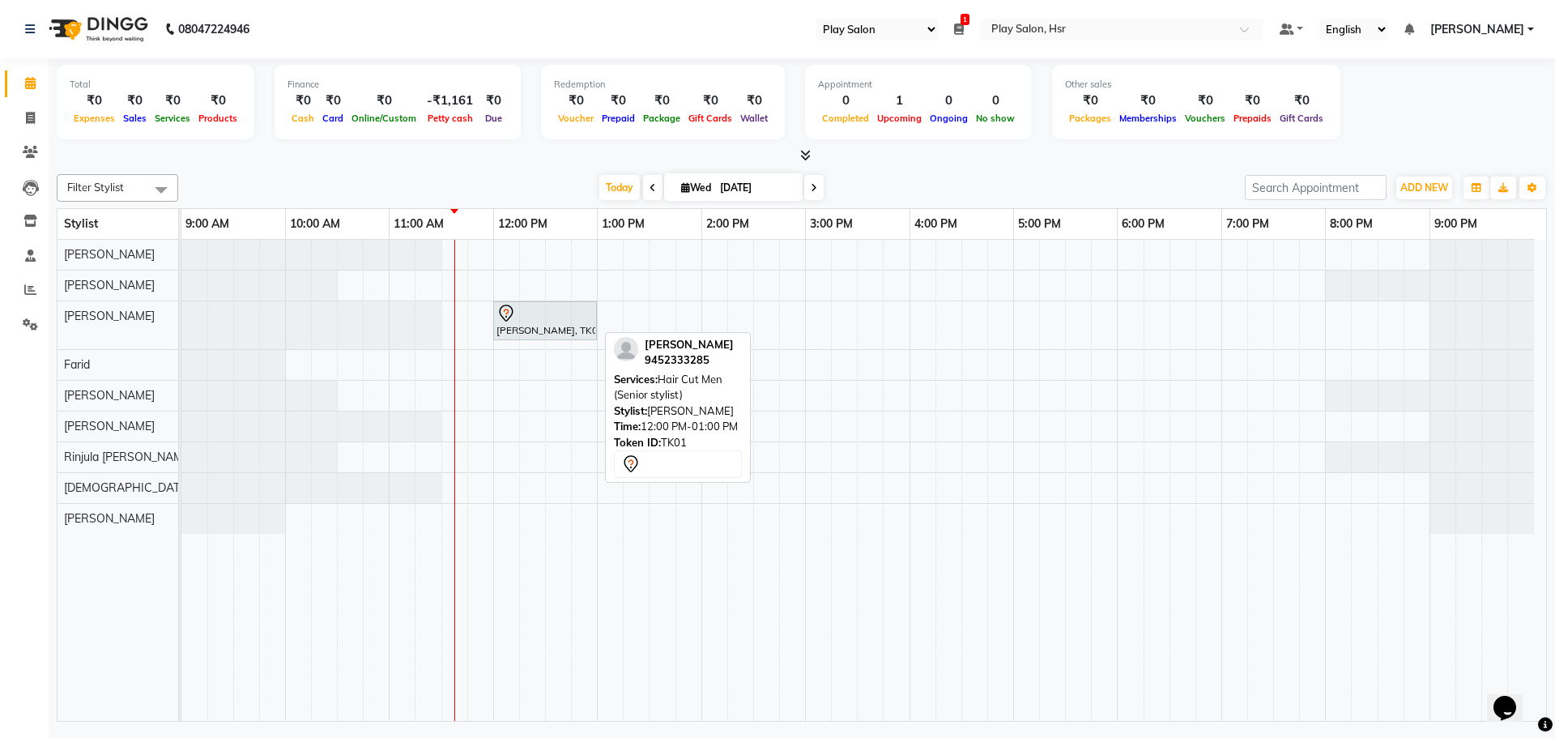
click at [550, 319] on div at bounding box center [545, 313] width 97 height 19
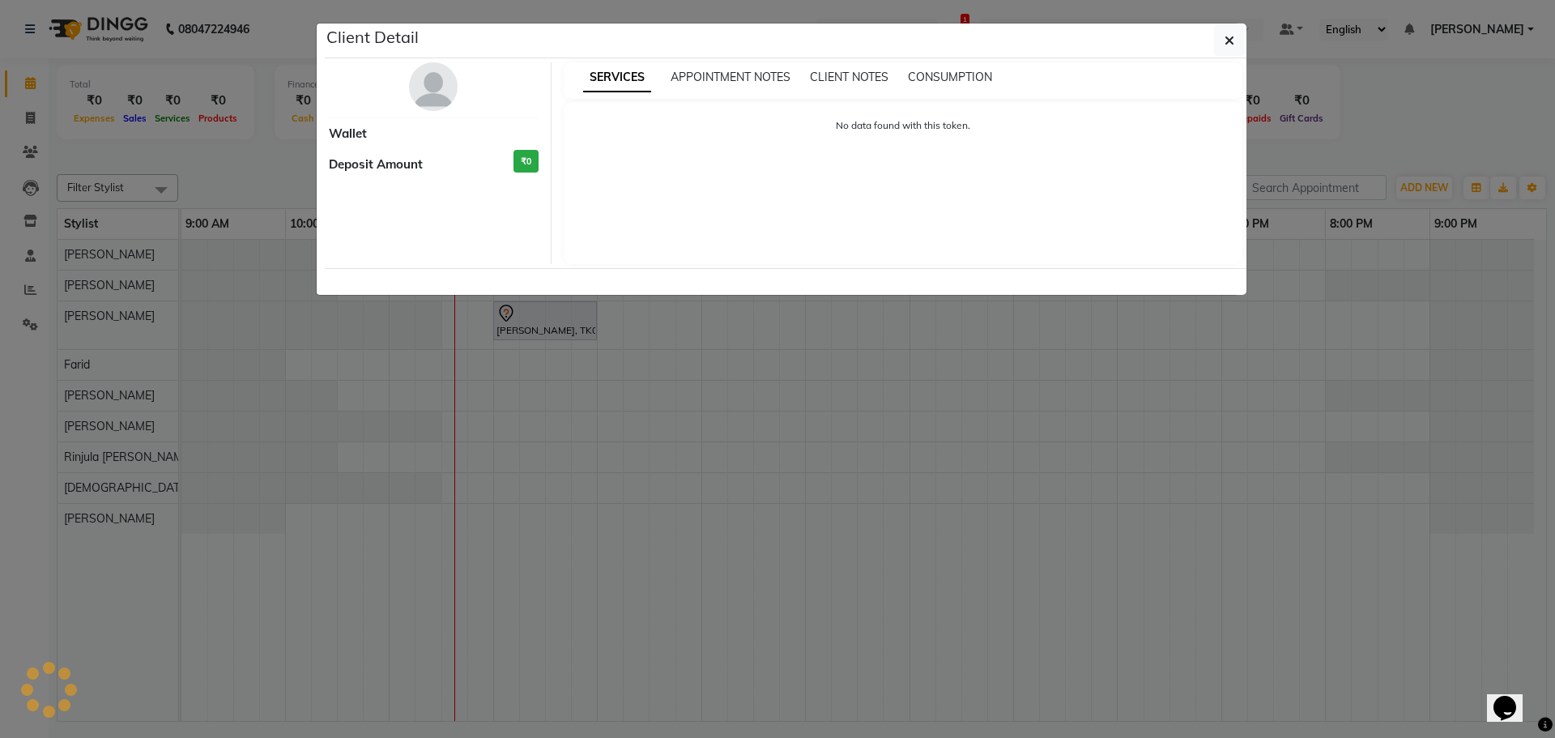
select select "7"
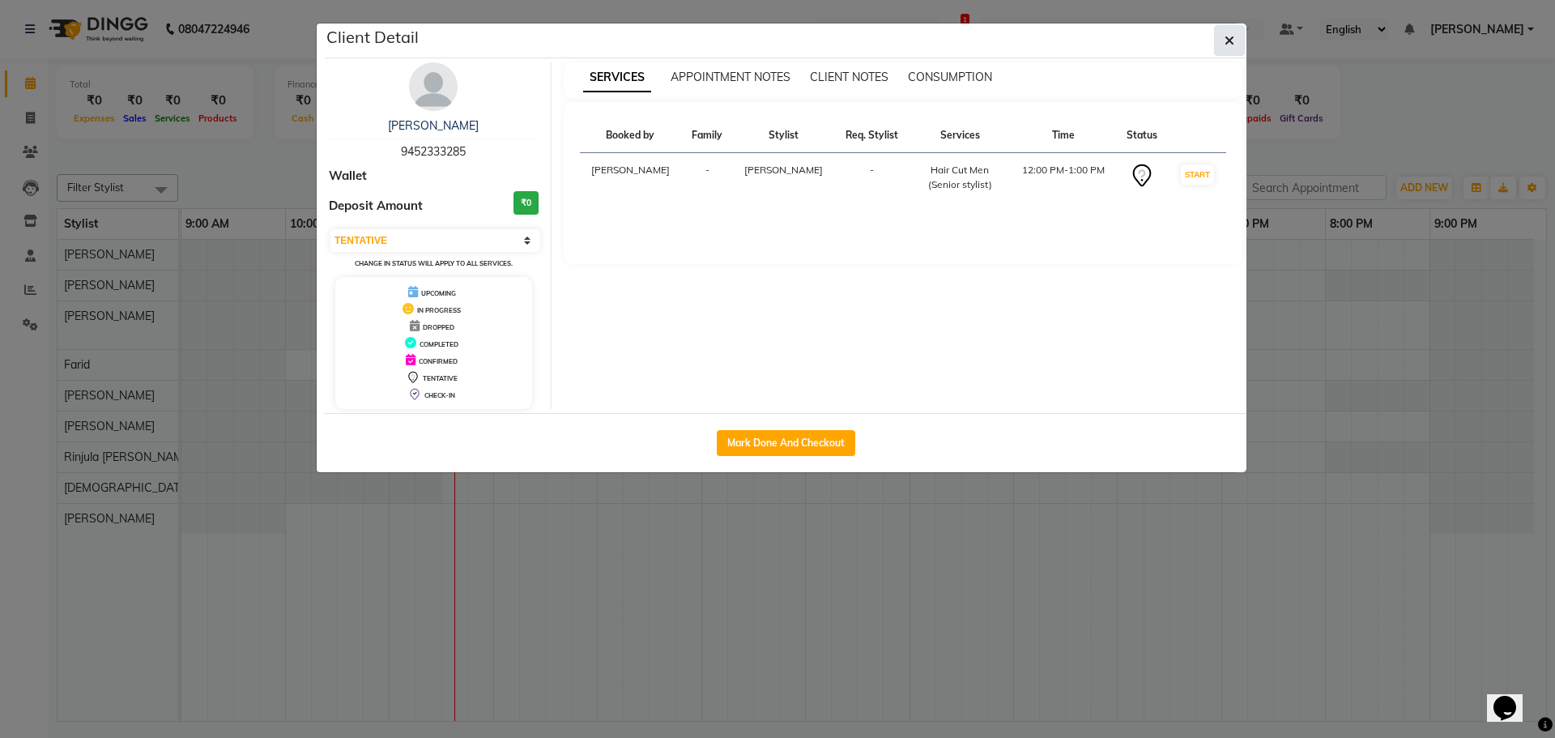
click at [1225, 37] on icon "button" at bounding box center [1230, 40] width 10 height 13
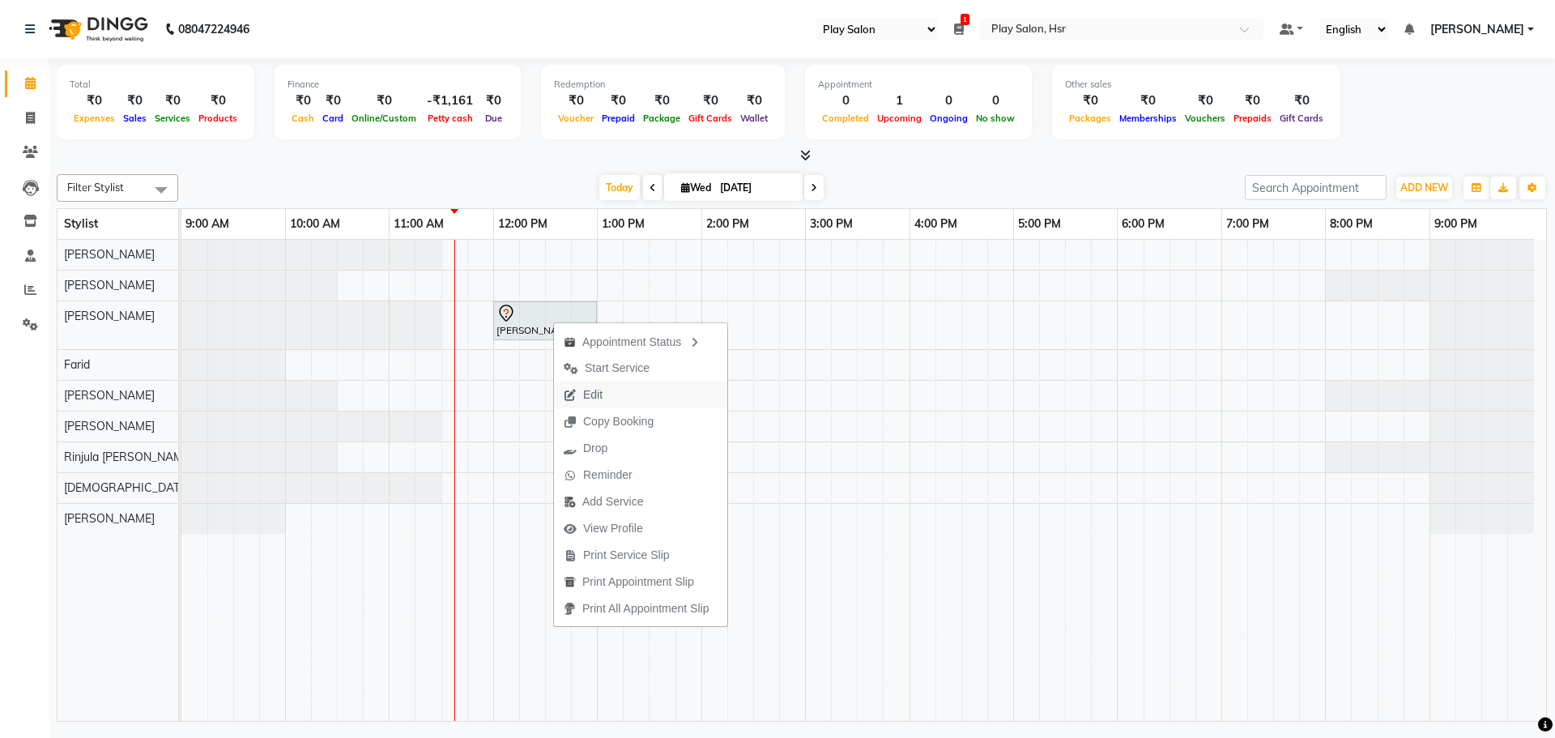
click at [606, 399] on span "Edit" at bounding box center [583, 395] width 58 height 27
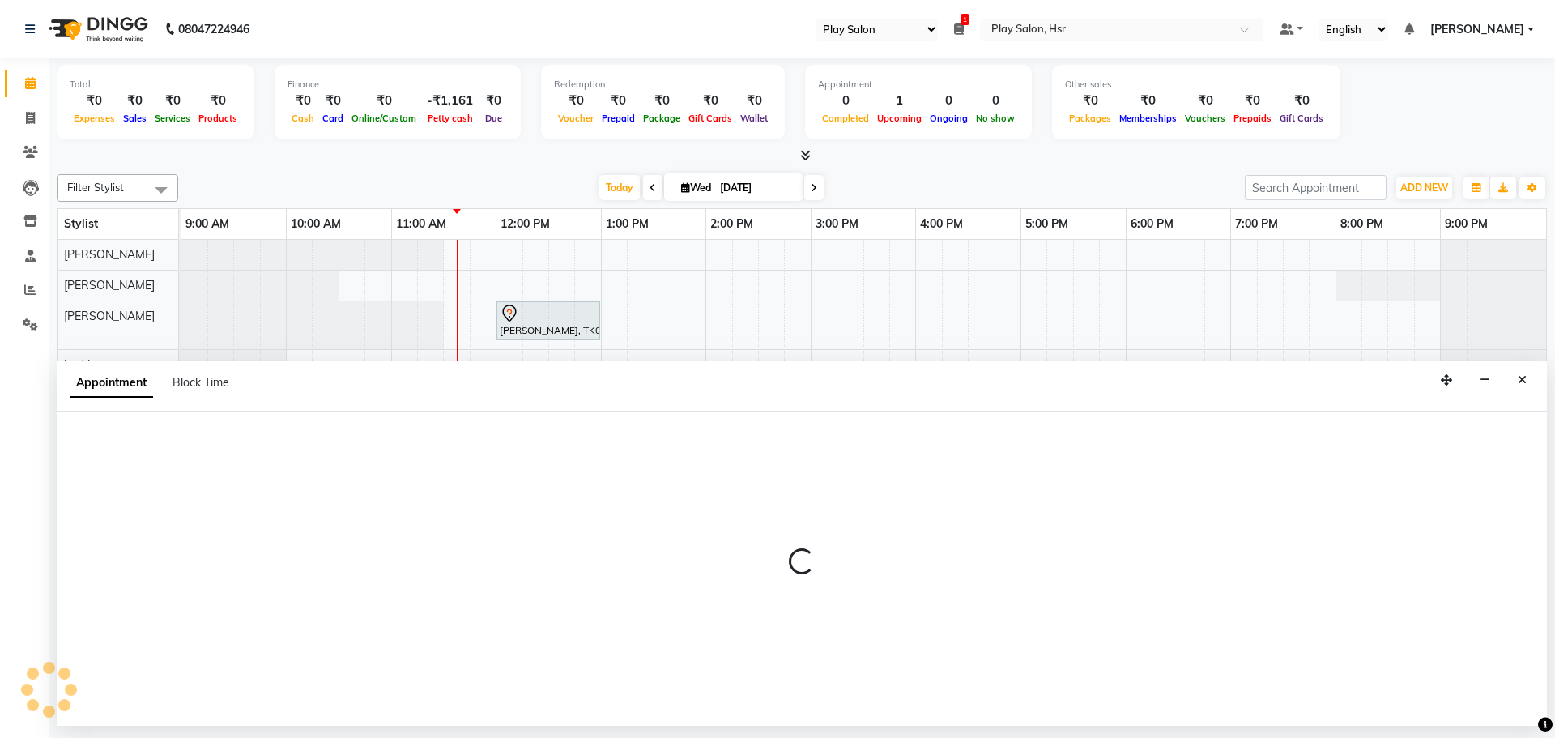
select select "tentative"
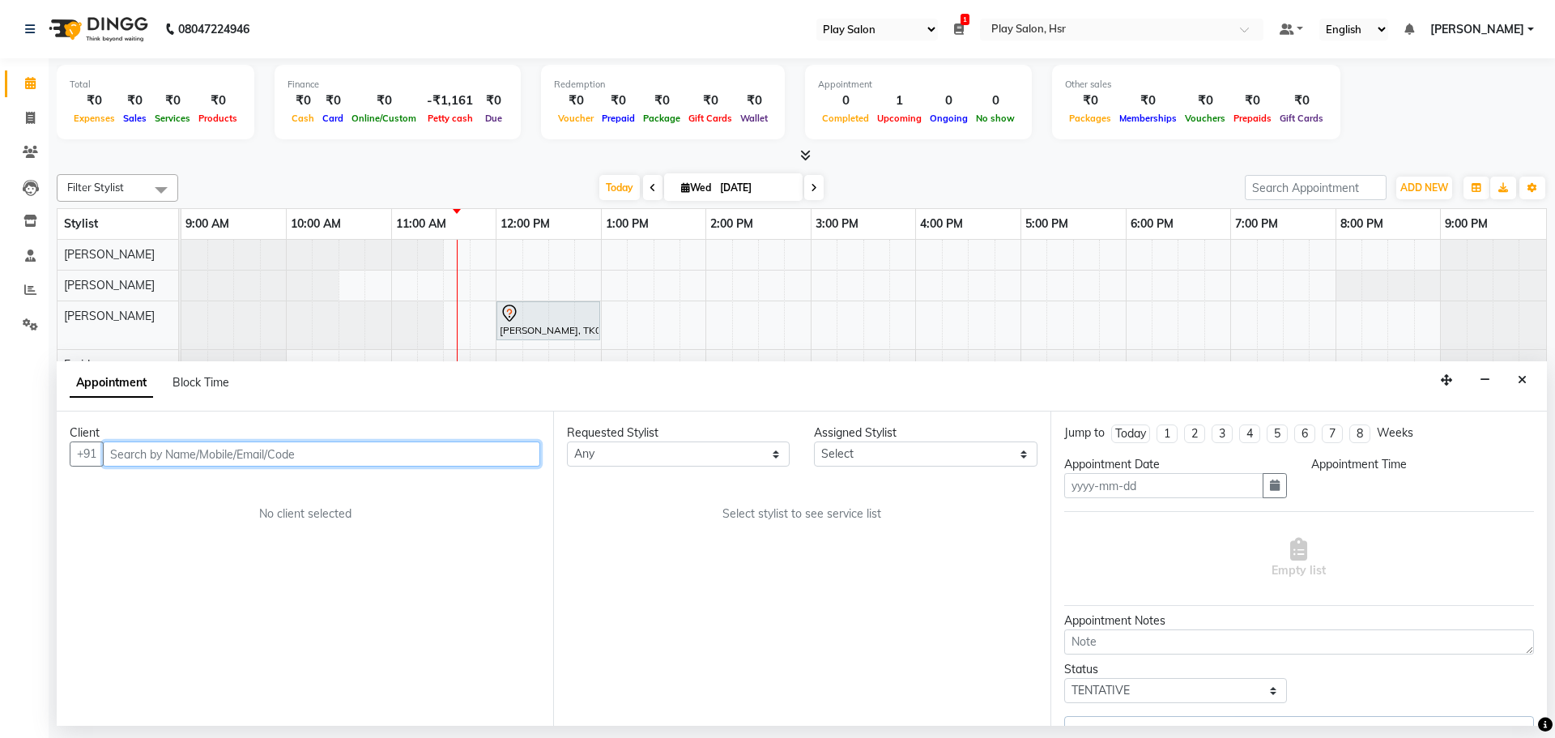
type input "[DATE]"
select select "720"
select select "81917"
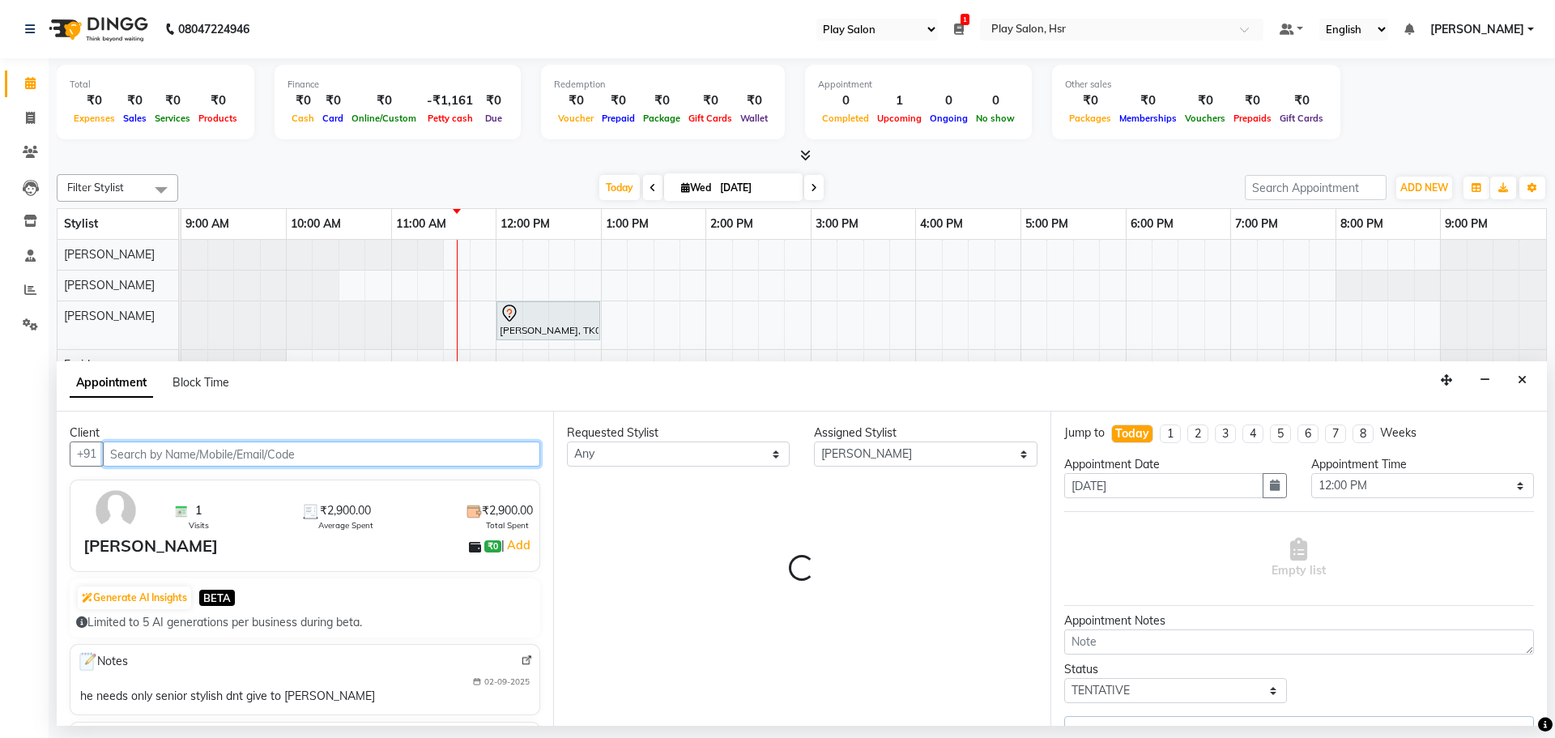
select select "4228"
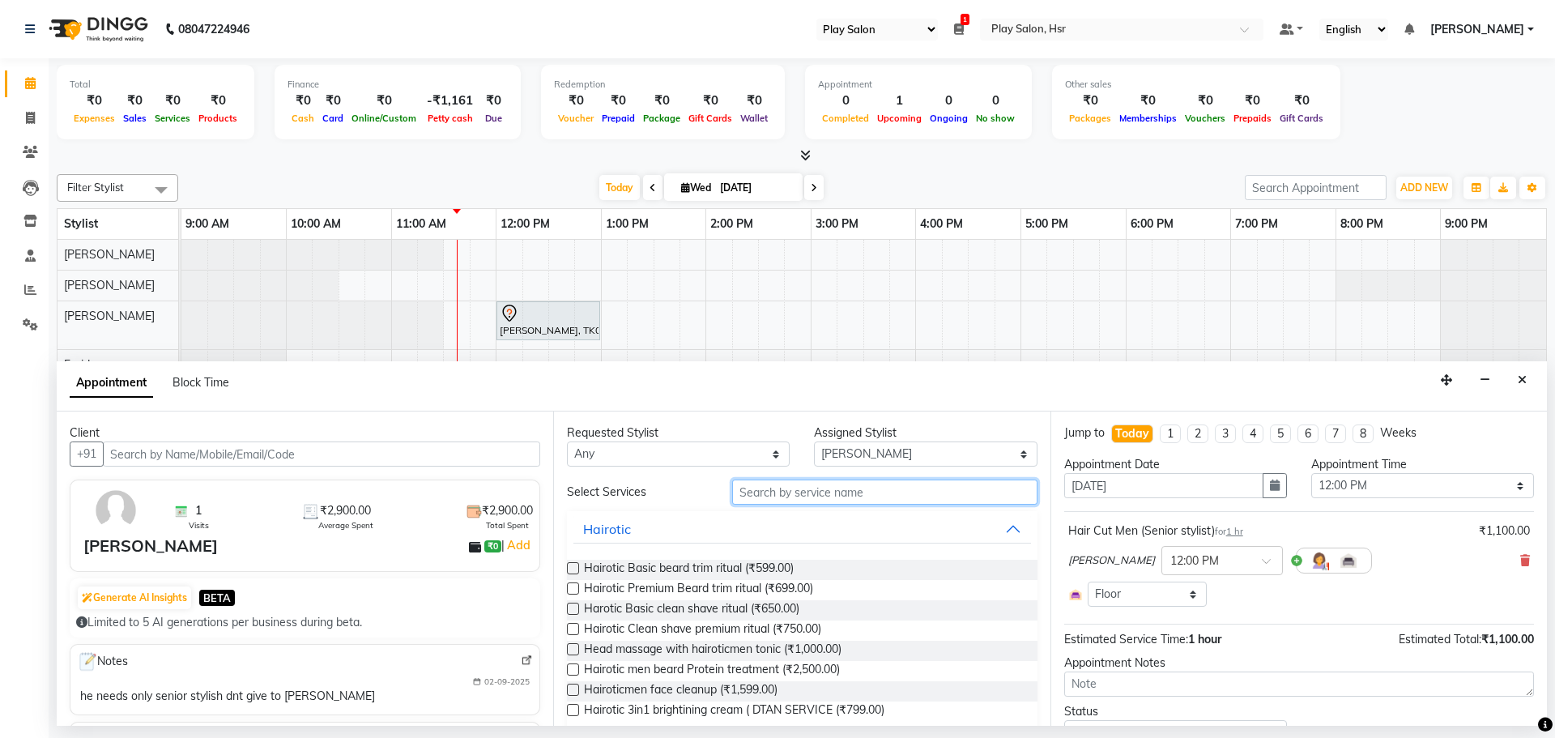
click at [824, 499] on input "text" at bounding box center [884, 492] width 305 height 25
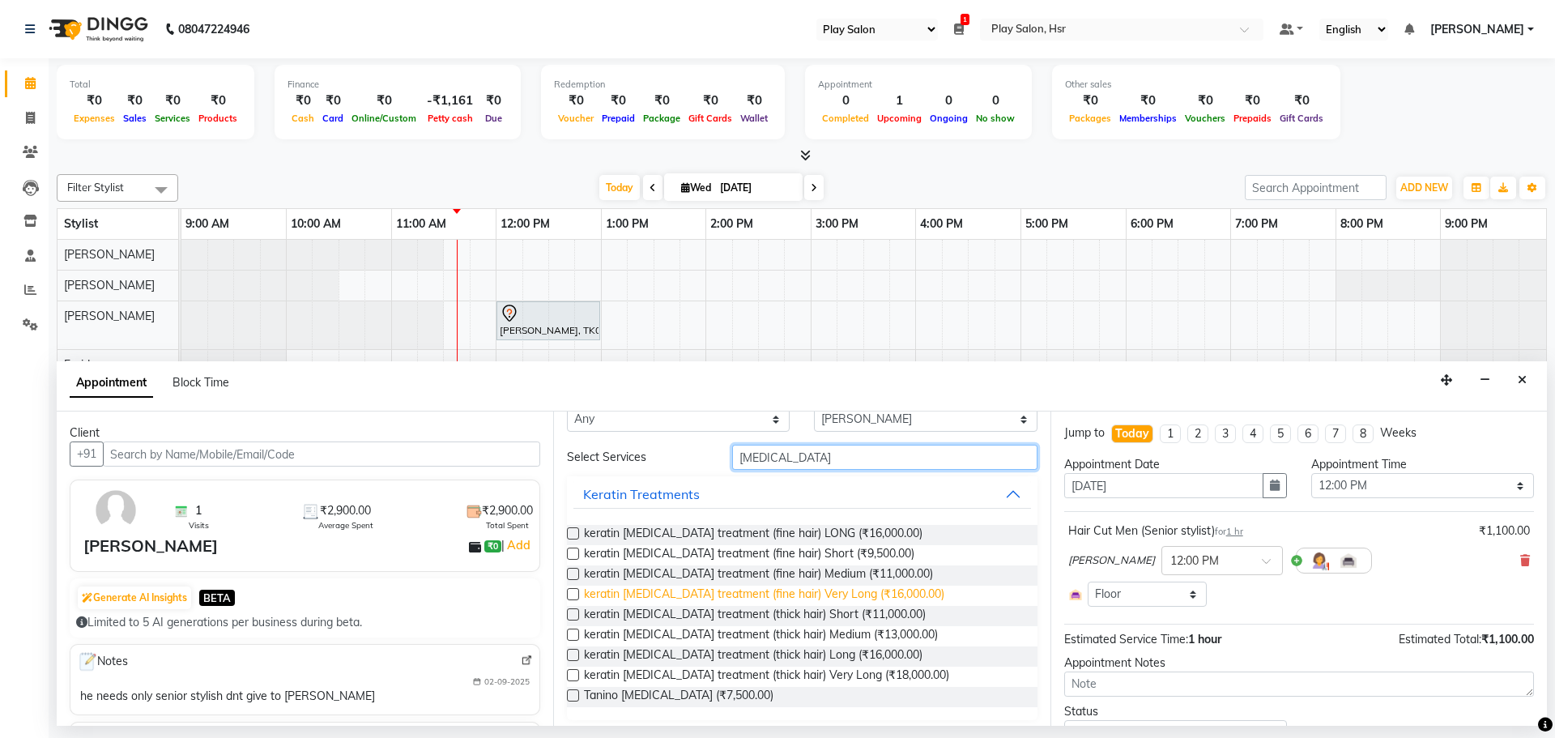
scroll to position [42, 0]
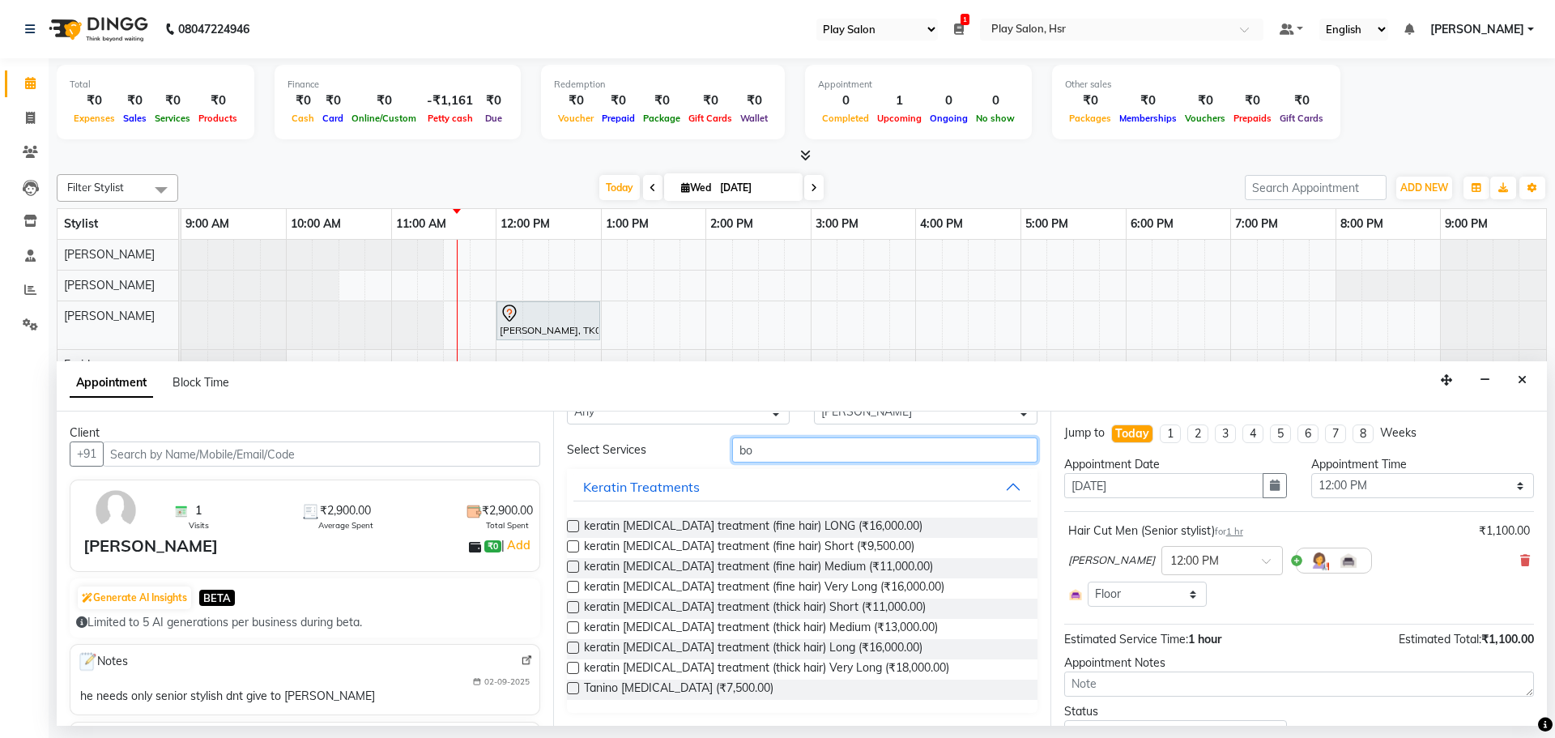
type input "b"
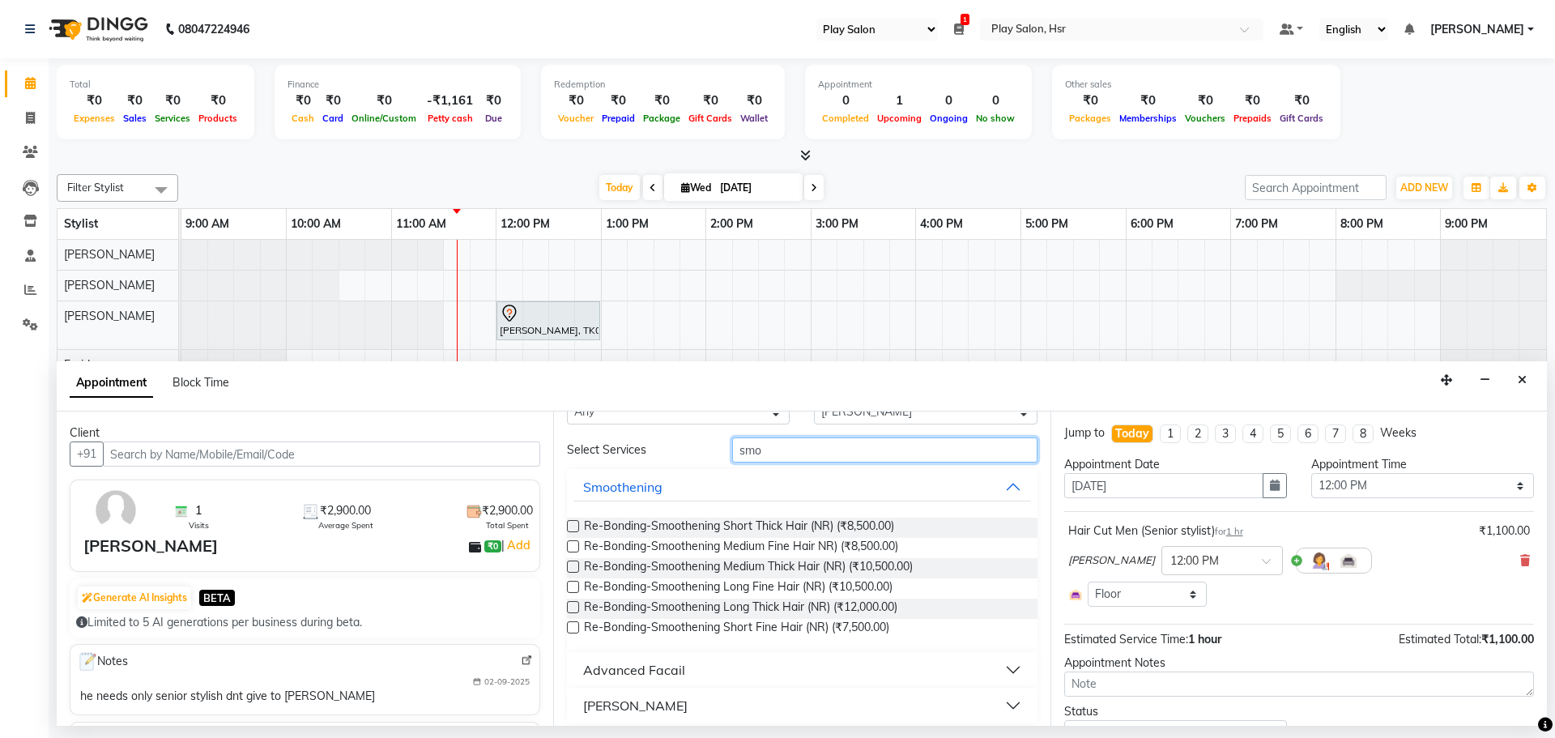
type input "smoo"
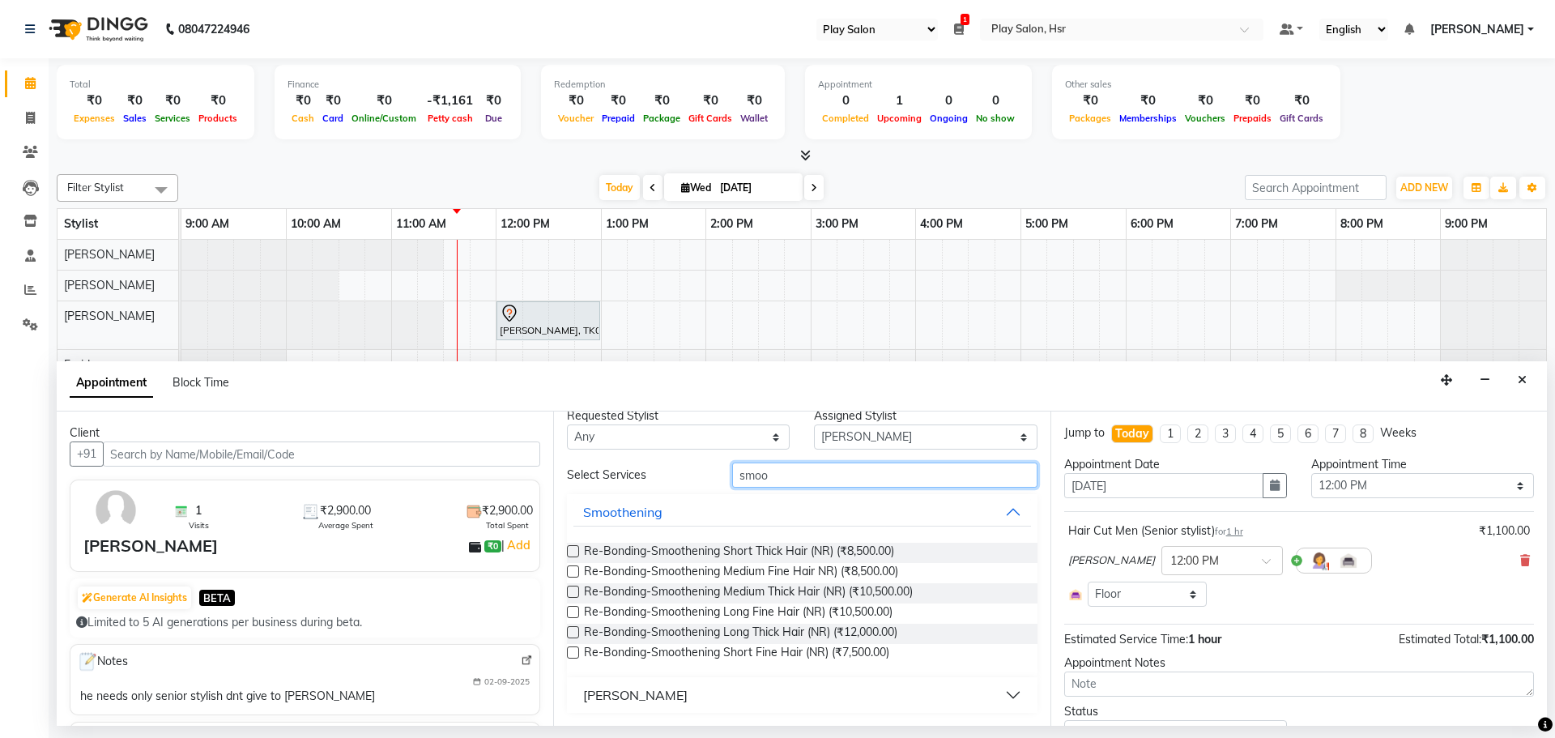
drag, startPoint x: 809, startPoint y: 476, endPoint x: 631, endPoint y: 480, distance: 178.3
click at [631, 480] on div "Select Services smoo" at bounding box center [802, 475] width 494 height 25
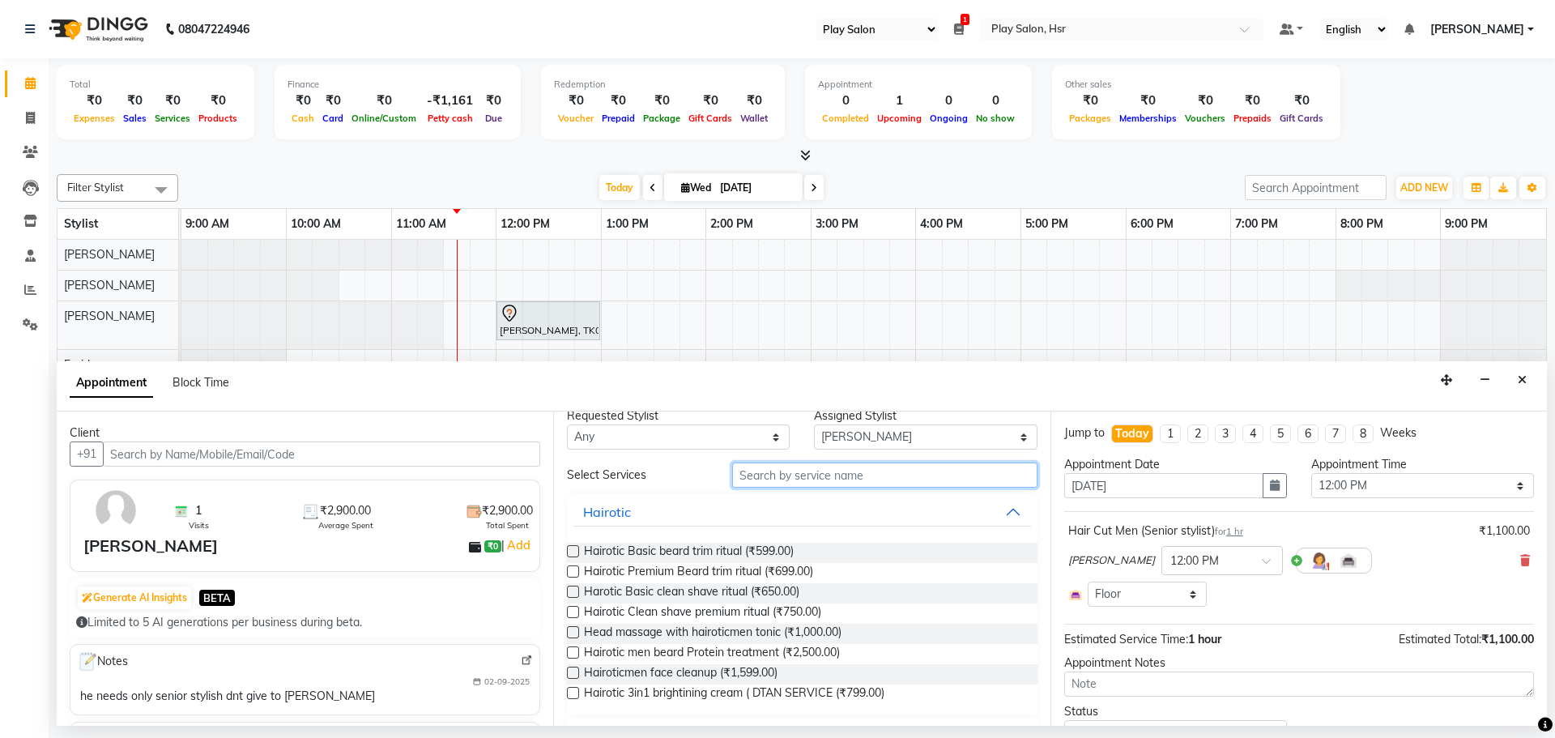
scroll to position [42, 0]
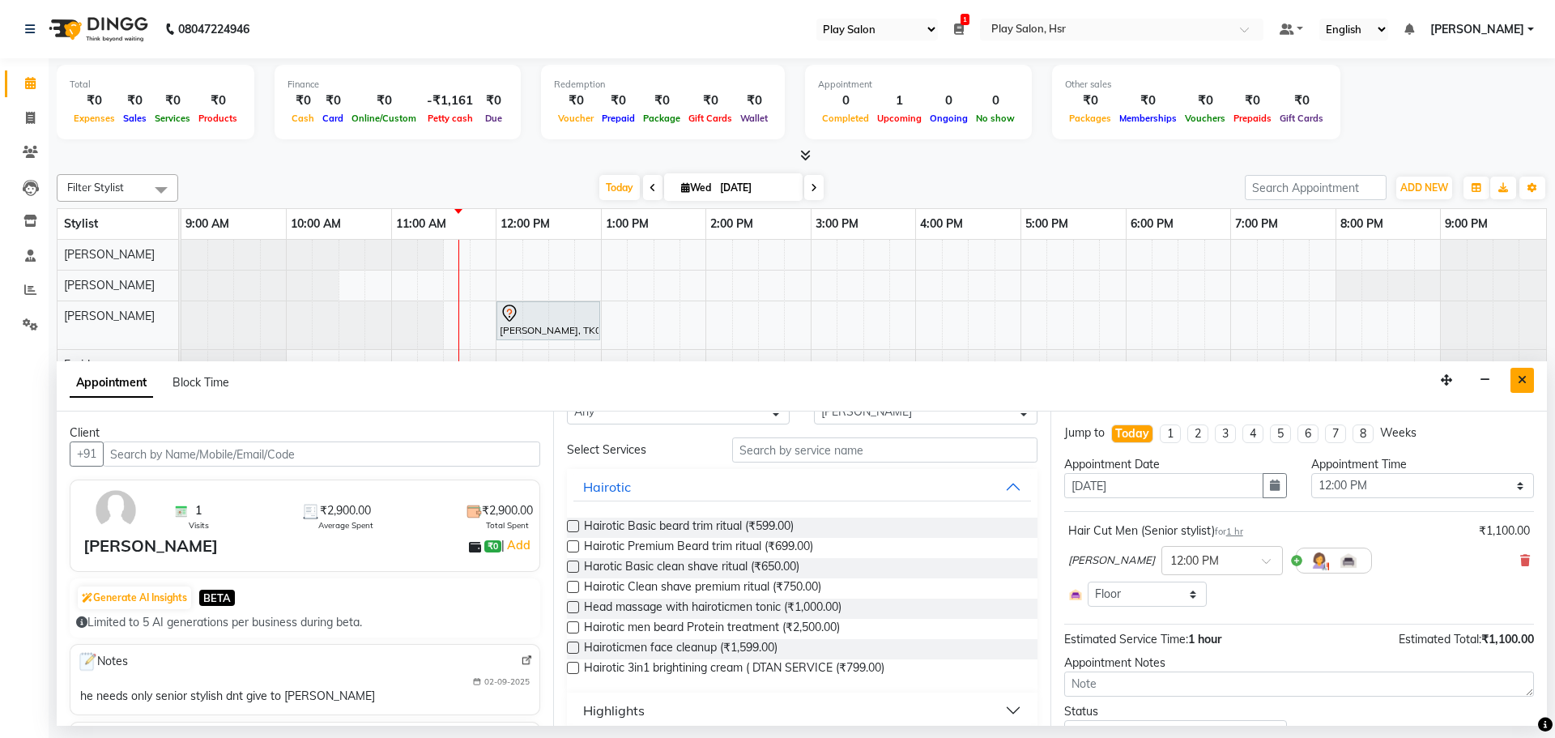
click at [1532, 377] on button "Close" at bounding box center [1522, 380] width 23 height 25
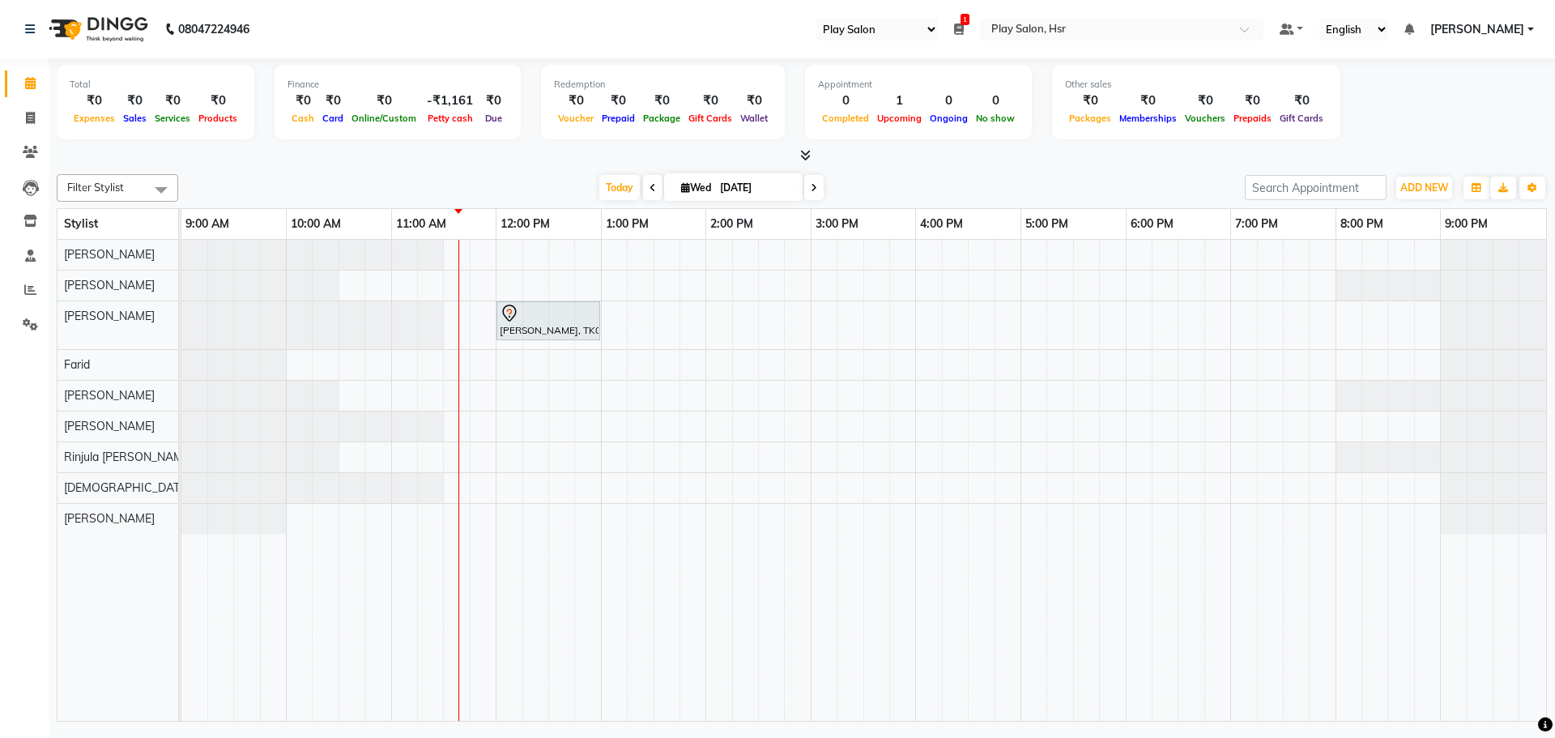
click at [729, 194] on input "[DATE]" at bounding box center [755, 188] width 81 height 24
select select "9"
select select "2025"
click at [889, 169] on div "Filter Stylist Select All Dipen Subba Rajani Baraily Amaan Ali Farid Kiran Limb…" at bounding box center [802, 445] width 1491 height 554
click at [647, 181] on span at bounding box center [652, 187] width 19 height 25
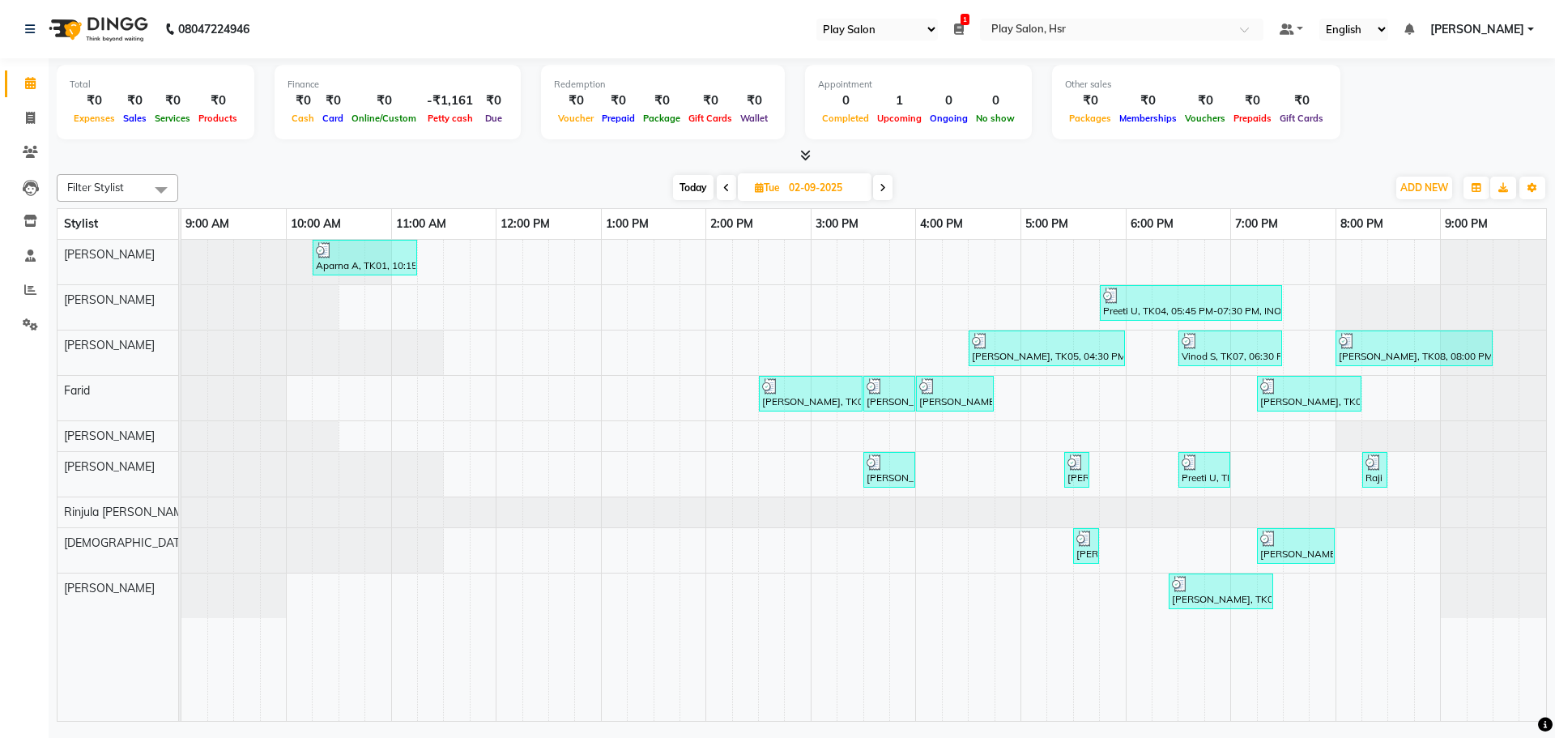
click at [723, 188] on icon at bounding box center [726, 188] width 6 height 10
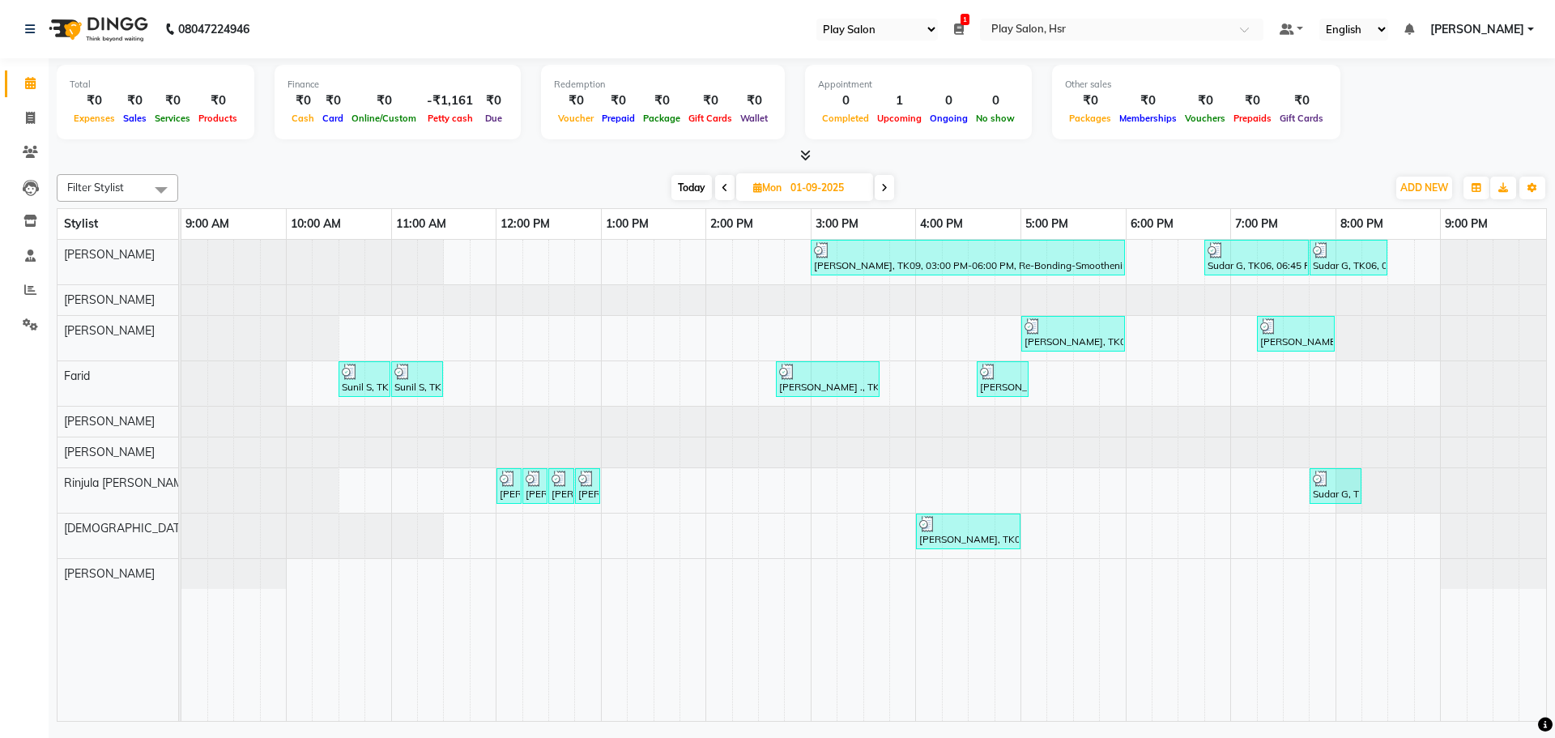
click at [726, 190] on icon at bounding box center [725, 188] width 6 height 10
type input "31-08-2025"
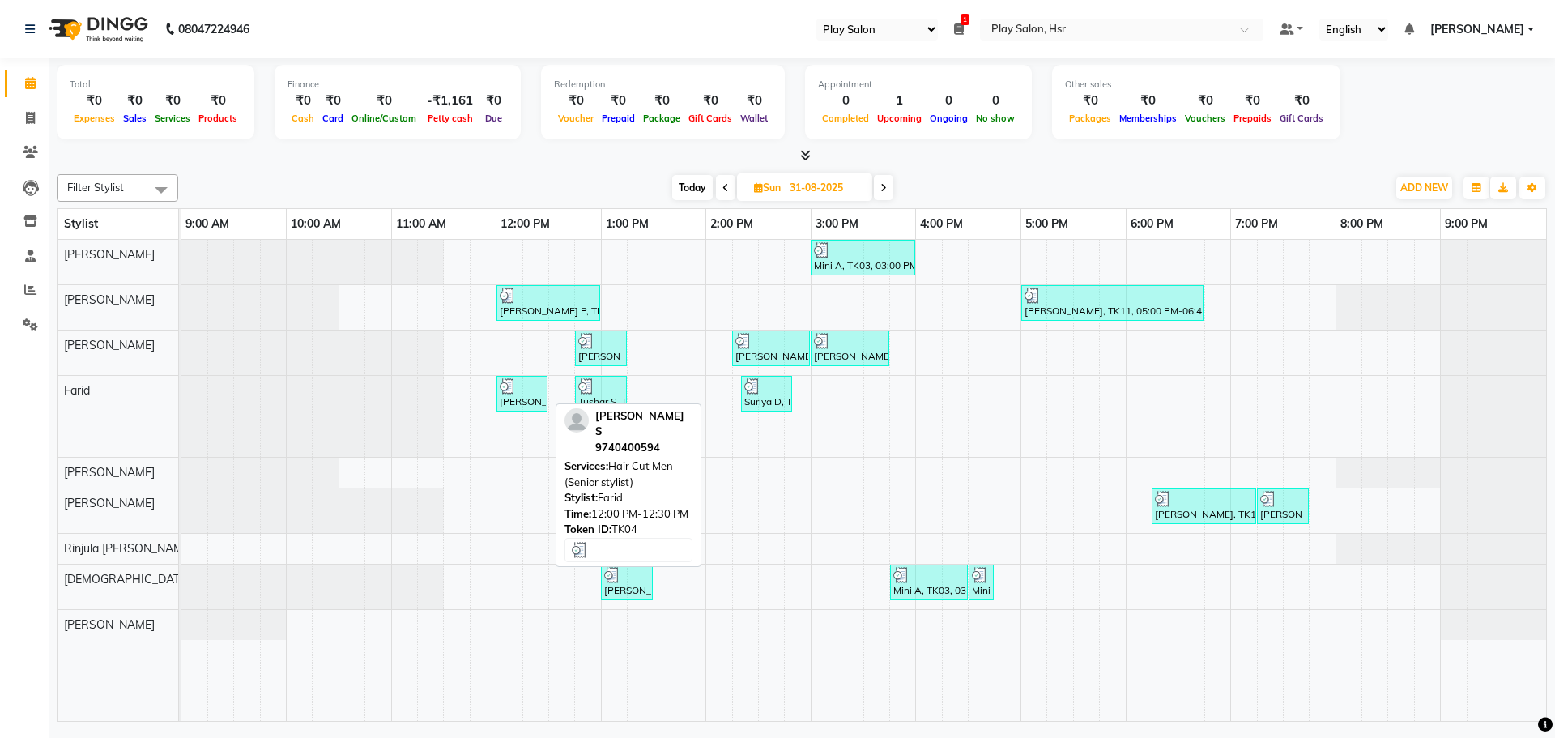
click at [533, 393] on div at bounding box center [522, 386] width 45 height 16
select select "3"
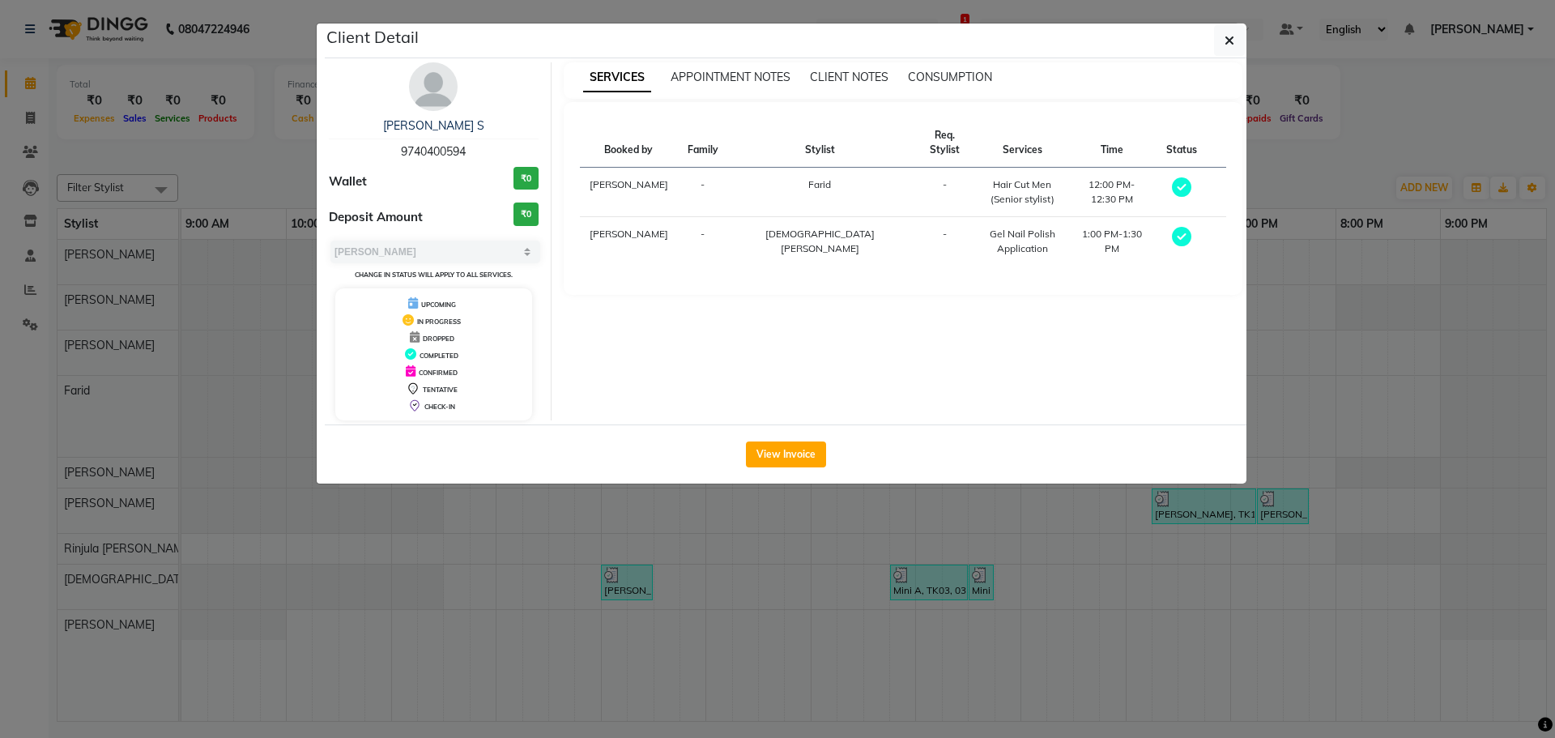
drag, startPoint x: 473, startPoint y: 150, endPoint x: 400, endPoint y: 149, distance: 72.9
click at [400, 149] on div "Pragya S 9740400594" at bounding box center [434, 138] width 210 height 43
copy span "9740400594"
click at [1225, 41] on icon "button" at bounding box center [1230, 40] width 10 height 13
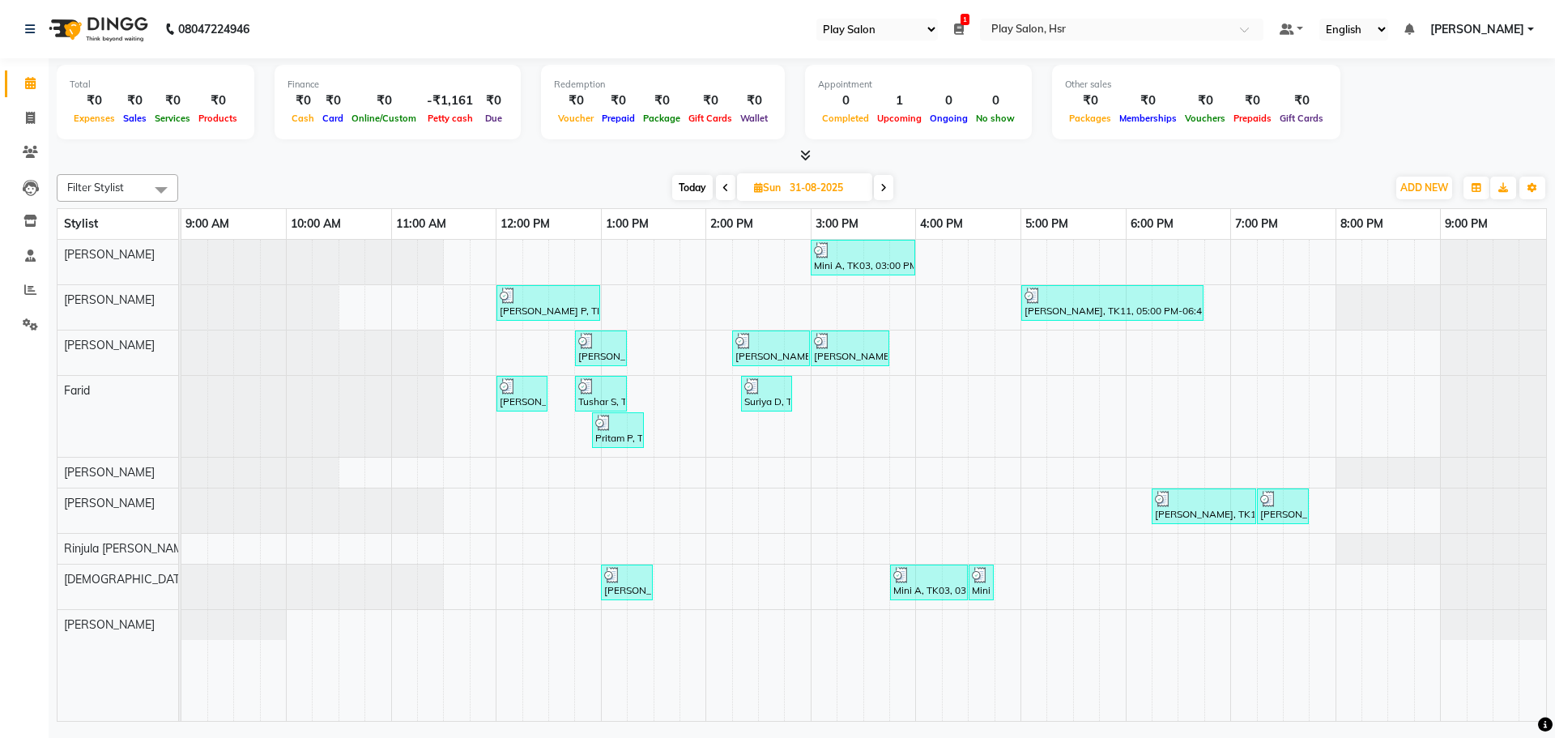
click at [890, 181] on span at bounding box center [883, 187] width 19 height 25
type input "01-09-2025"
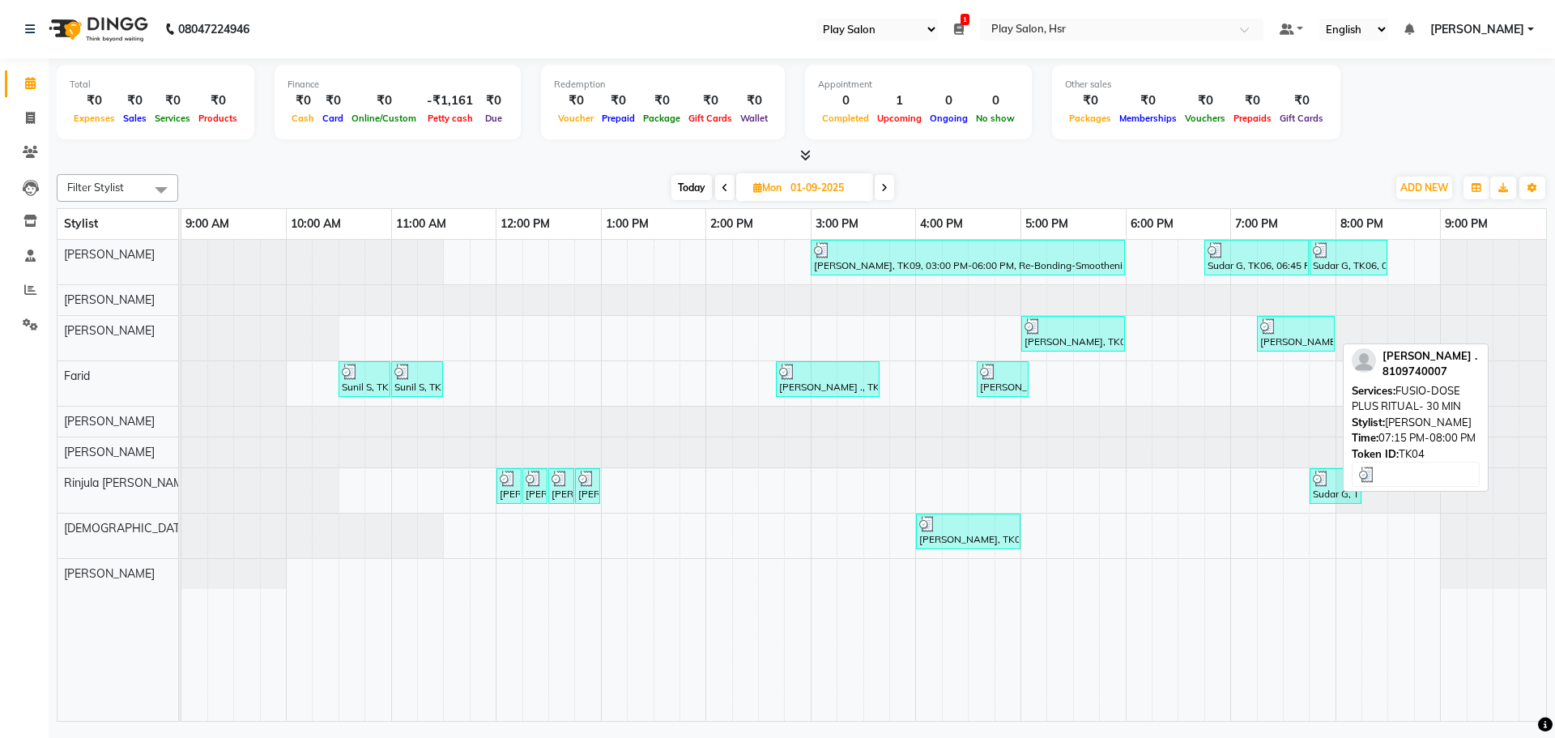
click at [1305, 342] on div "[PERSON_NAME] ., TK04, 07:15 PM-08:00 PM, FUSIO-DOSE PLUS RITUAL- 30 MIN" at bounding box center [1296, 333] width 75 height 31
select select "3"
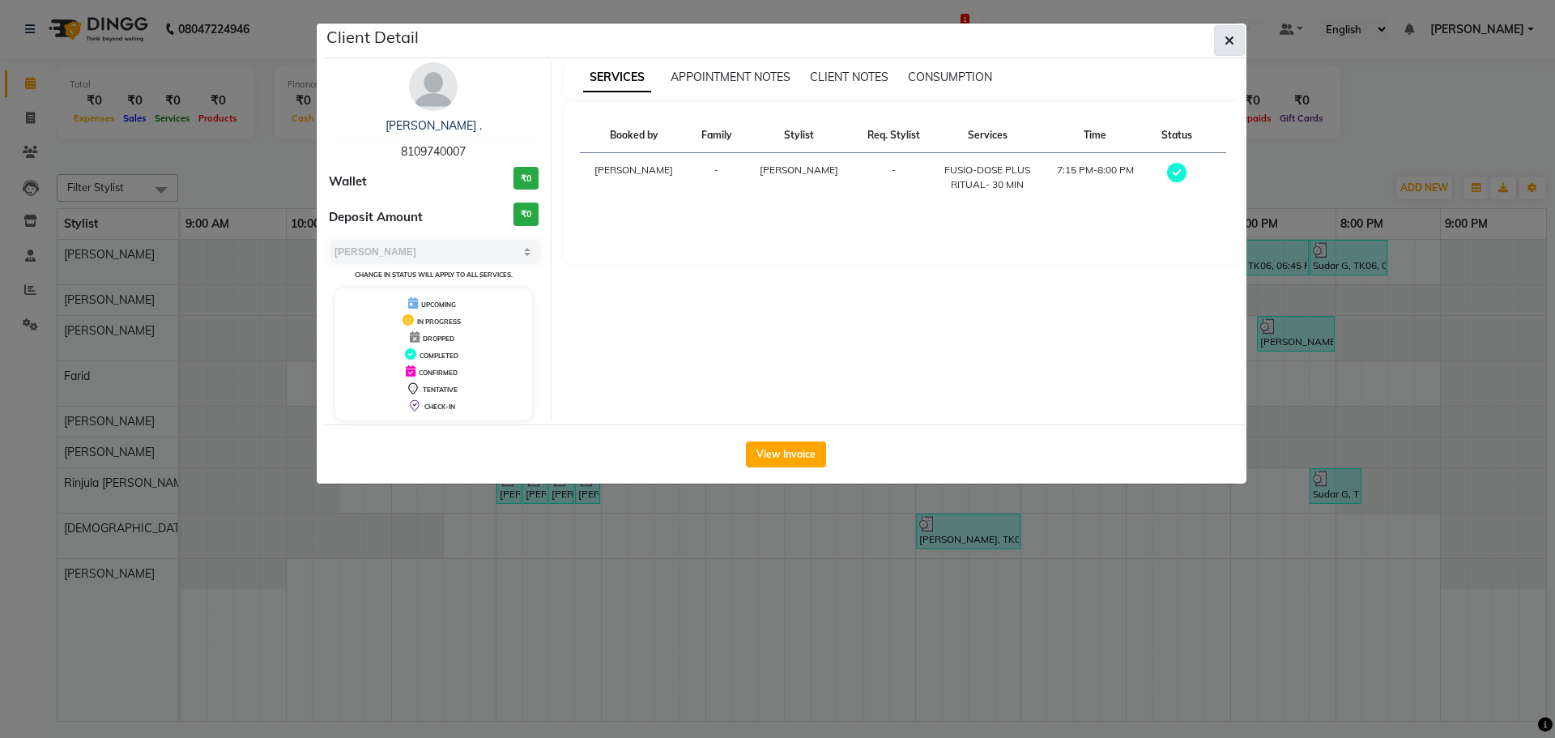
click at [1225, 41] on icon "button" at bounding box center [1230, 40] width 10 height 13
